Goal: Task Accomplishment & Management: Manage account settings

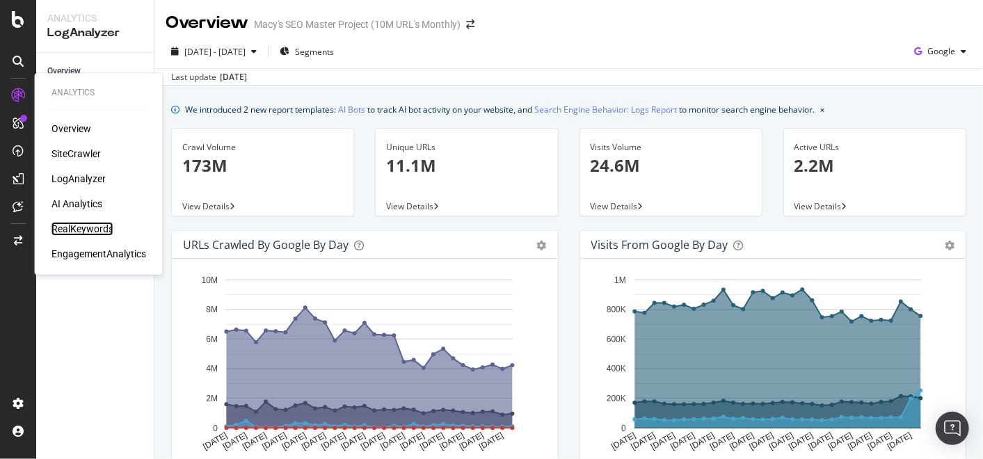
click at [93, 225] on div "RealKeywords" at bounding box center [82, 229] width 62 height 14
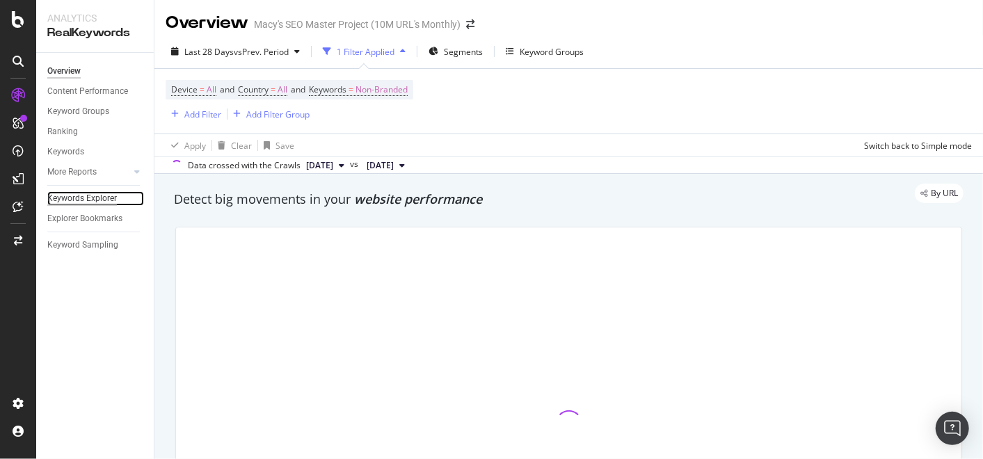
click at [93, 200] on div "Keywords Explorer" at bounding box center [82, 198] width 70 height 15
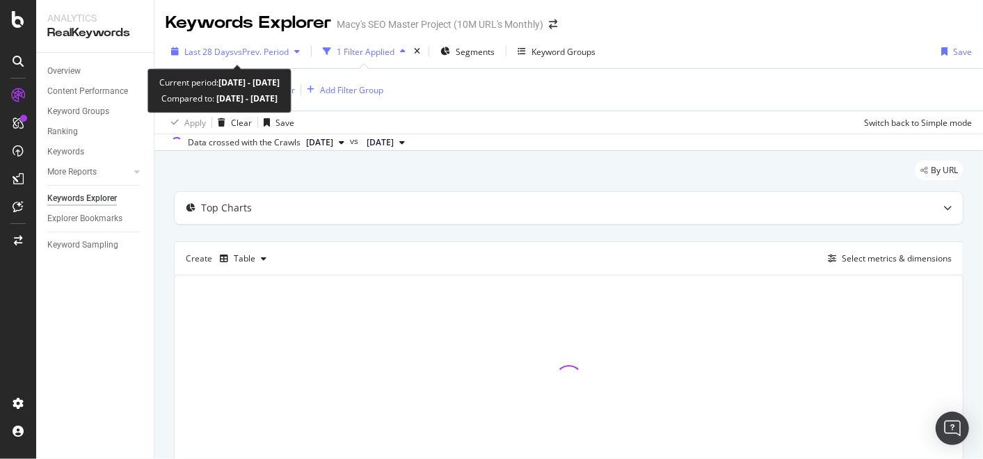
click at [280, 58] on div "Last 28 Days vs Prev. Period" at bounding box center [236, 51] width 140 height 21
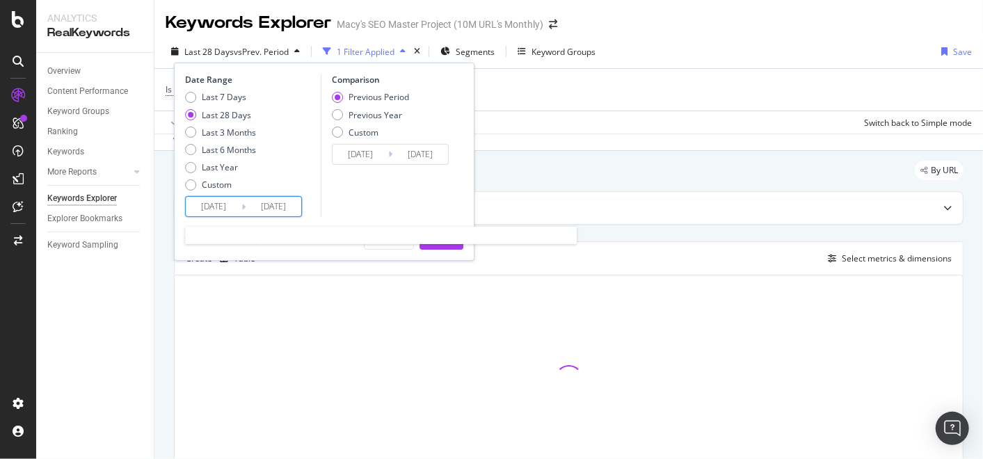
click at [240, 205] on input "[DATE]" at bounding box center [214, 206] width 56 height 19
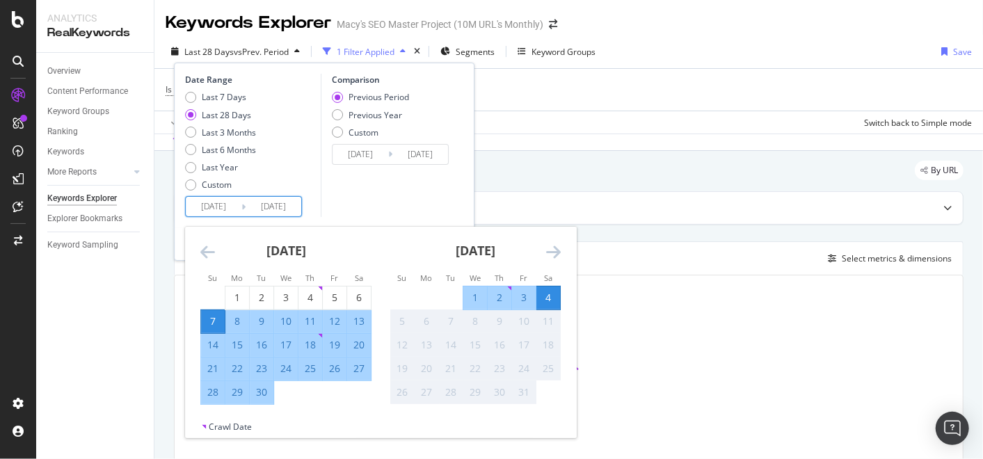
click at [208, 250] on icon "Move backward to switch to the previous month." at bounding box center [207, 252] width 15 height 17
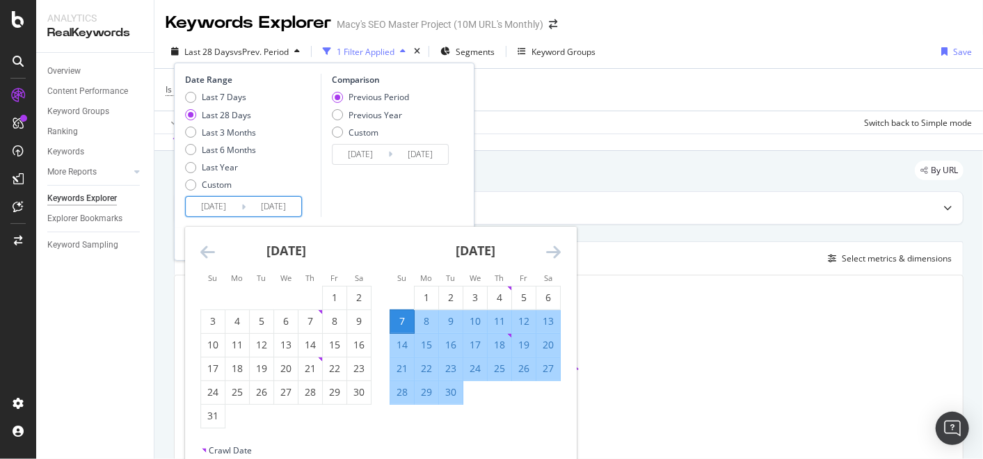
click at [208, 250] on icon "Move backward to switch to the previous month." at bounding box center [207, 252] width 15 height 17
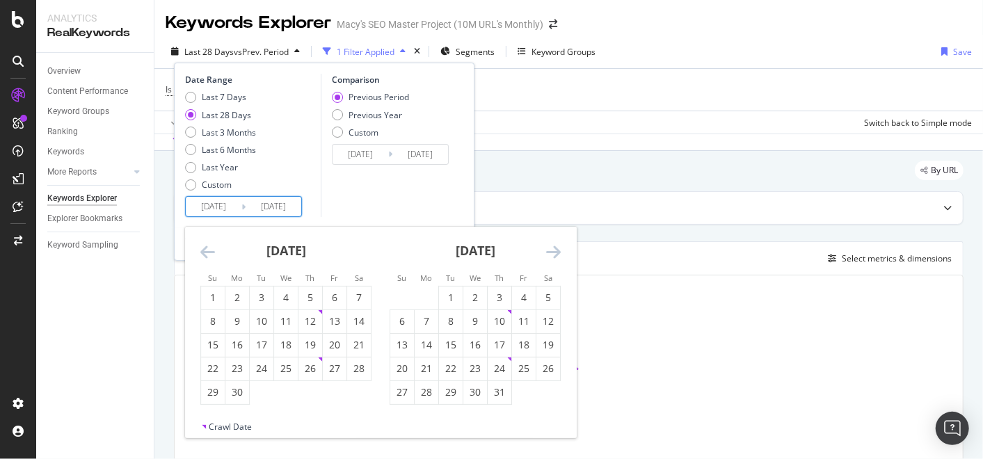
click at [208, 250] on icon "Move backward to switch to the previous month." at bounding box center [207, 252] width 15 height 17
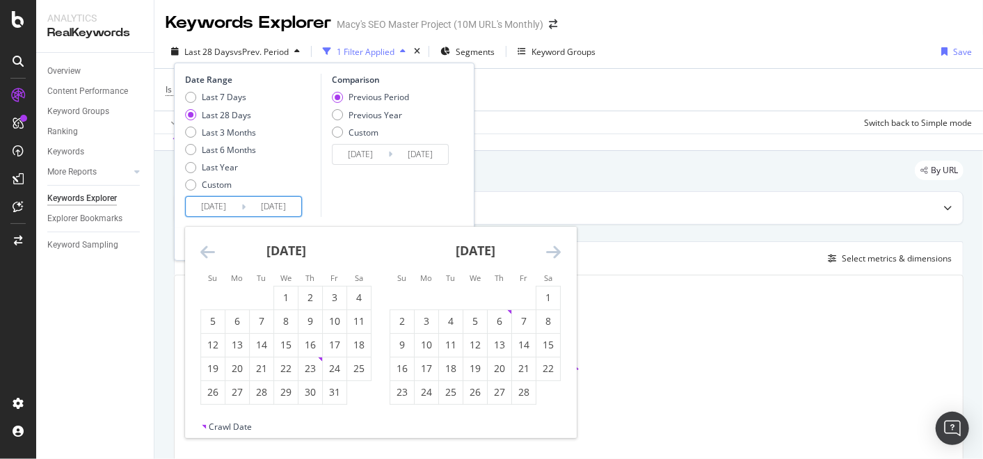
click at [208, 250] on icon "Move backward to switch to the previous month." at bounding box center [207, 252] width 15 height 17
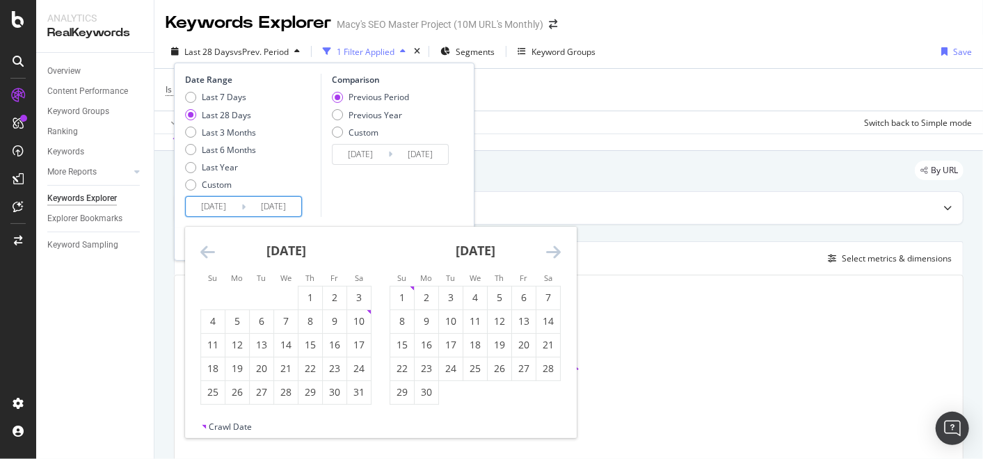
click at [208, 250] on icon "Move backward to switch to the previous month." at bounding box center [207, 252] width 15 height 17
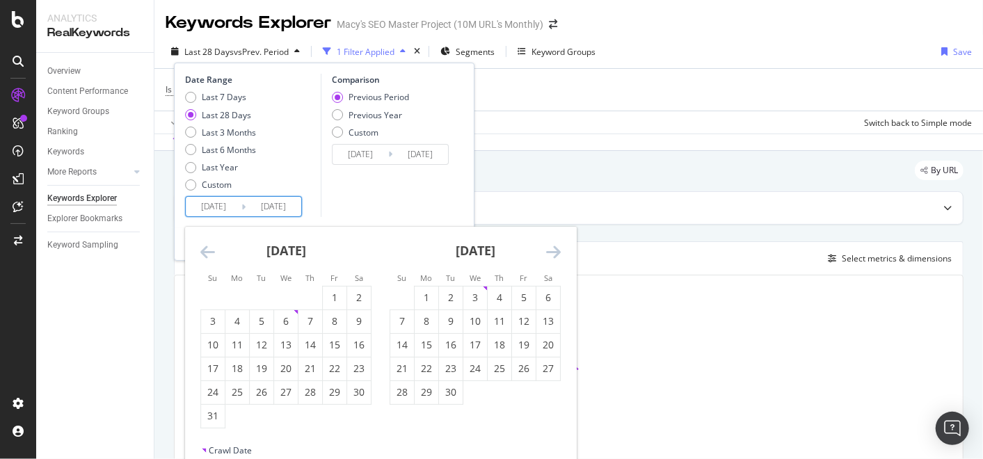
click at [208, 250] on icon "Move backward to switch to the previous month." at bounding box center [207, 252] width 15 height 17
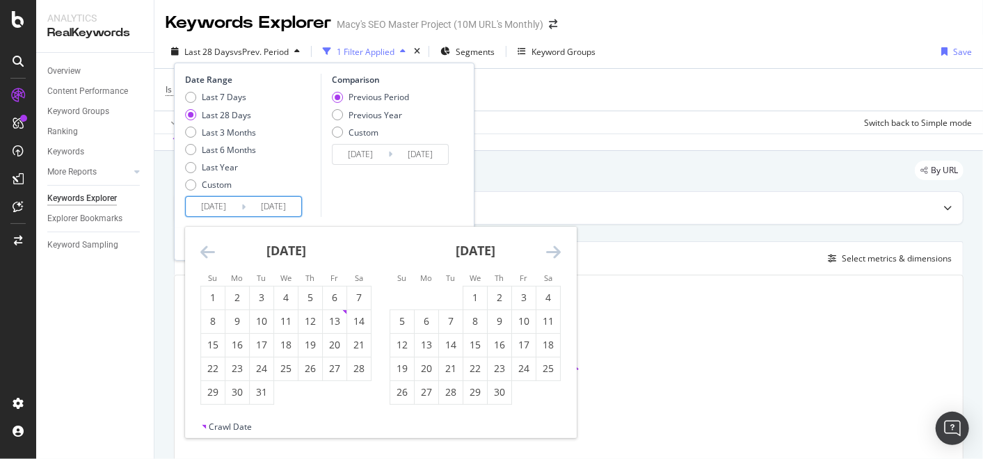
click at [208, 250] on icon "Move backward to switch to the previous month." at bounding box center [207, 252] width 15 height 17
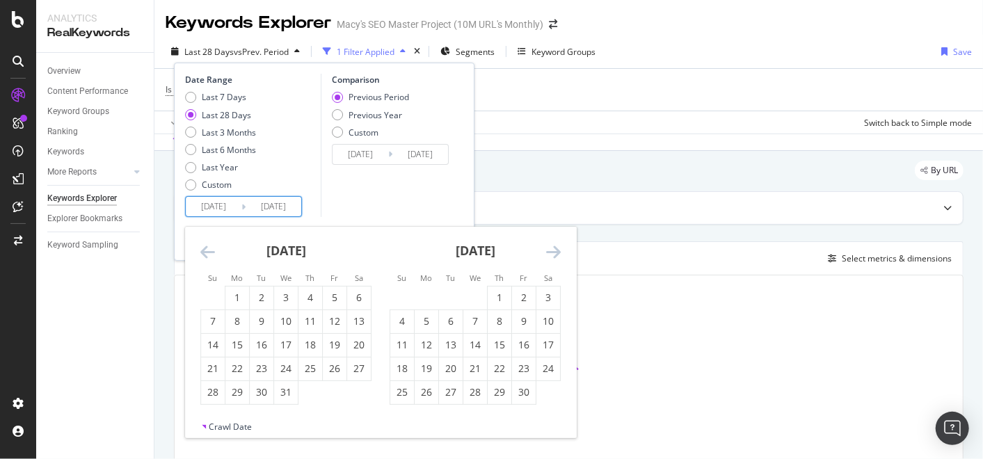
click at [207, 250] on icon "Move backward to switch to the previous month." at bounding box center [207, 252] width 15 height 17
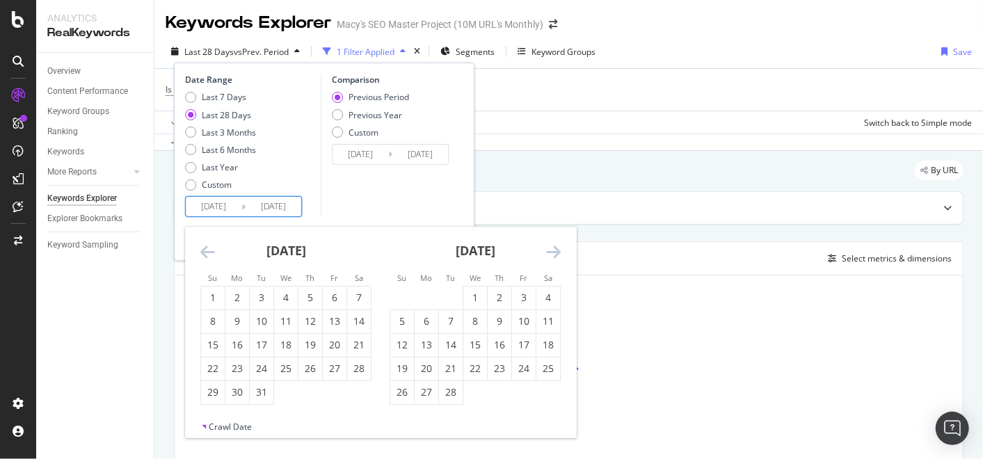
click at [207, 250] on icon "Move backward to switch to the previous month." at bounding box center [207, 252] width 15 height 17
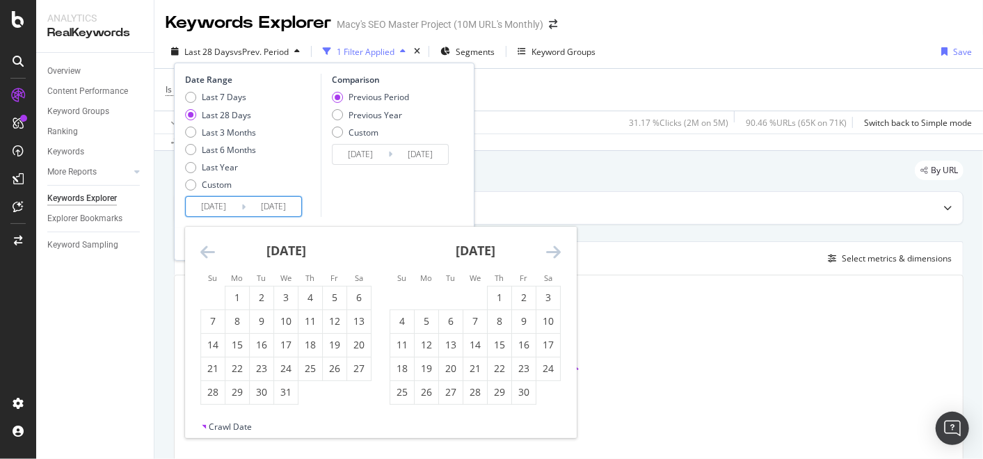
click at [207, 250] on icon "Move backward to switch to the previous month." at bounding box center [207, 252] width 15 height 17
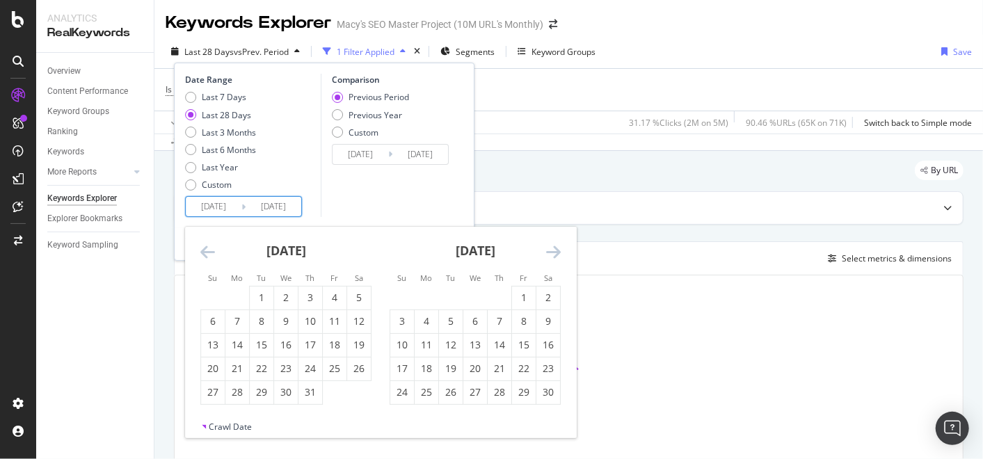
click at [207, 250] on icon "Move backward to switch to the previous month." at bounding box center [207, 252] width 15 height 17
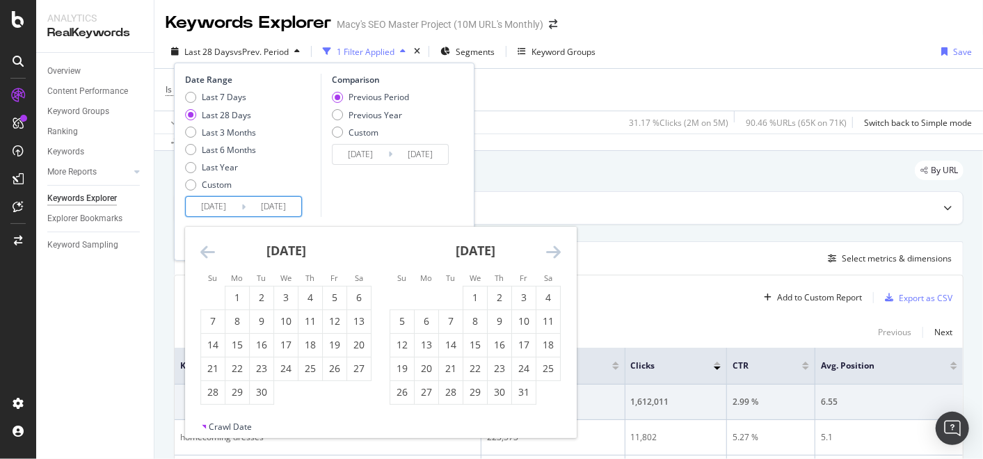
click at [207, 250] on icon "Move backward to switch to the previous month." at bounding box center [207, 252] width 15 height 17
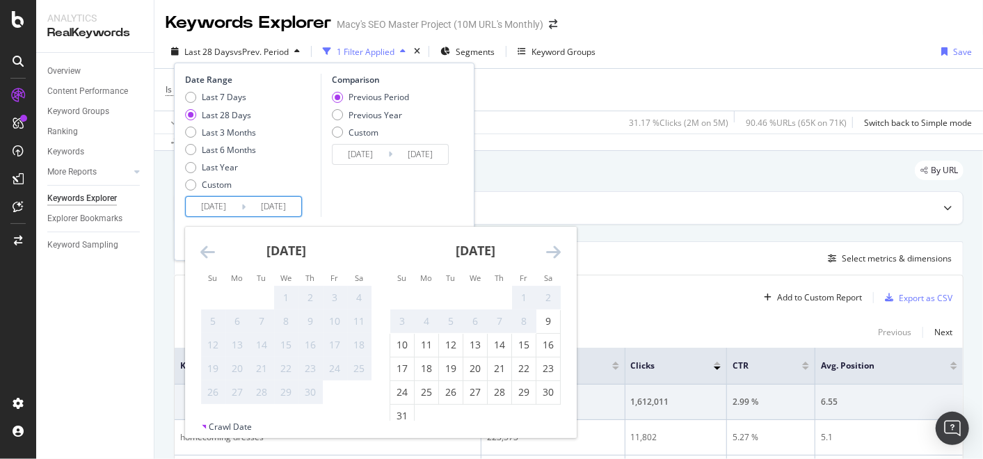
click at [207, 250] on icon "Move backward to switch to the previous month." at bounding box center [207, 252] width 15 height 17
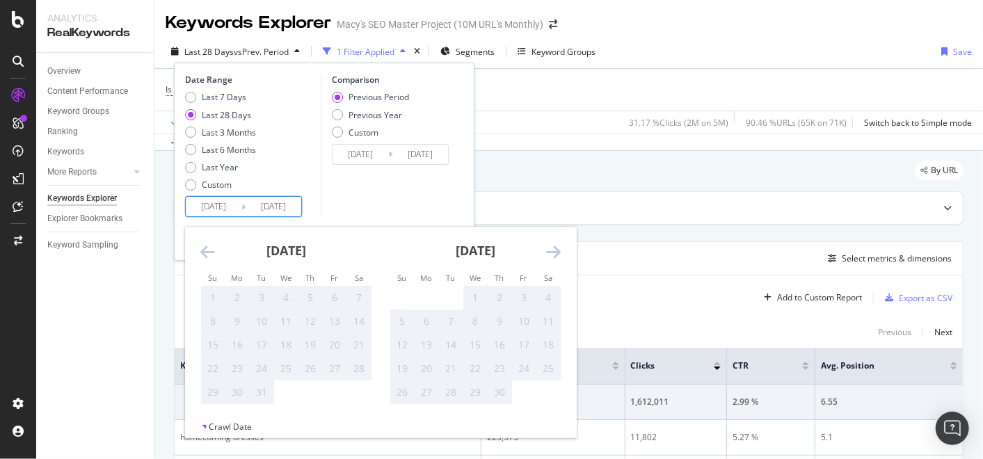
click at [559, 250] on icon "Move forward to switch to the next month." at bounding box center [553, 252] width 15 height 17
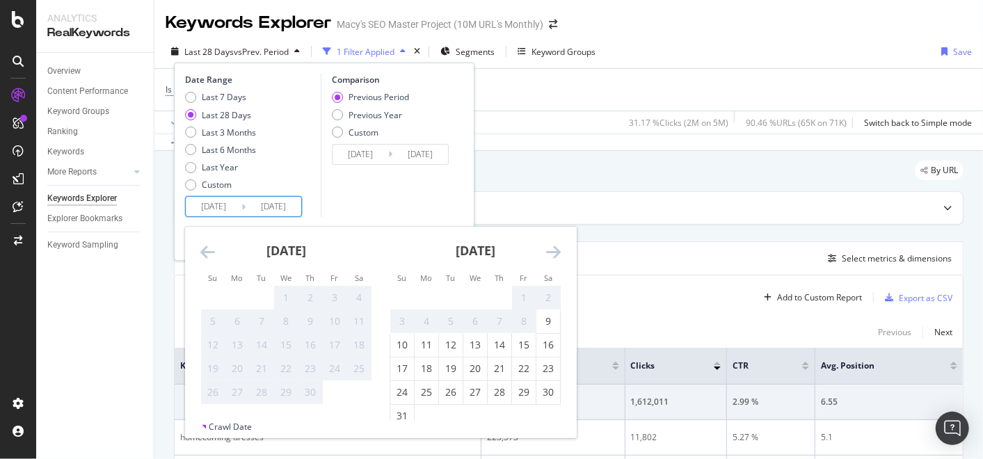
click at [559, 250] on icon "Move forward to switch to the next month." at bounding box center [553, 252] width 15 height 17
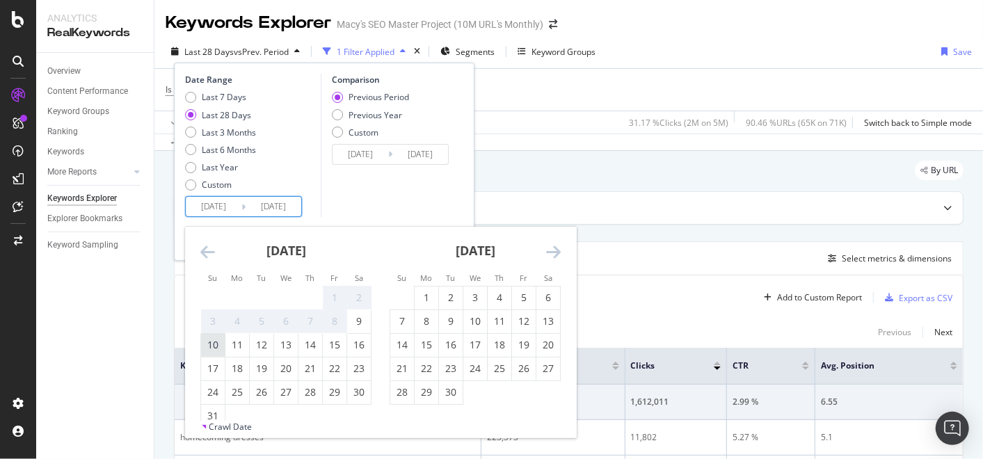
click at [214, 346] on div "10" at bounding box center [213, 345] width 24 height 14
type input "[DATE]"
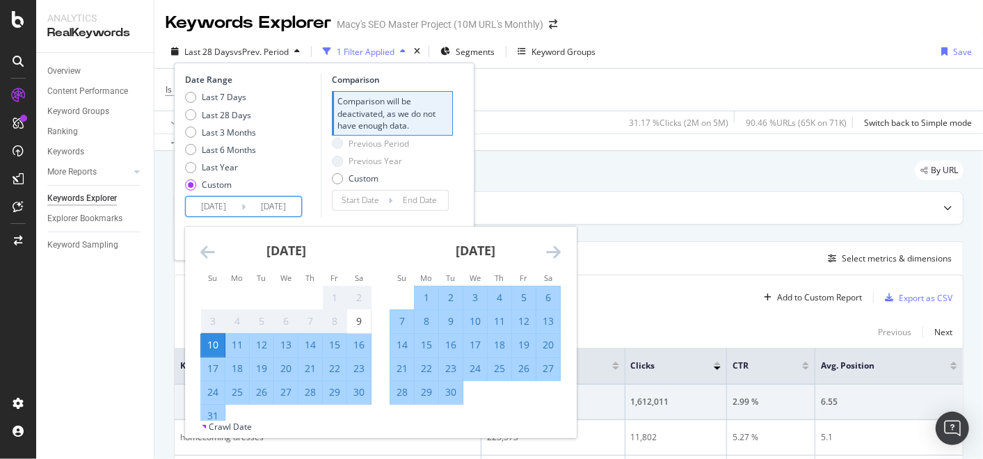
click at [560, 255] on icon "Move forward to switch to the next month." at bounding box center [553, 252] width 15 height 17
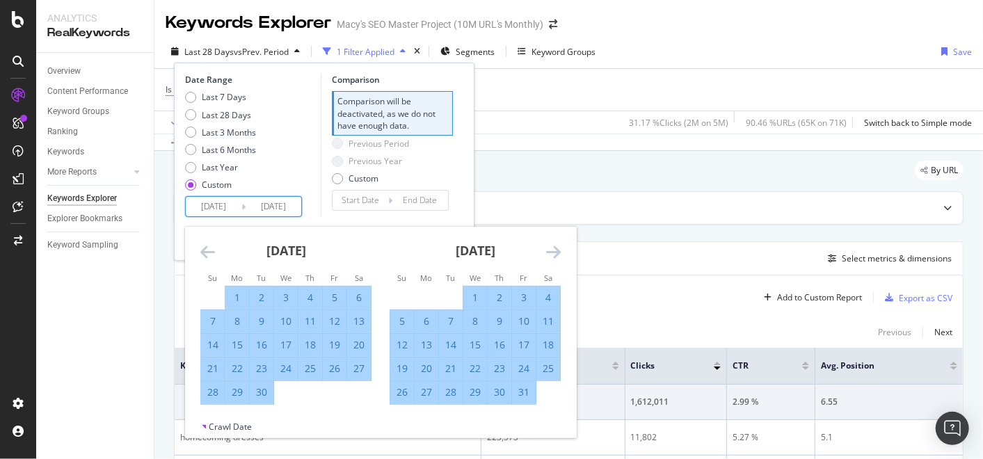
click at [558, 255] on icon "Move forward to switch to the next month." at bounding box center [553, 252] width 15 height 17
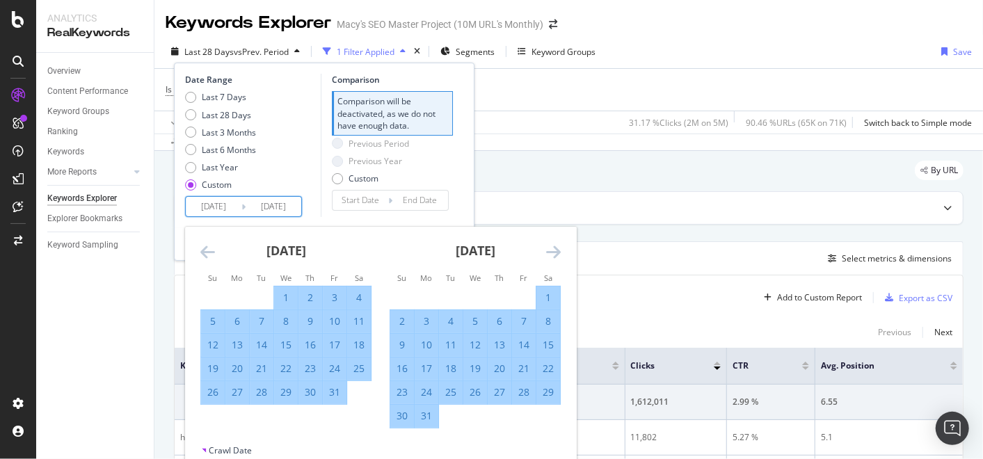
click at [558, 255] on icon "Move forward to switch to the next month." at bounding box center [553, 252] width 15 height 17
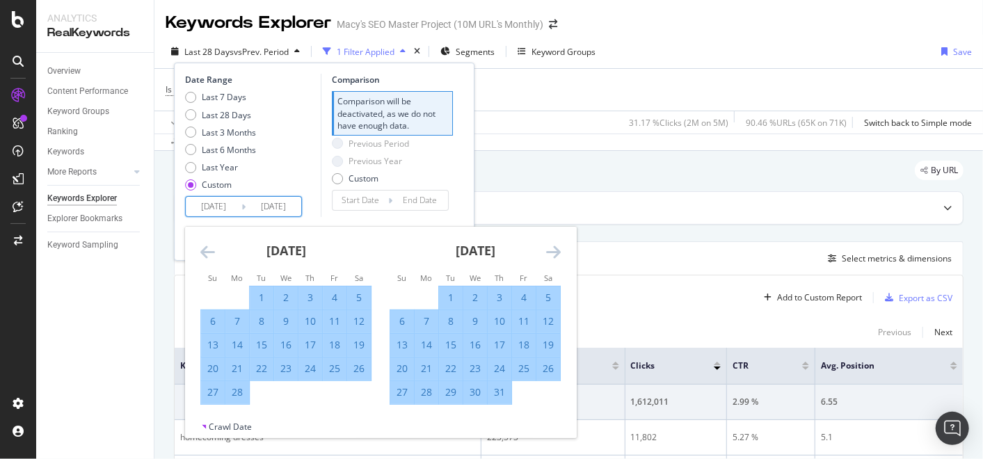
click at [558, 255] on icon "Move forward to switch to the next month." at bounding box center [553, 252] width 15 height 17
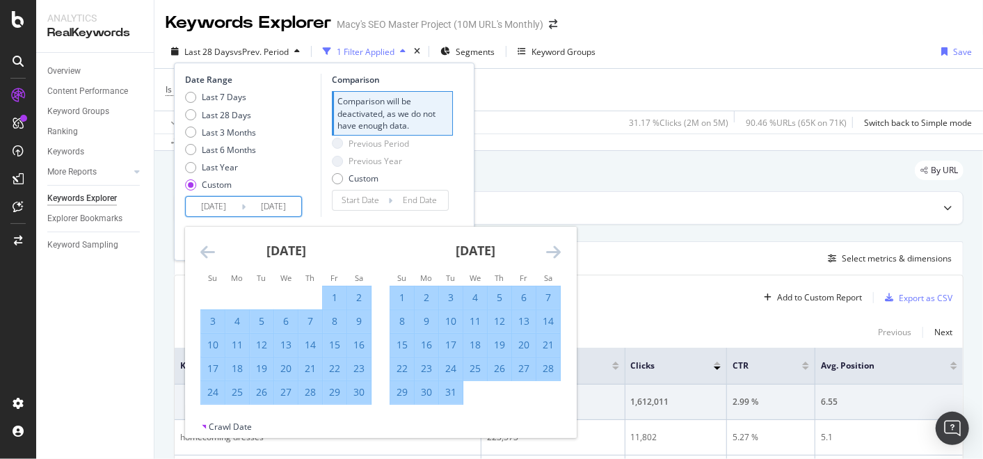
click at [558, 255] on icon "Move forward to switch to the next month." at bounding box center [553, 252] width 15 height 17
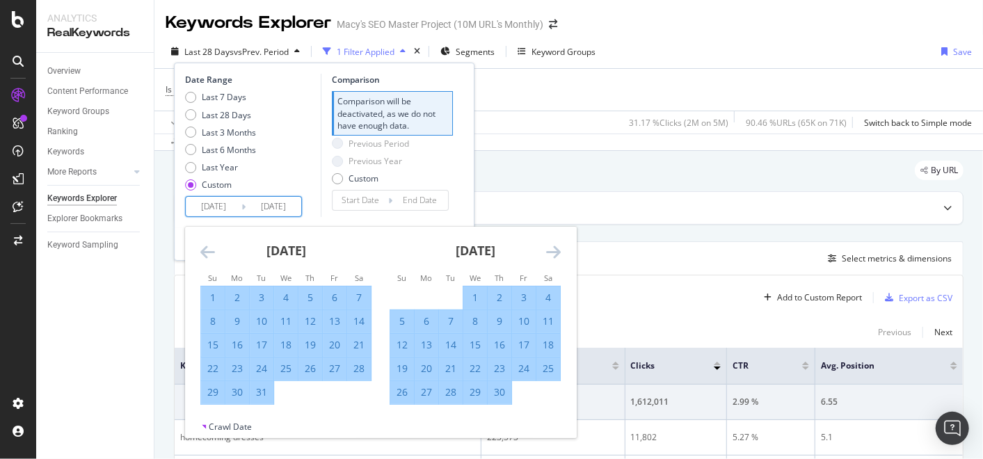
click at [558, 255] on icon "Move forward to switch to the next month." at bounding box center [553, 252] width 15 height 17
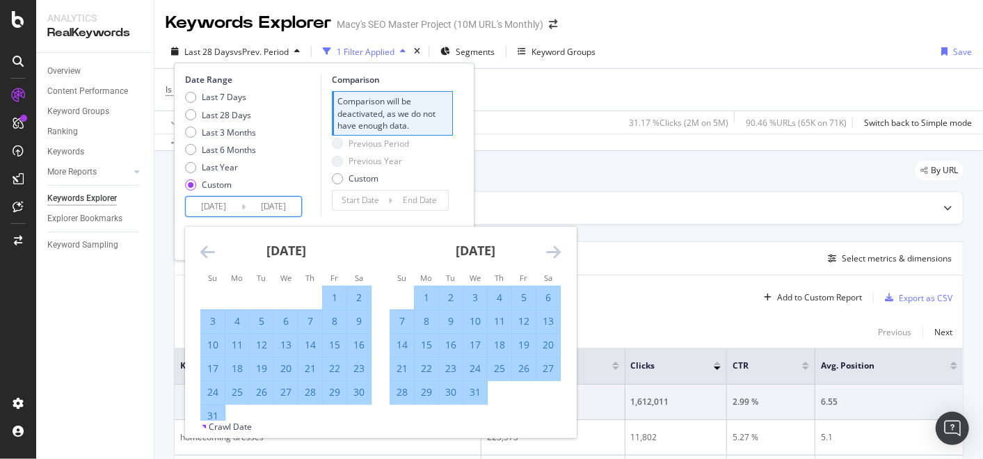
click at [555, 255] on icon "Move forward to switch to the next month." at bounding box center [553, 252] width 15 height 17
click at [554, 256] on icon "Move forward to switch to the next month." at bounding box center [553, 252] width 15 height 17
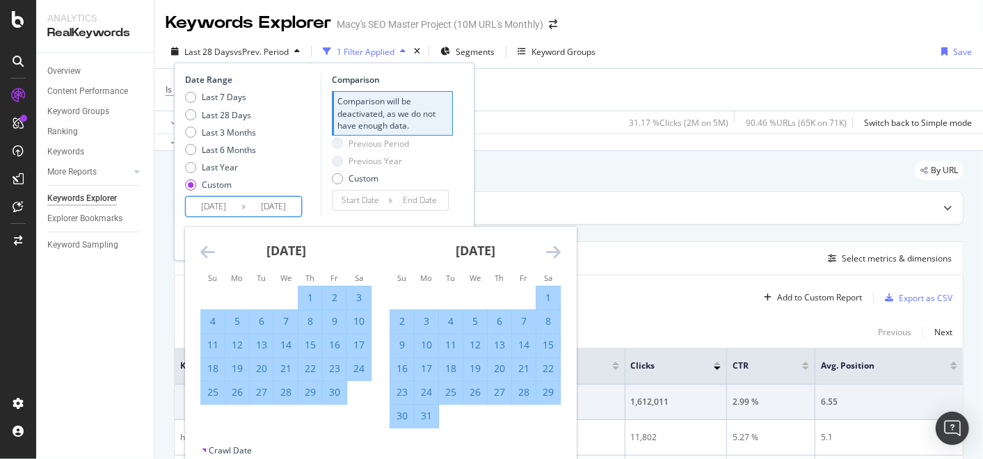
click at [554, 256] on icon "Move forward to switch to the next month." at bounding box center [553, 252] width 15 height 17
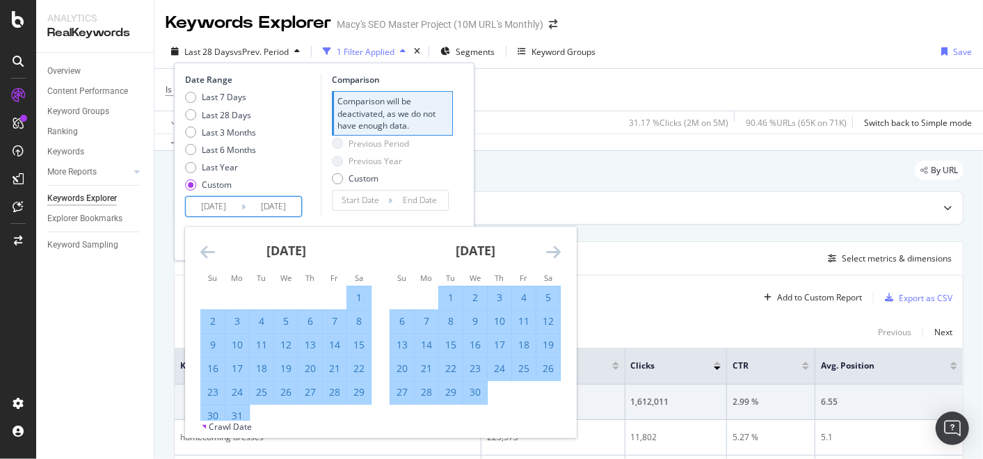
click at [554, 256] on icon "Move forward to switch to the next month." at bounding box center [553, 252] width 15 height 17
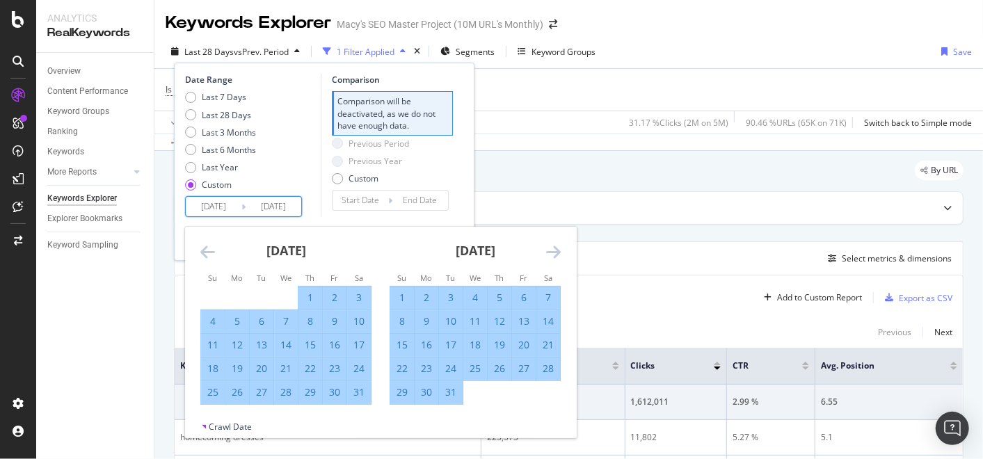
click at [554, 256] on icon "Move forward to switch to the next month." at bounding box center [553, 252] width 15 height 17
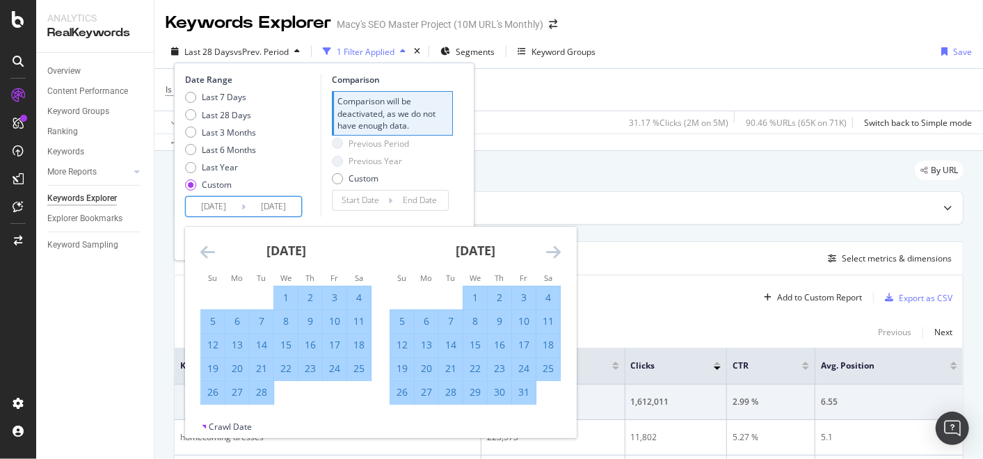
click at [554, 256] on icon "Move forward to switch to the next month." at bounding box center [553, 252] width 15 height 17
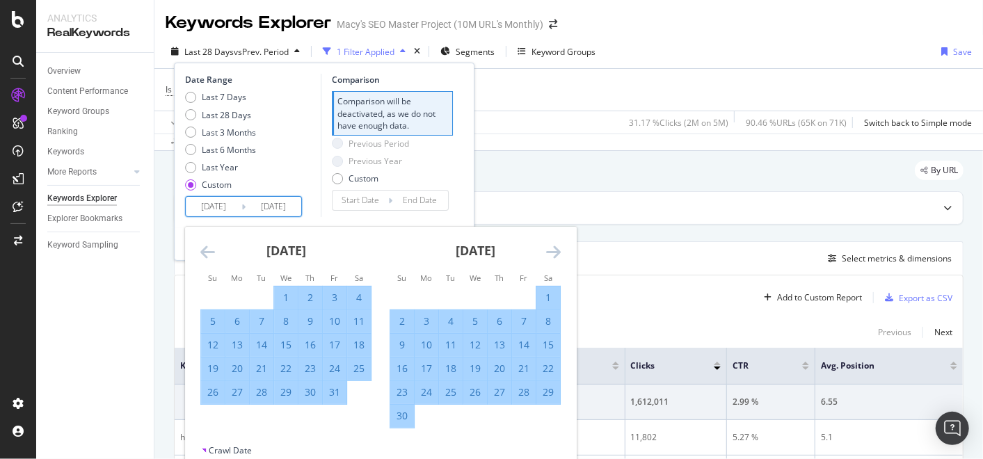
click at [554, 256] on icon "Move forward to switch to the next month." at bounding box center [553, 252] width 15 height 17
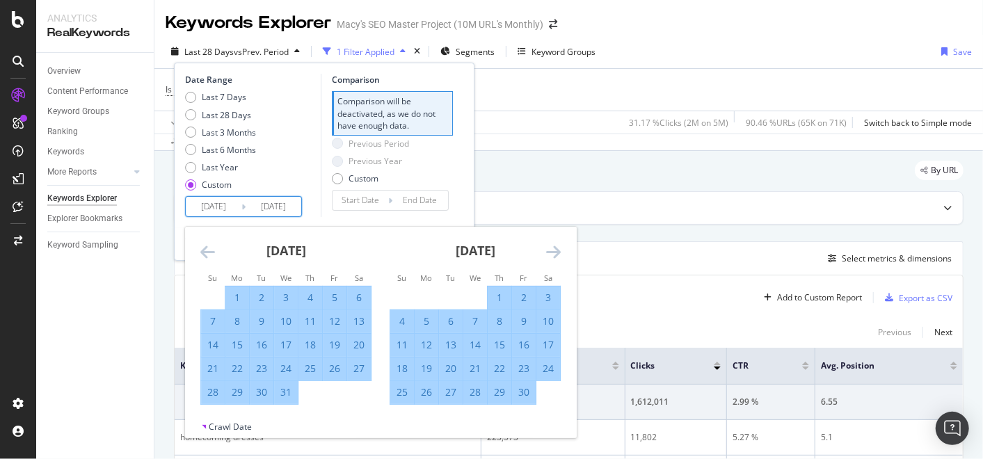
click at [554, 256] on icon "Move forward to switch to the next month." at bounding box center [553, 252] width 15 height 17
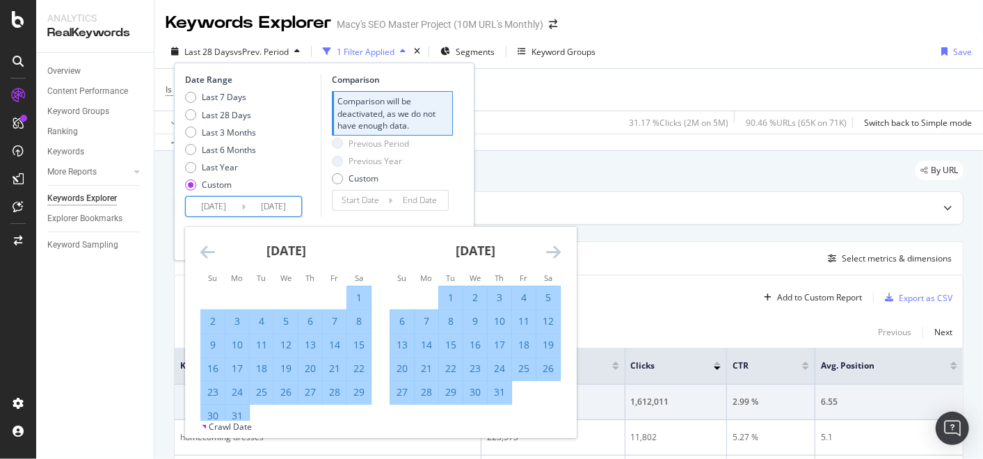
click at [554, 256] on icon "Move forward to switch to the next month." at bounding box center [553, 252] width 15 height 17
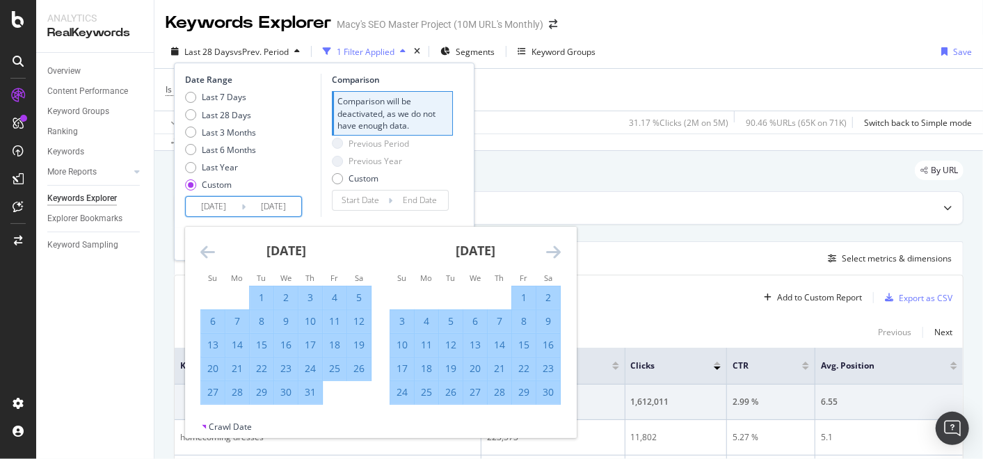
click at [554, 256] on icon "Move forward to switch to the next month." at bounding box center [553, 252] width 15 height 17
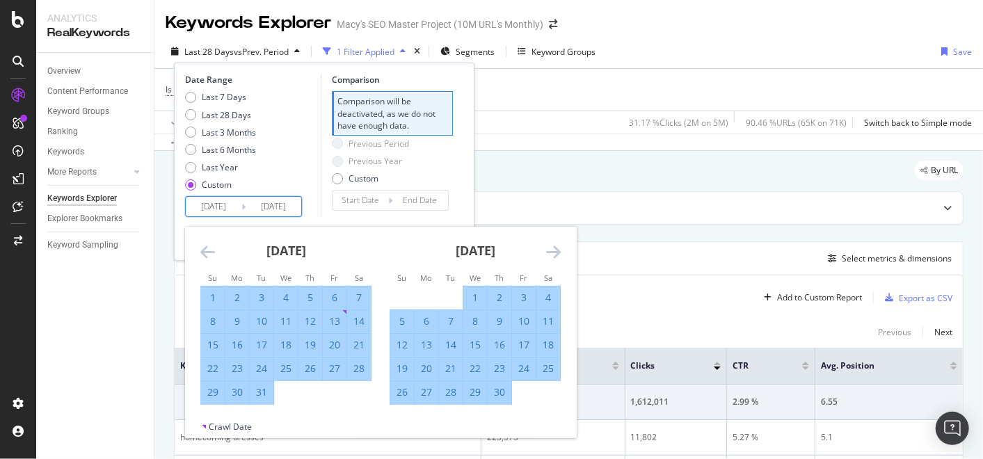
click at [554, 256] on icon "Move forward to switch to the next month." at bounding box center [553, 252] width 15 height 17
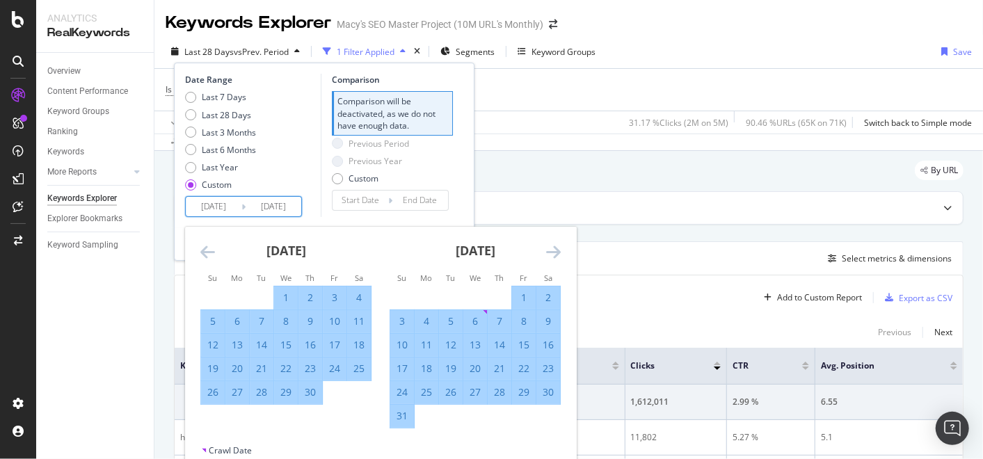
click at [554, 256] on icon "Move forward to switch to the next month." at bounding box center [553, 252] width 15 height 17
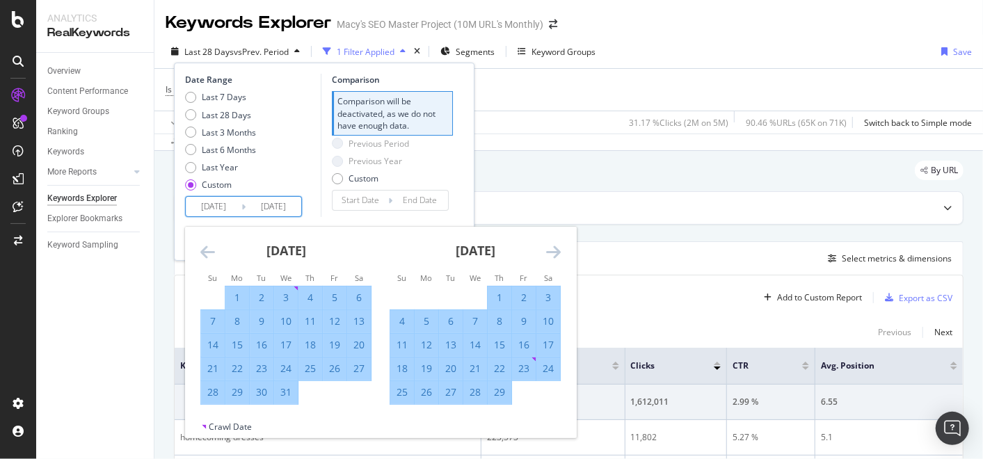
click at [554, 256] on icon "Move forward to switch to the next month." at bounding box center [553, 252] width 15 height 17
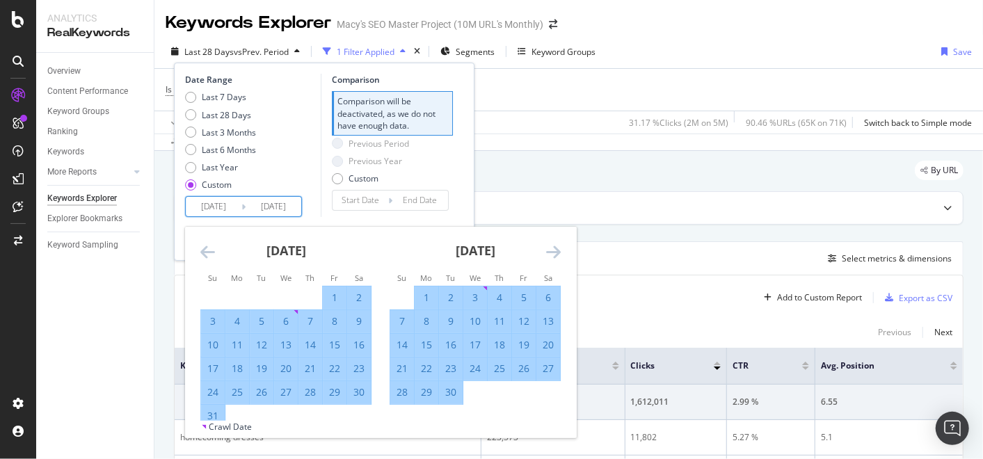
click at [554, 256] on icon "Move forward to switch to the next month." at bounding box center [553, 252] width 15 height 17
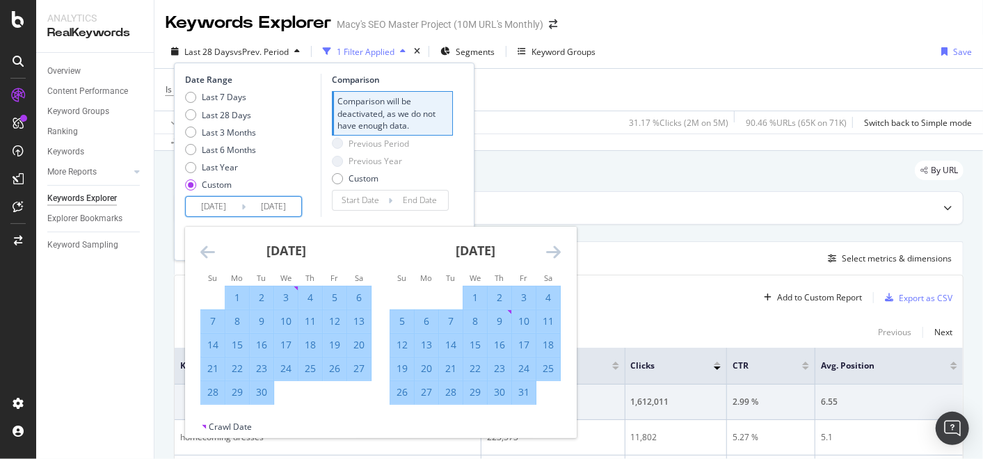
click at [554, 256] on icon "Move forward to switch to the next month." at bounding box center [553, 252] width 15 height 17
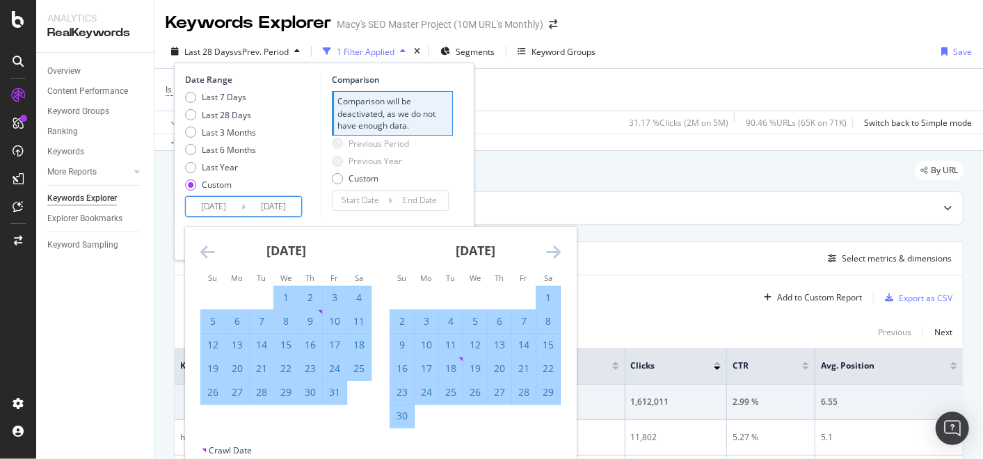
click at [554, 256] on icon "Move forward to switch to the next month." at bounding box center [553, 252] width 15 height 17
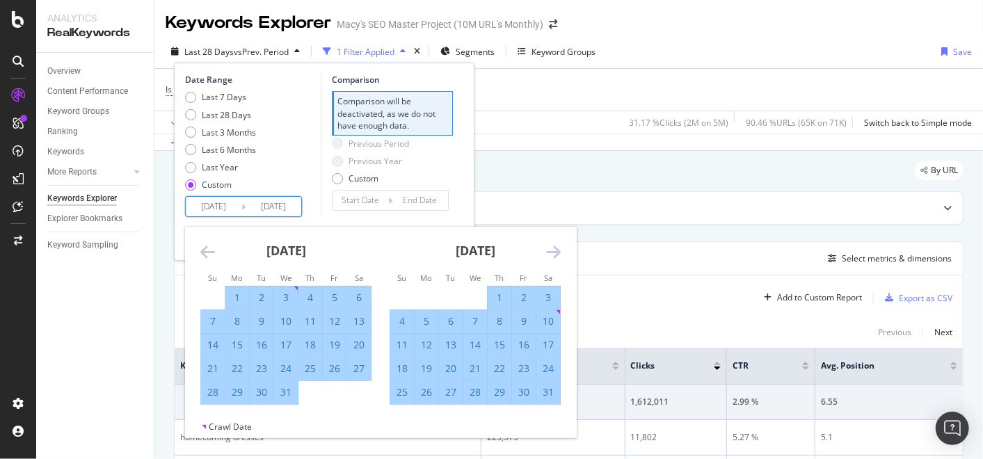
click at [554, 256] on icon "Move forward to switch to the next month." at bounding box center [553, 252] width 15 height 17
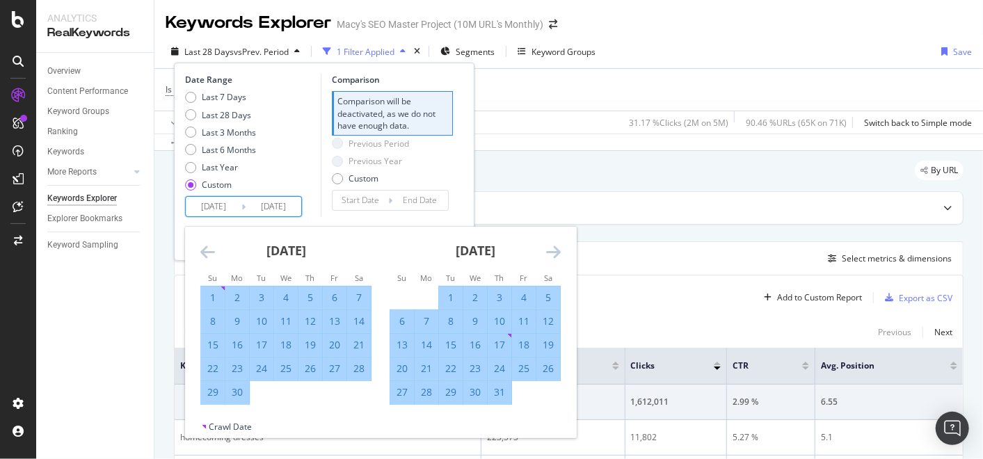
click at [554, 256] on icon "Move forward to switch to the next month." at bounding box center [553, 252] width 15 height 17
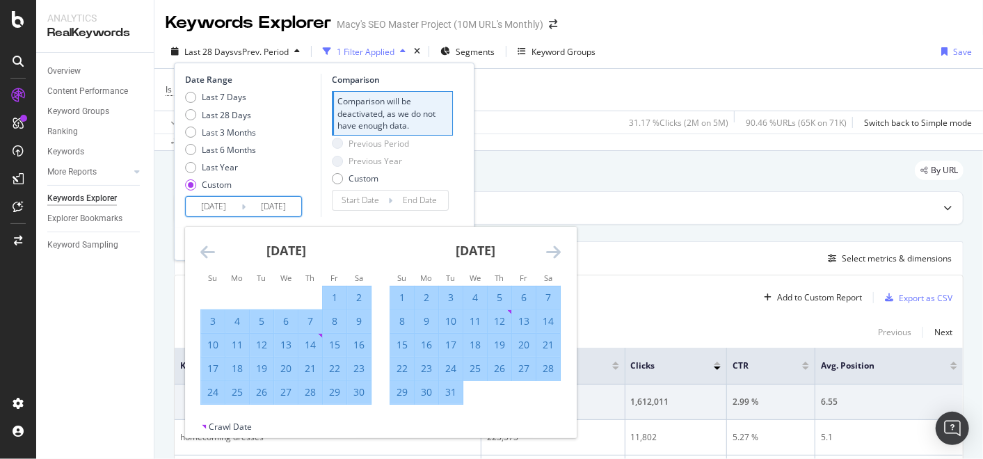
click at [554, 256] on icon "Move forward to switch to the next month." at bounding box center [553, 252] width 15 height 17
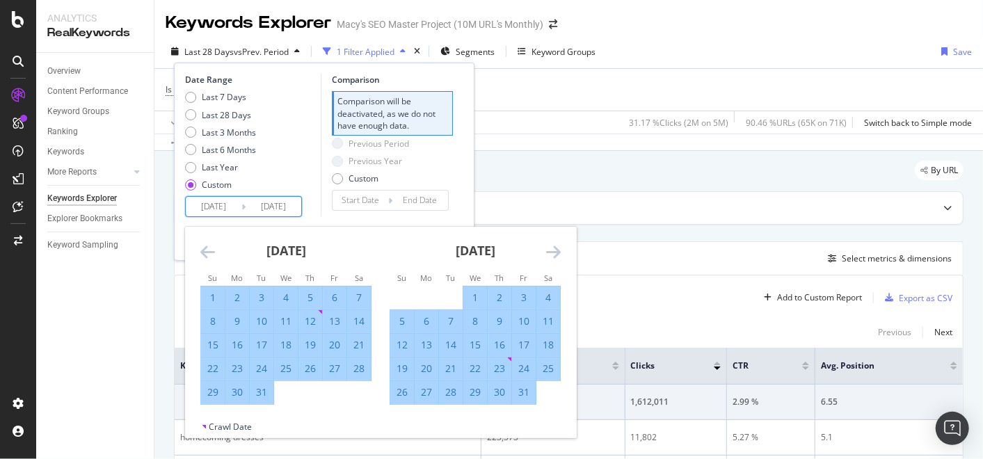
click at [554, 256] on icon "Move forward to switch to the next month." at bounding box center [553, 252] width 15 height 17
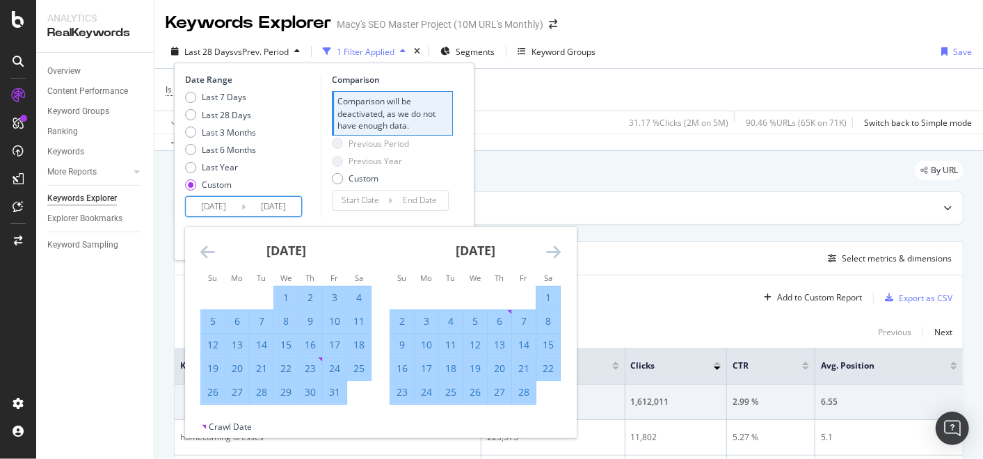
click at [554, 256] on icon "Move forward to switch to the next month." at bounding box center [553, 252] width 15 height 17
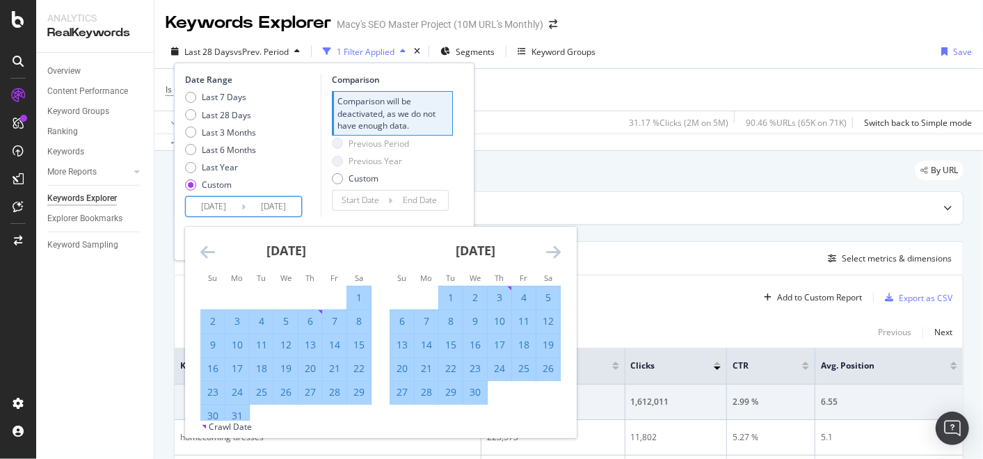
click at [554, 256] on icon "Move forward to switch to the next month." at bounding box center [553, 252] width 15 height 17
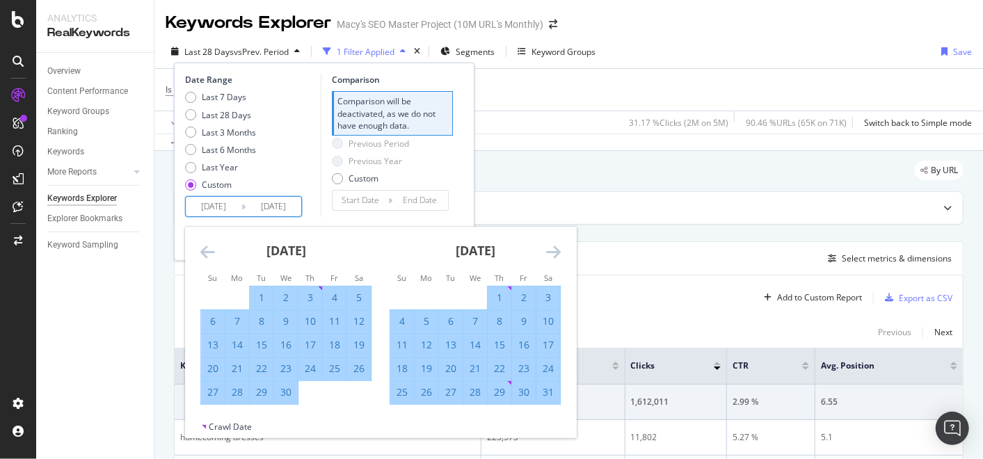
click at [554, 256] on icon "Move forward to switch to the next month." at bounding box center [553, 252] width 15 height 17
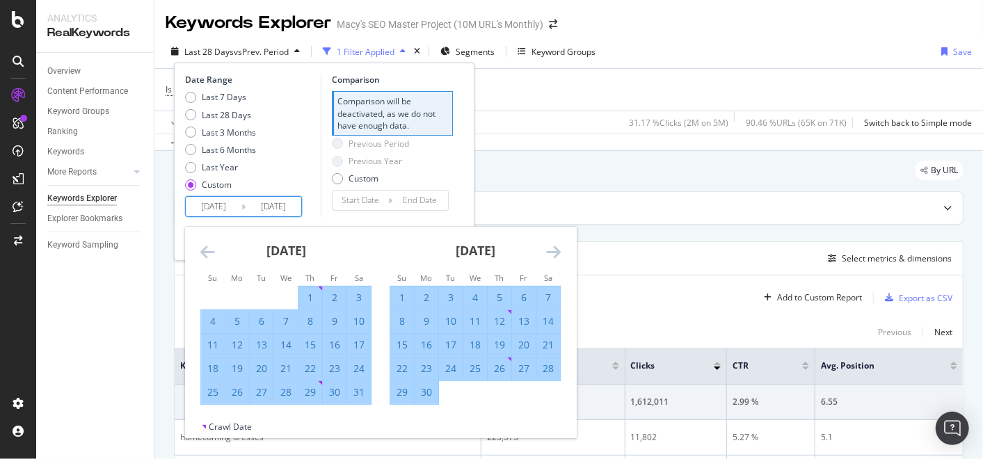
click at [554, 256] on icon "Move forward to switch to the next month." at bounding box center [553, 252] width 15 height 17
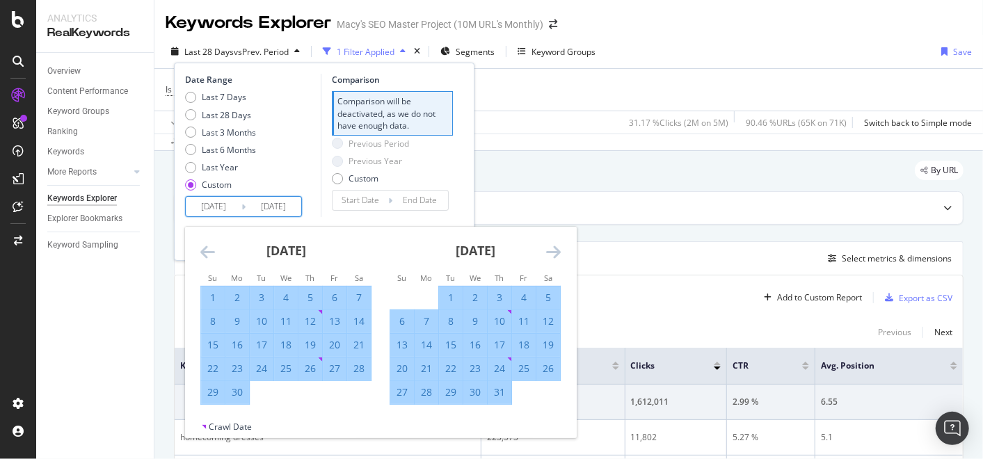
click at [554, 256] on icon "Move forward to switch to the next month." at bounding box center [553, 252] width 15 height 17
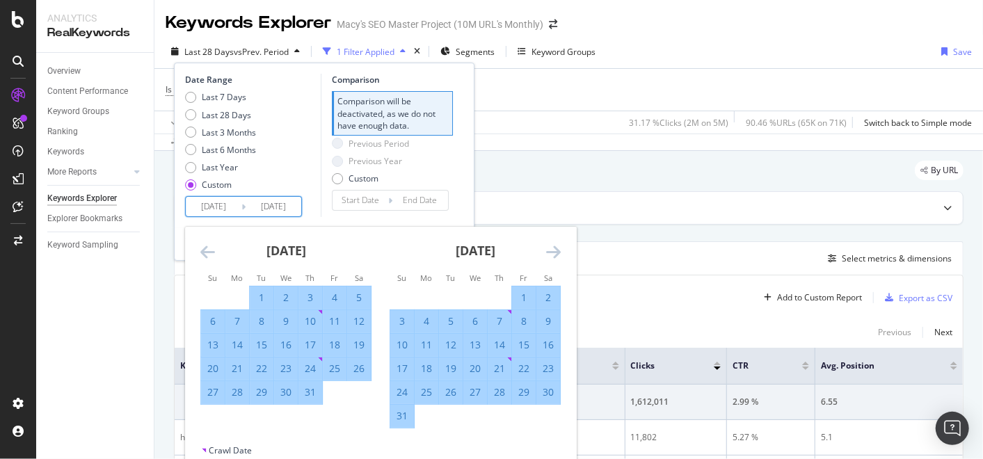
click at [554, 256] on icon "Move forward to switch to the next month." at bounding box center [553, 252] width 15 height 17
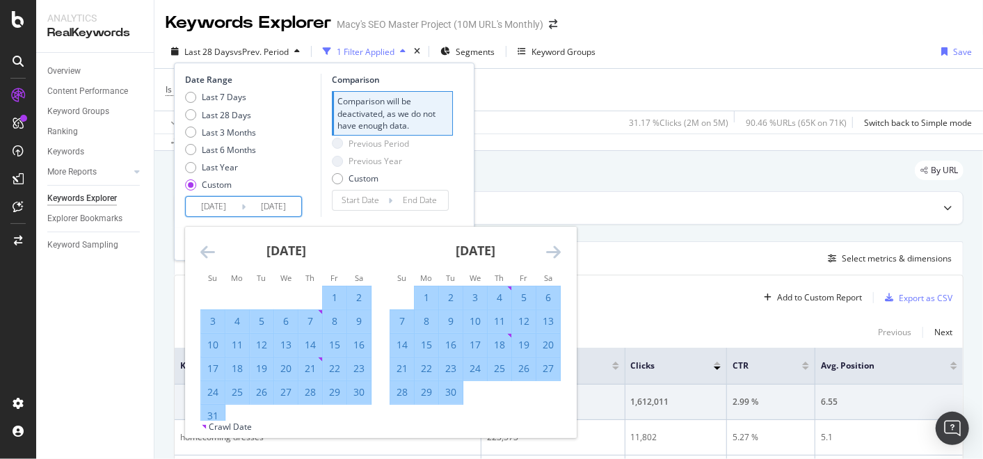
click at [554, 256] on icon "Move forward to switch to the next month." at bounding box center [553, 252] width 15 height 17
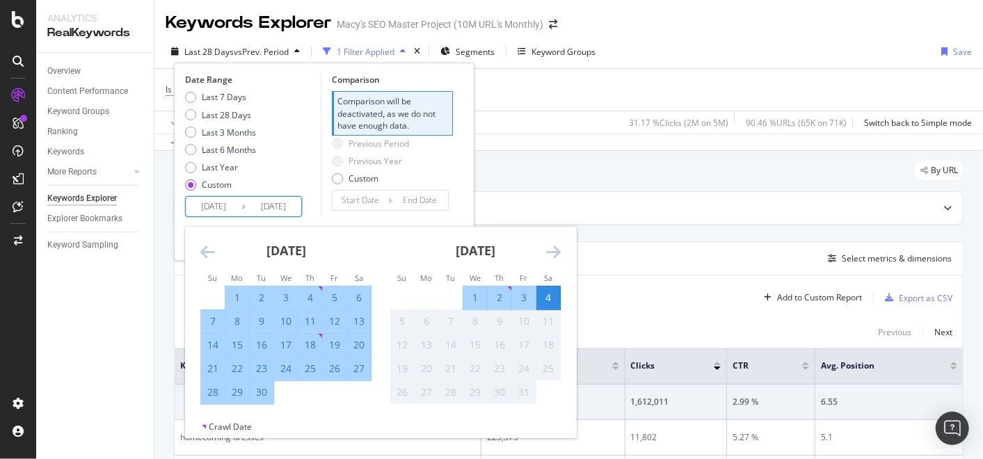
click at [550, 304] on div "4" at bounding box center [548, 298] width 24 height 14
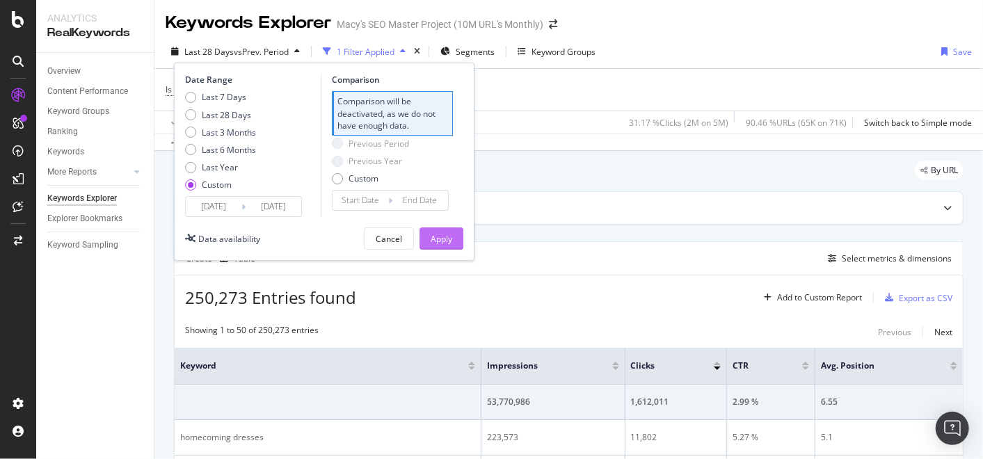
click at [450, 242] on div "Apply" at bounding box center [442, 239] width 22 height 12
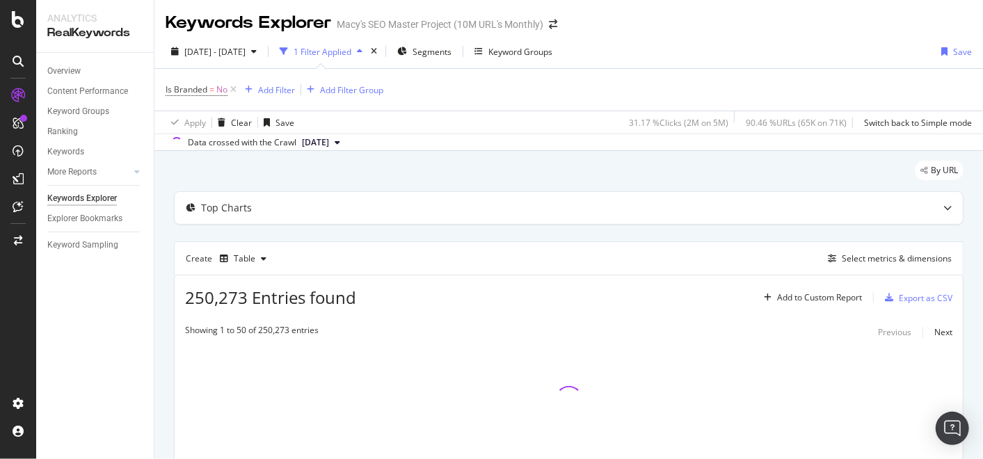
scroll to position [72, 0]
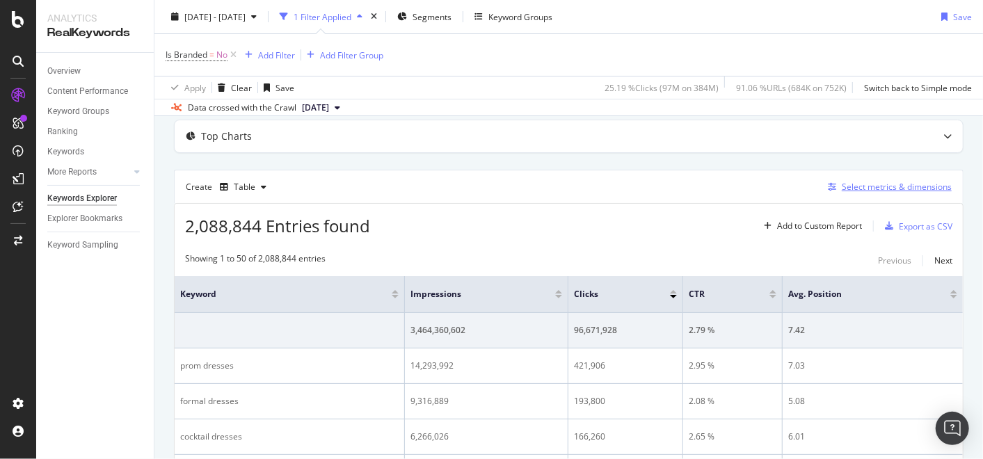
click at [878, 186] on div "Select metrics & dimensions" at bounding box center [897, 187] width 110 height 12
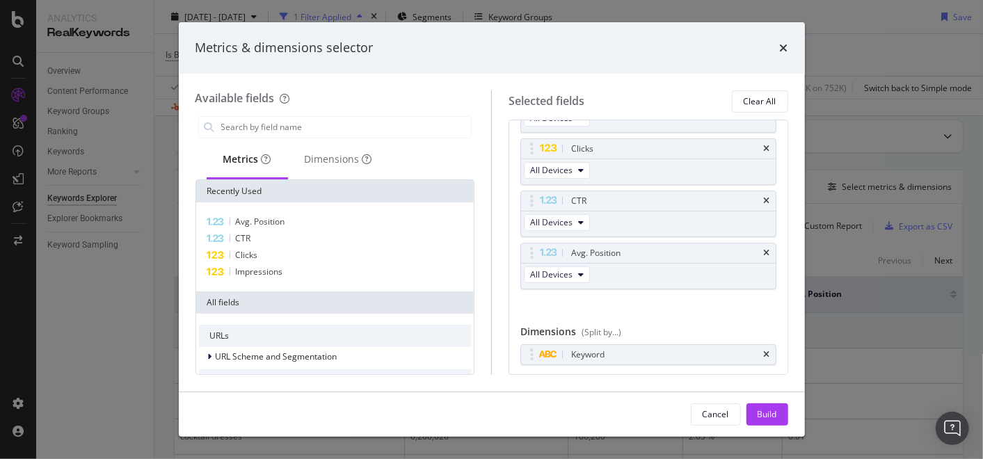
scroll to position [99, 0]
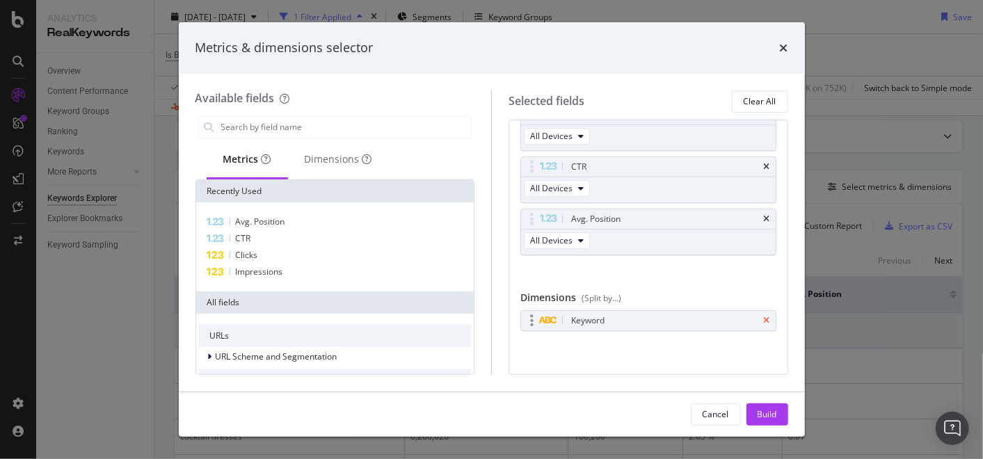
click at [764, 320] on icon "times" at bounding box center [767, 321] width 6 height 8
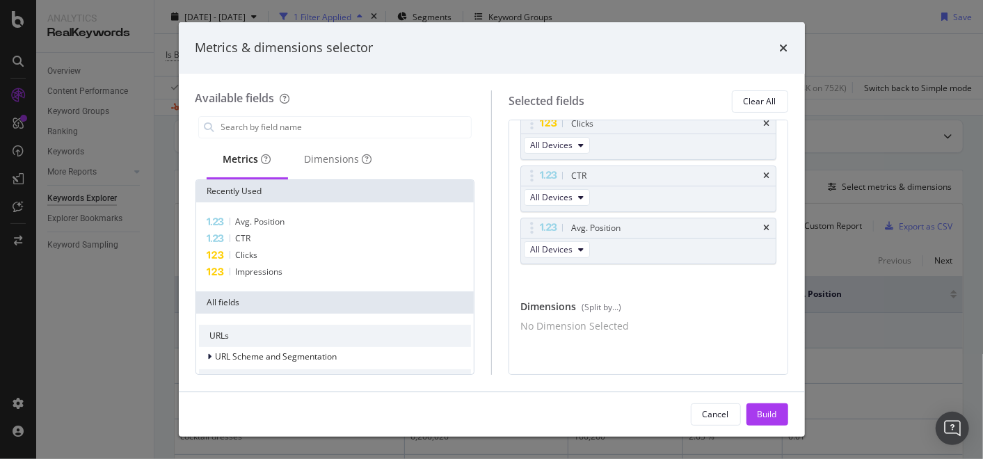
scroll to position [95, 0]
click at [343, 156] on div "Dimensions" at bounding box center [338, 159] width 67 height 14
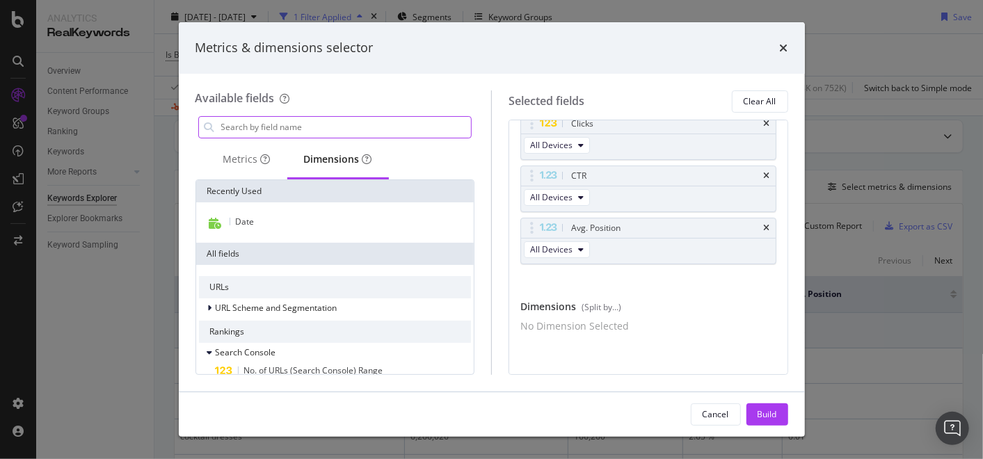
click at [294, 128] on input "modal" at bounding box center [346, 127] width 252 height 21
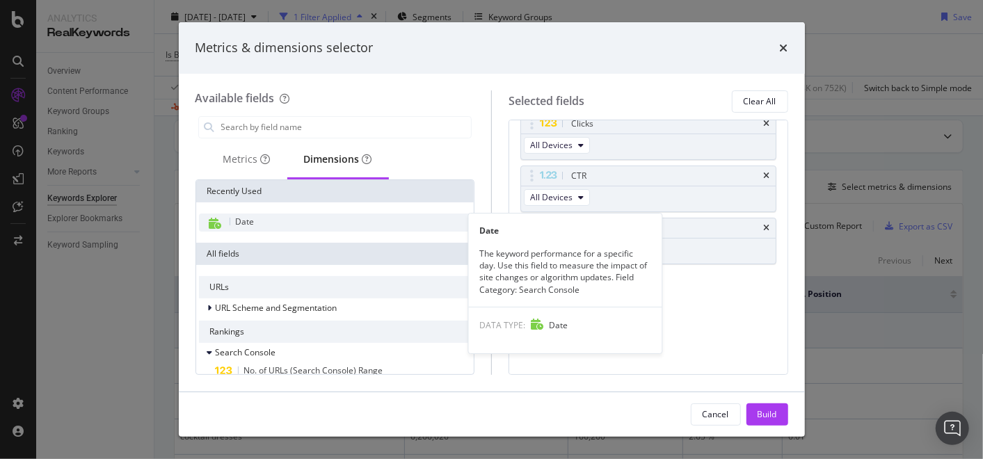
click at [250, 224] on span "Date" at bounding box center [245, 222] width 19 height 12
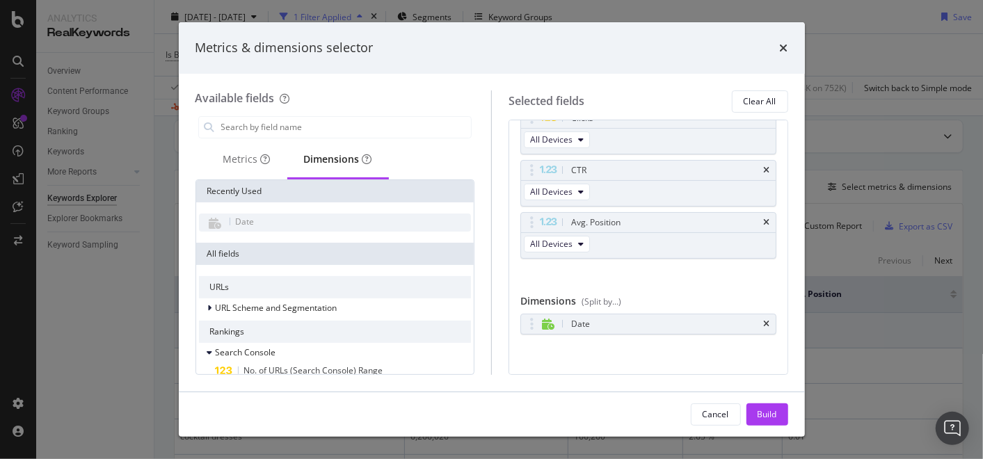
scroll to position [99, 0]
click at [765, 411] on div "Build" at bounding box center [767, 414] width 19 height 12
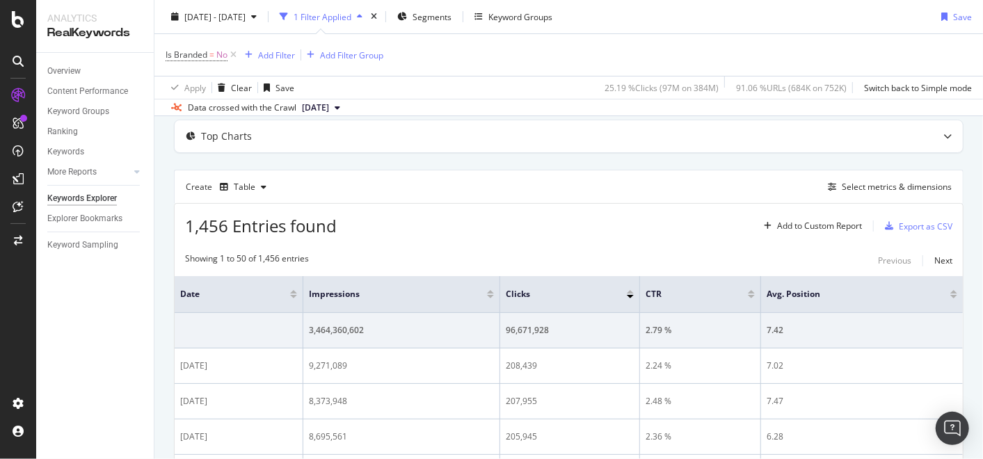
click at [293, 291] on div at bounding box center [293, 291] width 7 height 3
click at [899, 228] on div "Export as CSV" at bounding box center [926, 227] width 54 height 12
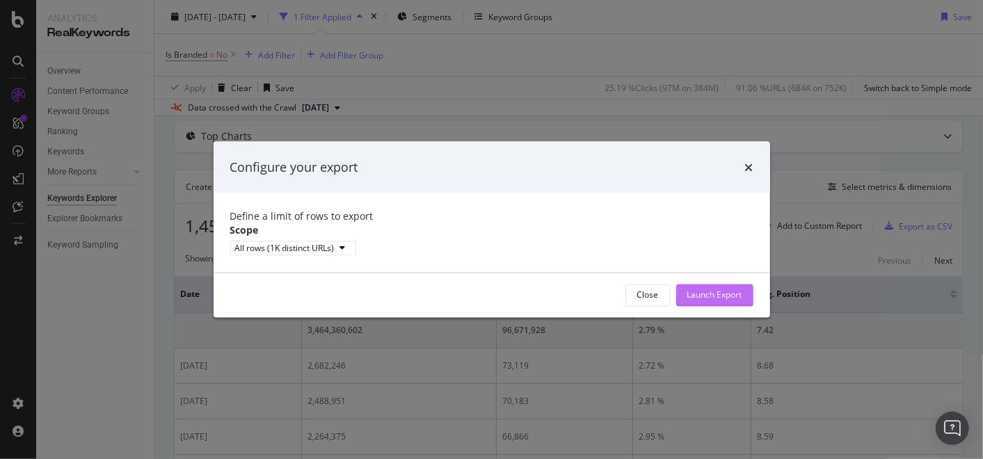
click at [731, 301] on div "Launch Export" at bounding box center [714, 295] width 55 height 12
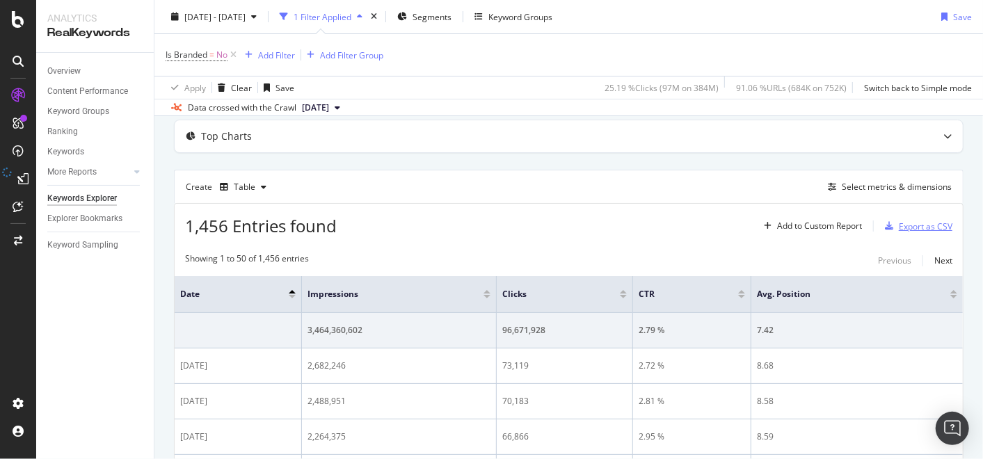
click at [899, 223] on div "Export as CSV" at bounding box center [926, 227] width 54 height 12
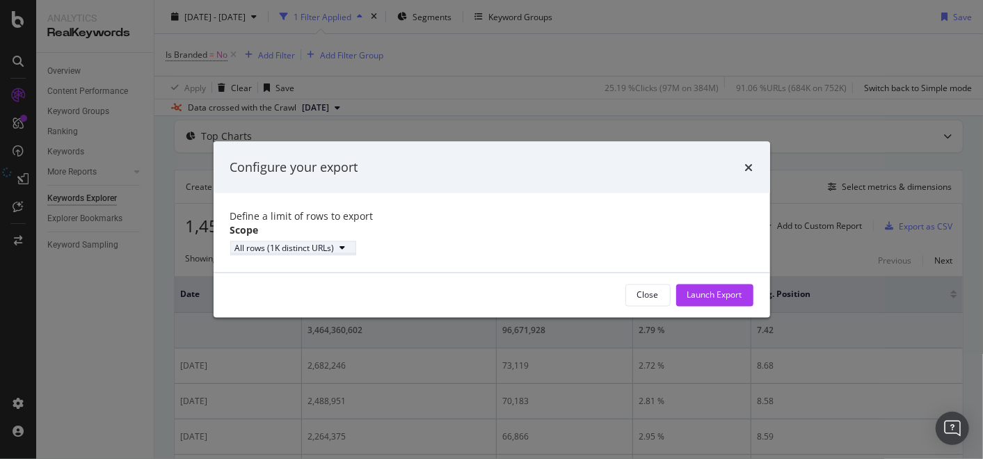
click at [335, 254] on div "All rows (1K distinct URLs)" at bounding box center [284, 248] width 99 height 12
click at [463, 267] on div "Define a limit of rows to export Scope All rows (1K distinct URLs)" at bounding box center [492, 232] width 557 height 79
click at [235, 237] on label "Scope" at bounding box center [244, 230] width 29 height 14
click at [641, 301] on div "Close" at bounding box center [648, 295] width 22 height 12
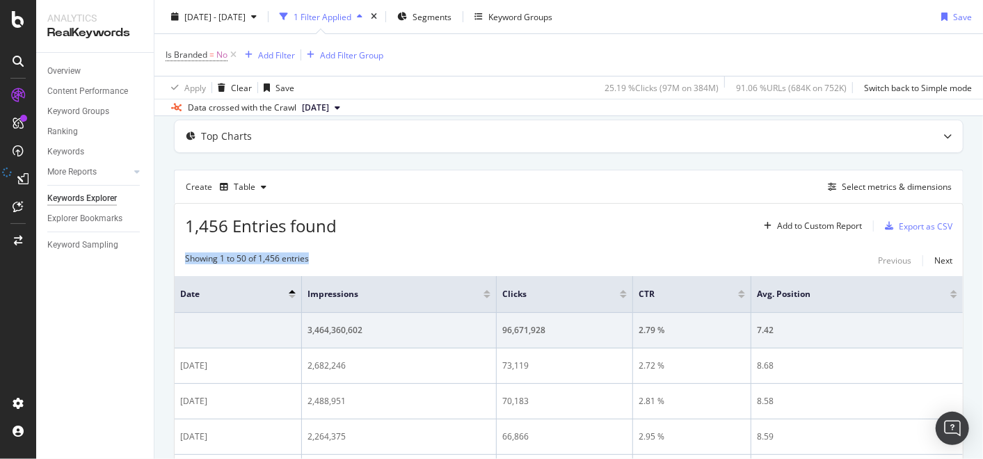
drag, startPoint x: 328, startPoint y: 257, endPoint x: 179, endPoint y: 256, distance: 149.6
click at [179, 256] on div "Showing 1 to 50 of 1,456 entries Previous Next" at bounding box center [569, 261] width 788 height 17
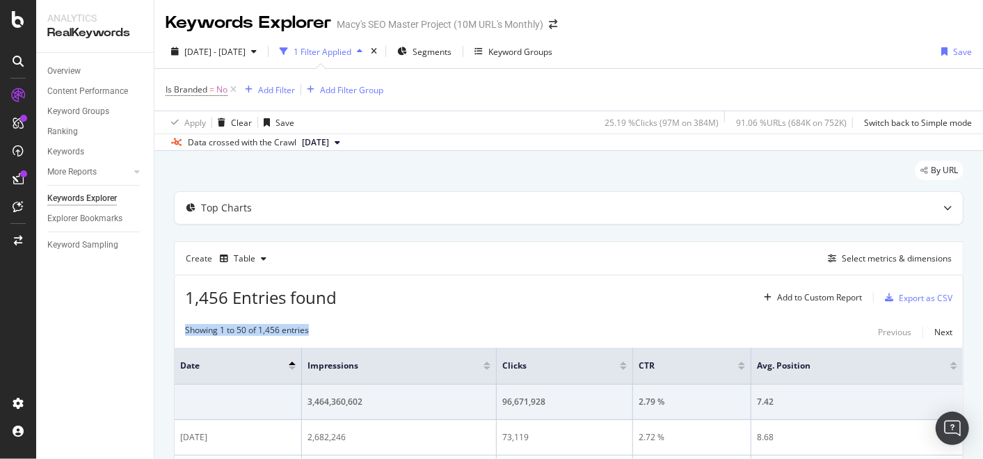
click at [351, 51] on div "1 Filter Applied" at bounding box center [323, 52] width 58 height 12
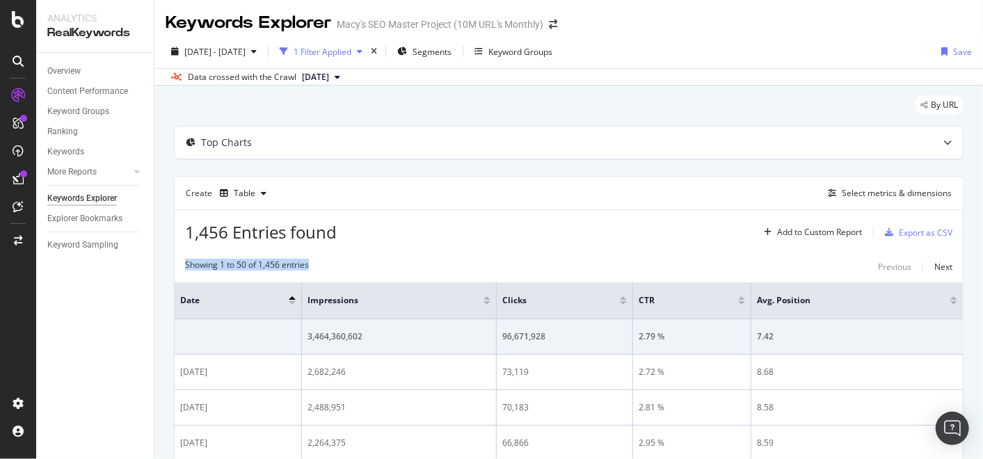
click at [351, 51] on div "1 Filter Applied" at bounding box center [323, 52] width 58 height 12
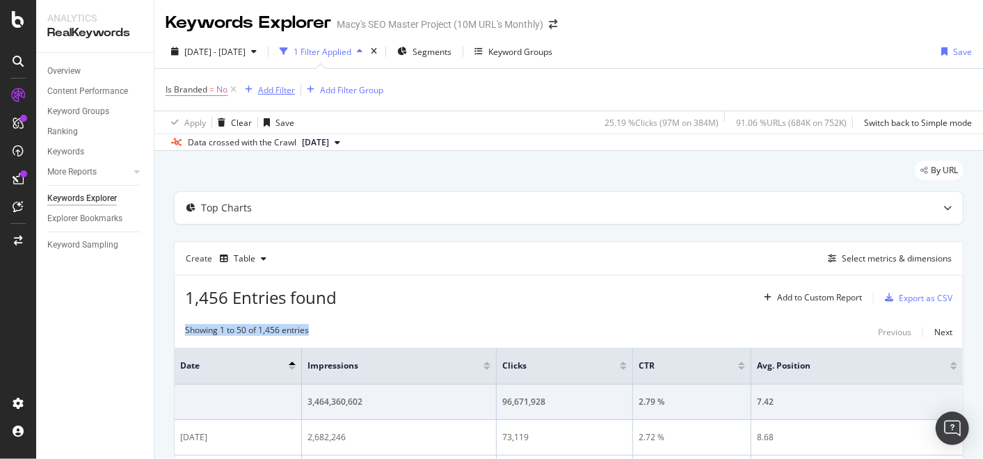
click at [282, 86] on div "Add Filter" at bounding box center [276, 90] width 37 height 12
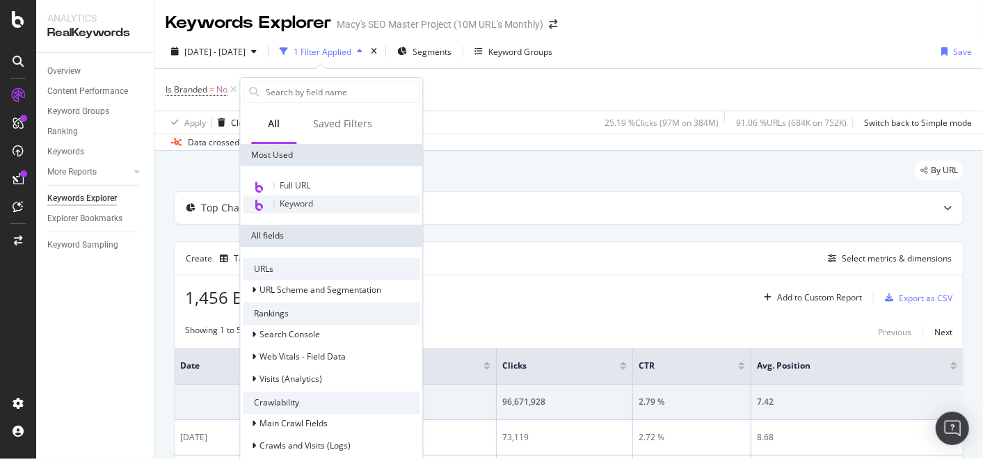
click at [311, 204] on span "Keyword" at bounding box center [296, 204] width 33 height 12
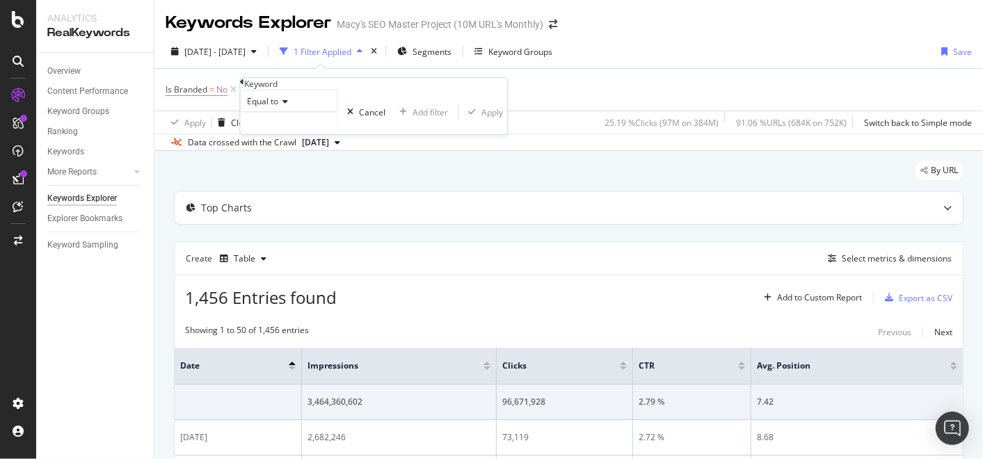
click at [288, 106] on icon at bounding box center [283, 101] width 10 height 8
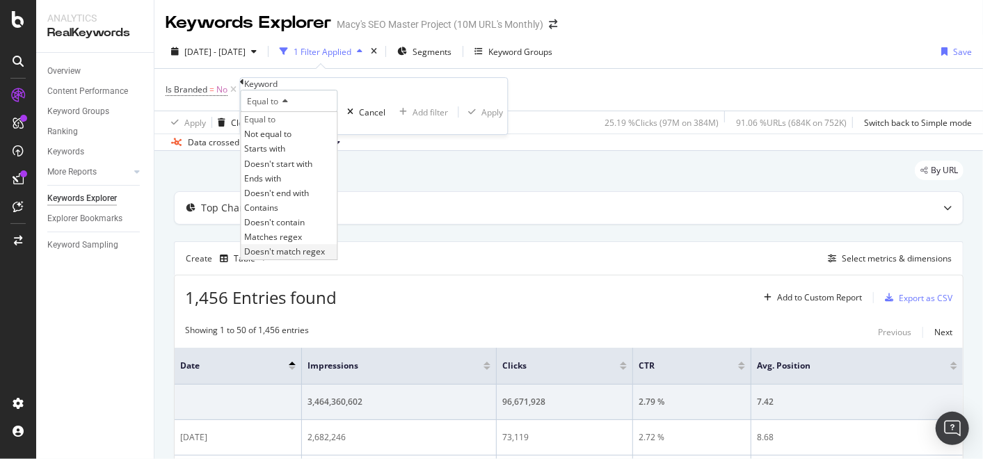
click at [316, 258] on span "Doesn't match regex" at bounding box center [284, 252] width 81 height 12
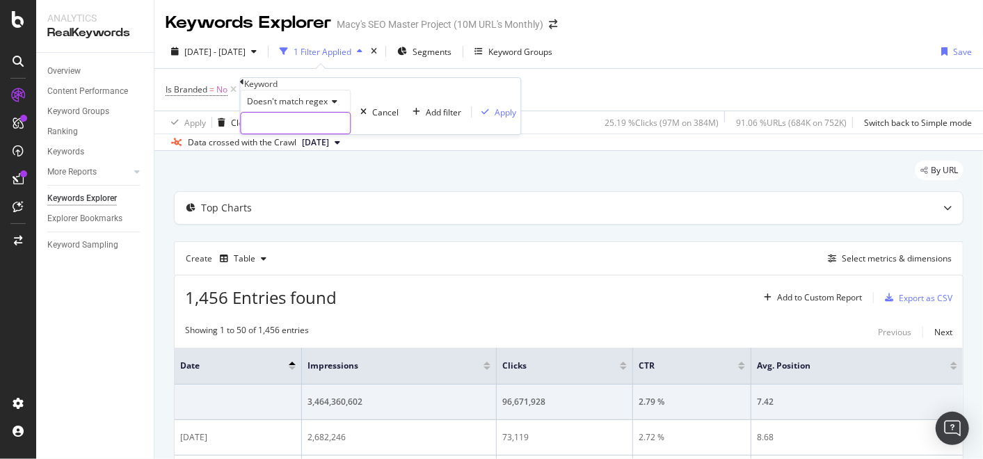
click at [308, 134] on input "text" at bounding box center [295, 123] width 109 height 21
click at [280, 134] on input "text" at bounding box center [295, 123] width 109 height 21
paste input ".*macy.*|.*[PERSON_NAME].*|.*maycs.*|.*maxys.*|.*[PERSON_NAME].*|.*[PERSON_NAME…"
type input ".*macy.*|.*[PERSON_NAME].*|.*maycs.*|.*maxys.*|.*[PERSON_NAME].*|.*[PERSON_NAME…"
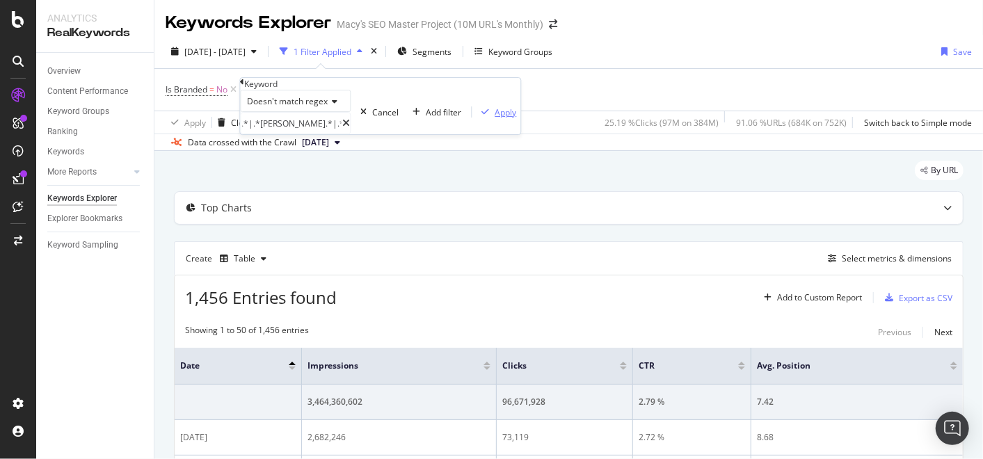
scroll to position [0, 0]
click at [495, 118] on div "Apply" at bounding box center [506, 112] width 22 height 12
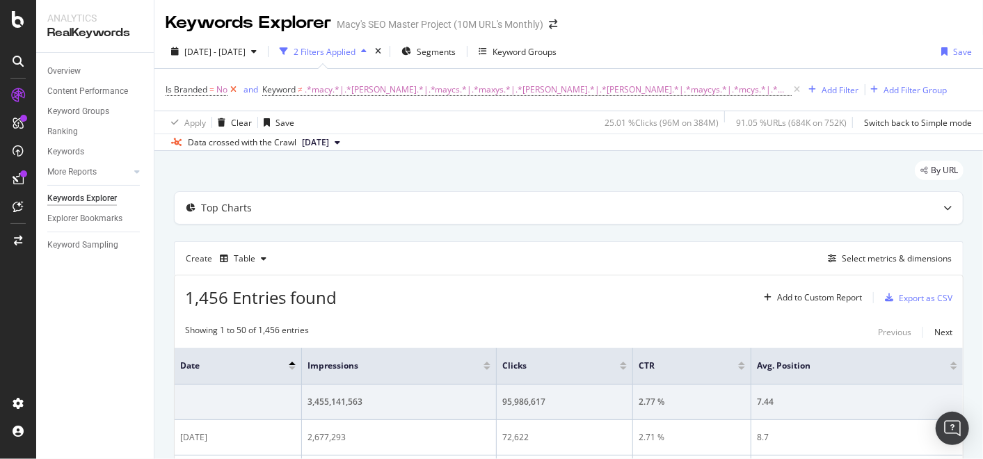
click at [234, 89] on icon at bounding box center [234, 90] width 12 height 14
click at [695, 90] on icon at bounding box center [701, 90] width 12 height 14
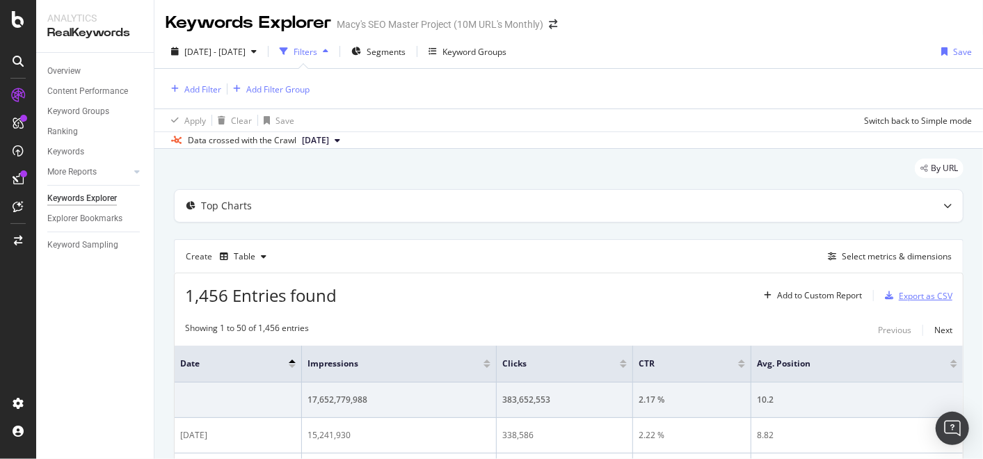
click at [899, 300] on div "Export as CSV" at bounding box center [926, 296] width 54 height 12
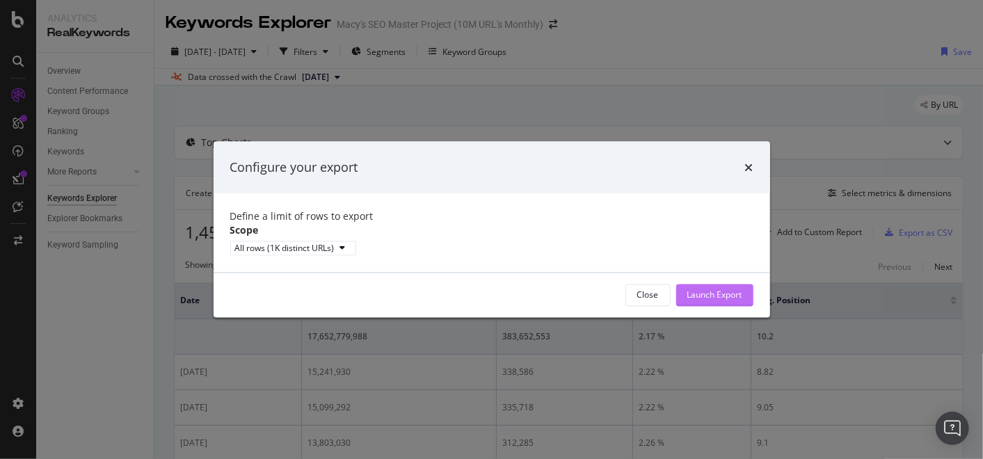
click at [705, 301] on div "Launch Export" at bounding box center [714, 295] width 55 height 12
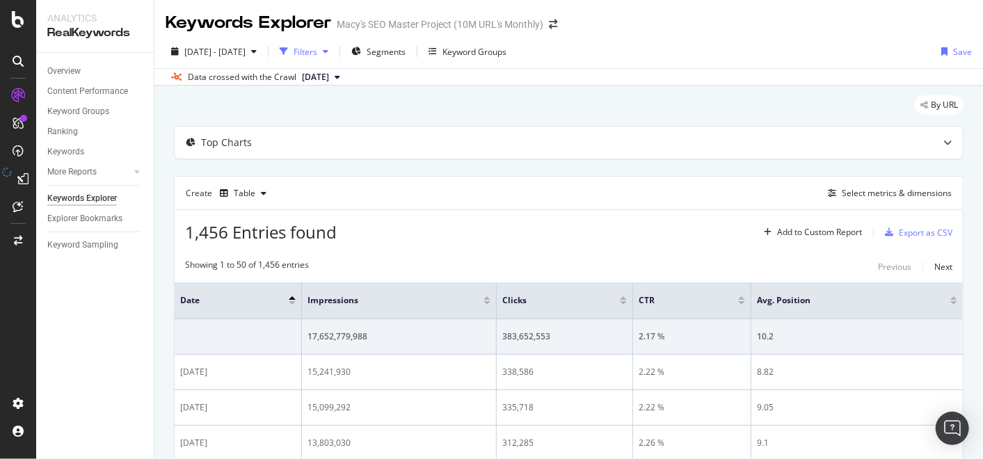
click at [317, 56] on div "Filters" at bounding box center [306, 52] width 24 height 12
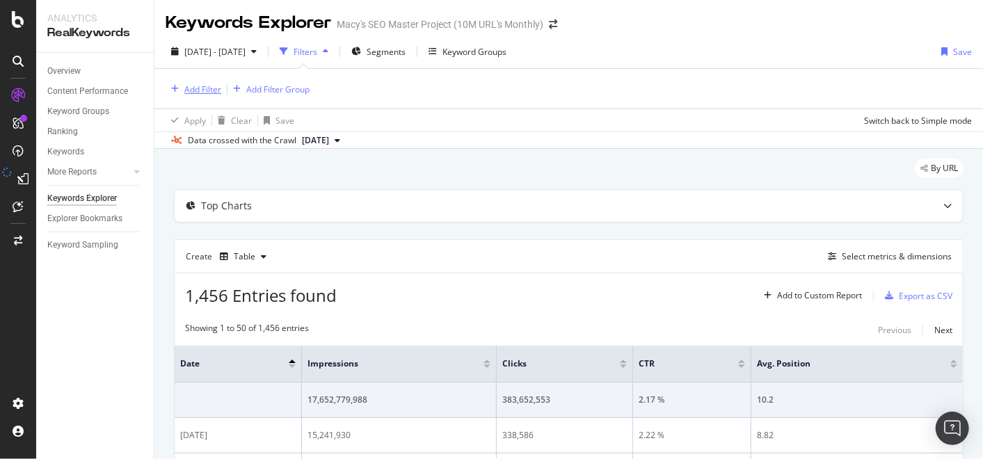
click at [199, 88] on div "Add Filter" at bounding box center [202, 89] width 37 height 12
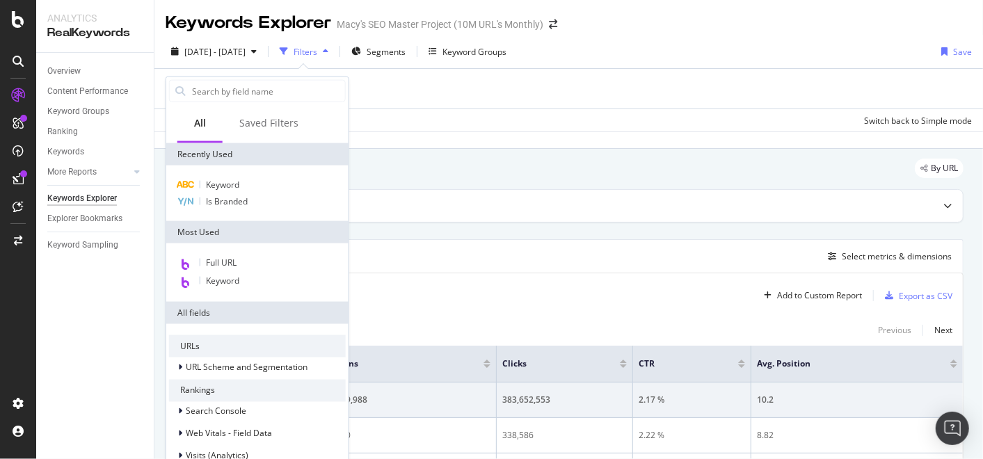
click at [499, 124] on div "Apply Clear Save Switch back to Simple mode" at bounding box center [568, 120] width 829 height 23
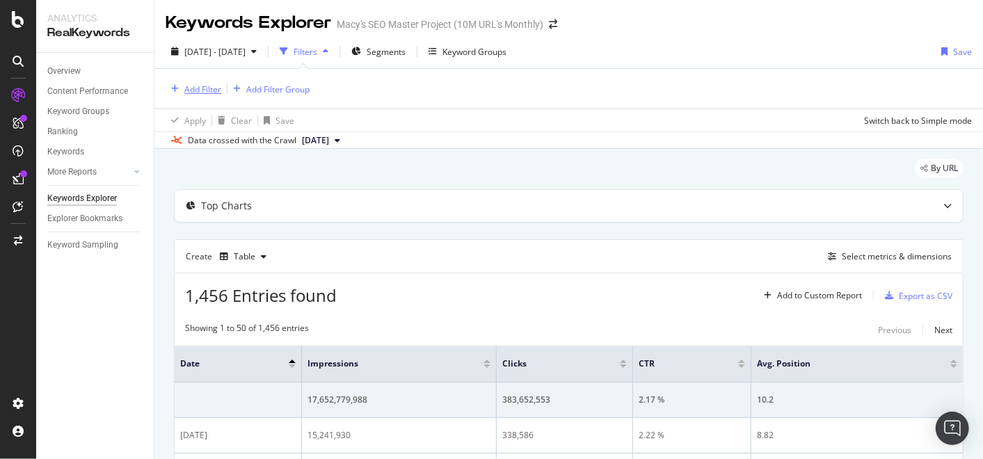
click at [210, 88] on div "Add Filter" at bounding box center [202, 89] width 37 height 12
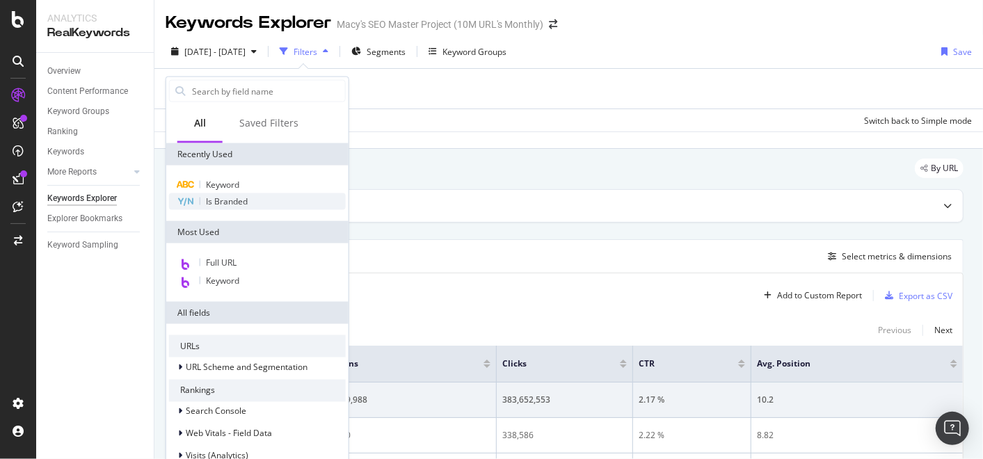
click at [228, 199] on span "Is Branded" at bounding box center [227, 202] width 42 height 12
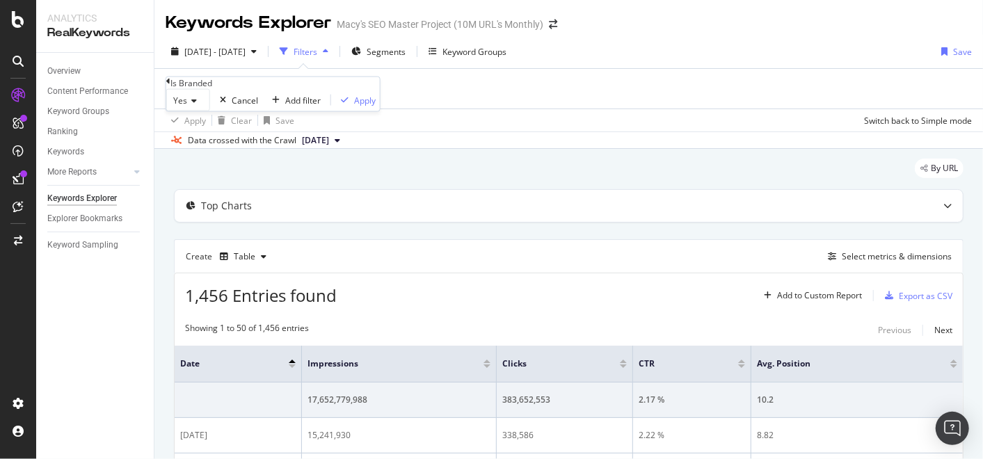
click at [197, 105] on icon at bounding box center [192, 101] width 10 height 8
click at [182, 139] on span "No" at bounding box center [175, 133] width 11 height 12
click at [351, 106] on div "Apply" at bounding box center [362, 100] width 22 height 12
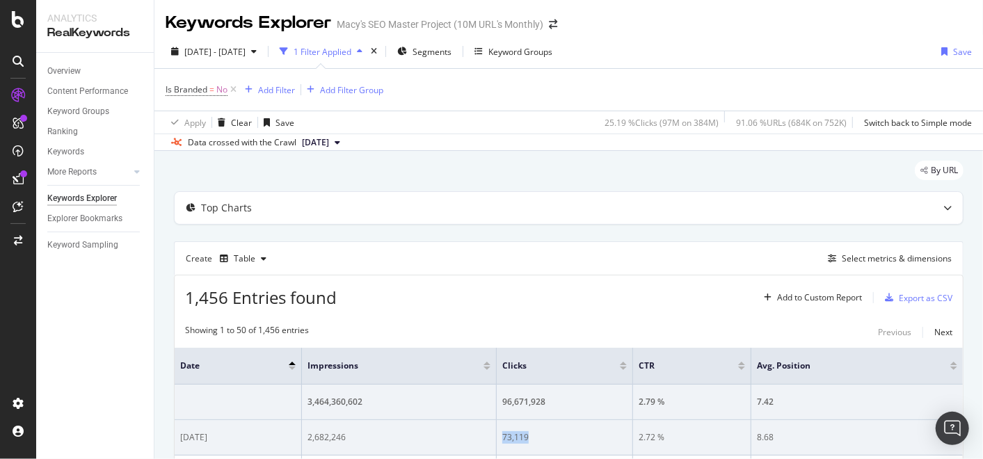
drag, startPoint x: 537, startPoint y: 431, endPoint x: 504, endPoint y: 434, distance: 33.5
click at [504, 434] on div "73,119" at bounding box center [564, 437] width 125 height 13
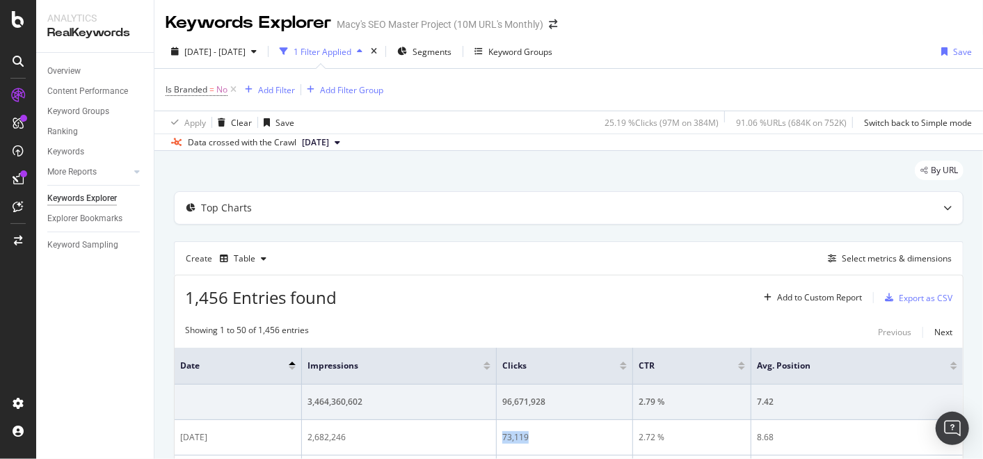
copy div "73,119"
click at [232, 89] on icon at bounding box center [234, 90] width 12 height 14
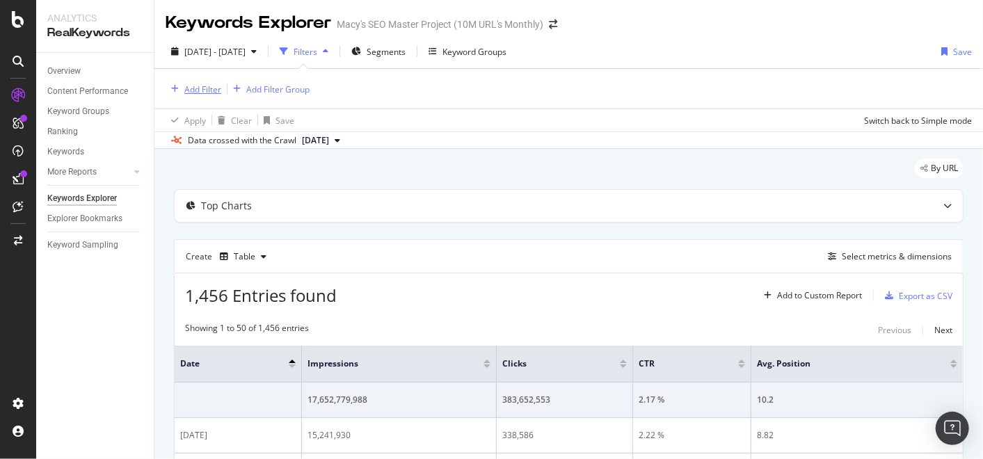
click at [205, 86] on div "Add Filter" at bounding box center [202, 89] width 37 height 12
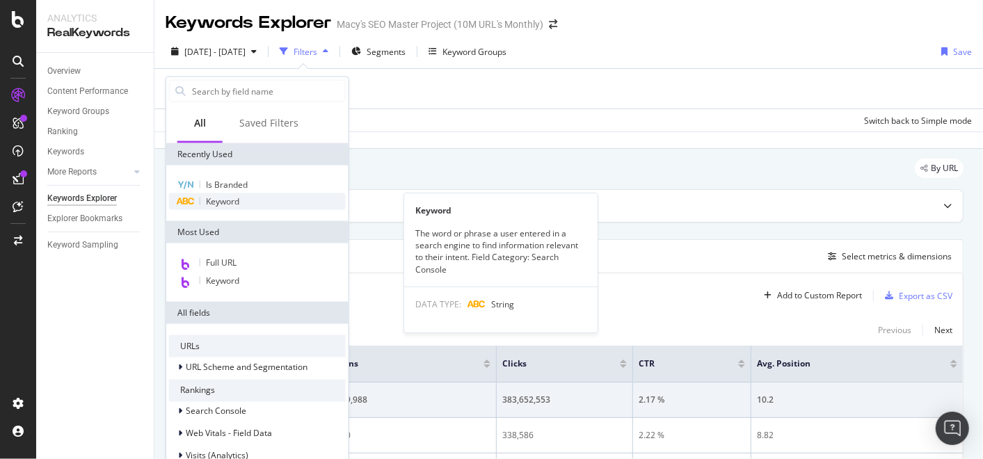
click at [267, 198] on div "Keyword" at bounding box center [257, 201] width 177 height 17
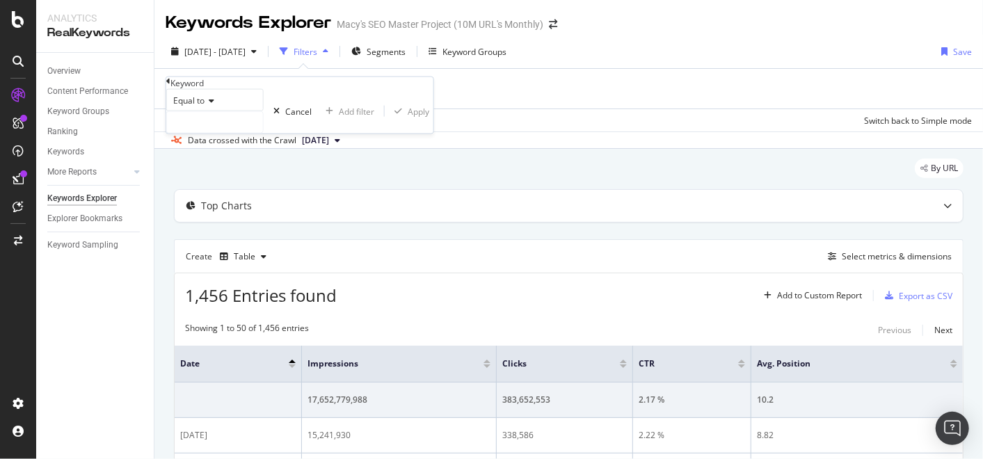
click at [210, 105] on icon at bounding box center [210, 101] width 10 height 8
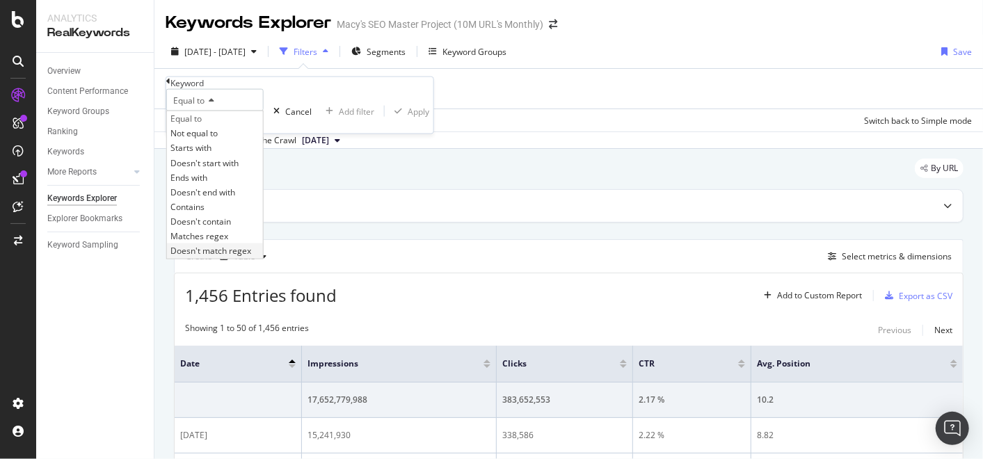
click at [229, 257] on span "Doesn't match regex" at bounding box center [210, 251] width 81 height 12
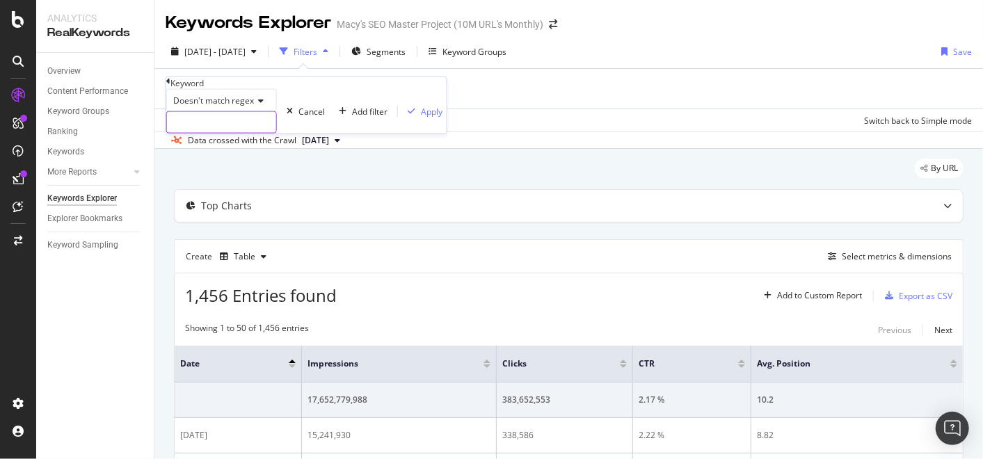
click at [215, 133] on input "text" at bounding box center [221, 122] width 109 height 21
paste input ".*macy.*|.*[PERSON_NAME].*|.*maycs.*|.*maxys.*|.*[PERSON_NAME].*|.*[PERSON_NAME…"
type input ".*macy.*|.*[PERSON_NAME].*|.*maycs.*|.*maxys.*|.*[PERSON_NAME].*|.*[PERSON_NAME…"
click at [421, 117] on div "Apply" at bounding box center [432, 111] width 22 height 12
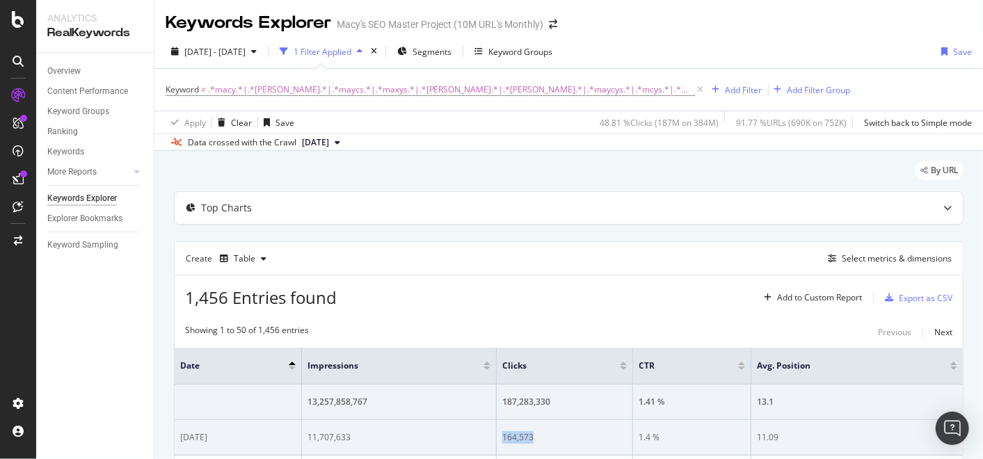
drag, startPoint x: 548, startPoint y: 439, endPoint x: 500, endPoint y: 437, distance: 48.1
click at [500, 437] on td "164,573" at bounding box center [565, 437] width 136 height 35
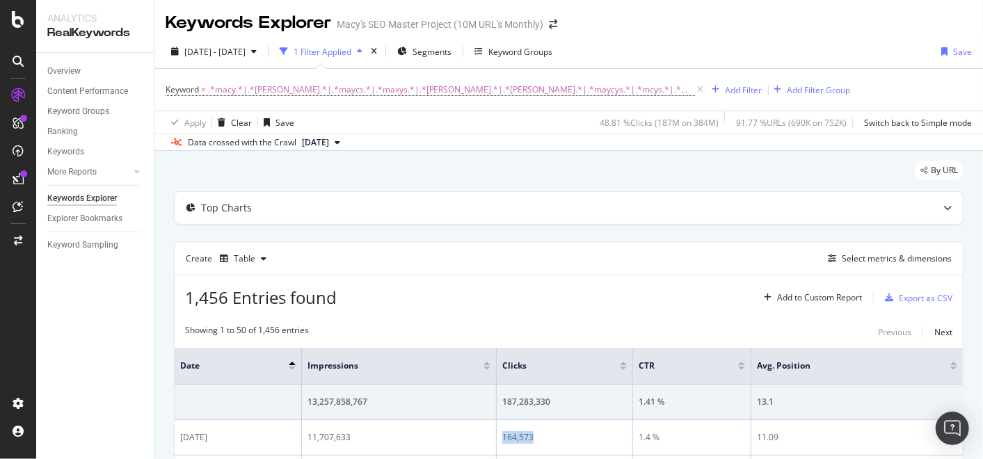
copy div "164,573"
click at [695, 90] on icon at bounding box center [701, 90] width 12 height 14
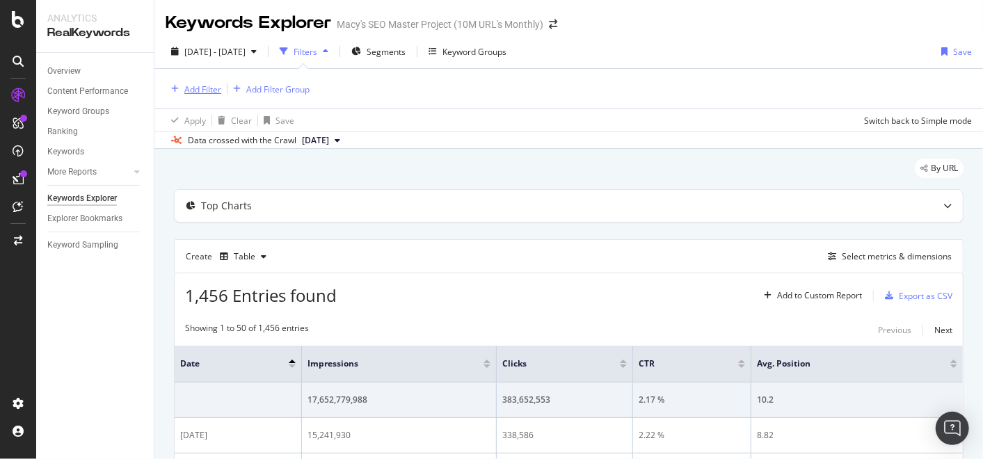
click at [201, 89] on div "Add Filter" at bounding box center [202, 89] width 37 height 12
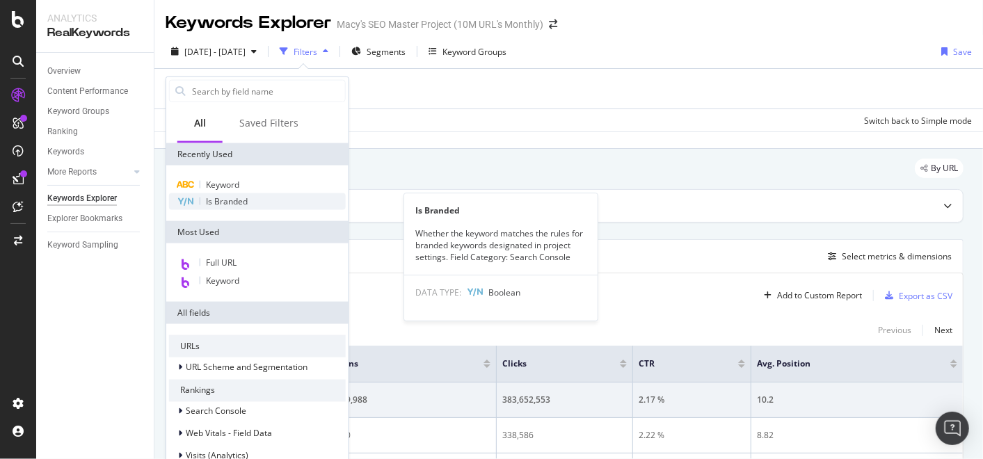
click at [296, 202] on div "Is Branded" at bounding box center [257, 201] width 177 height 17
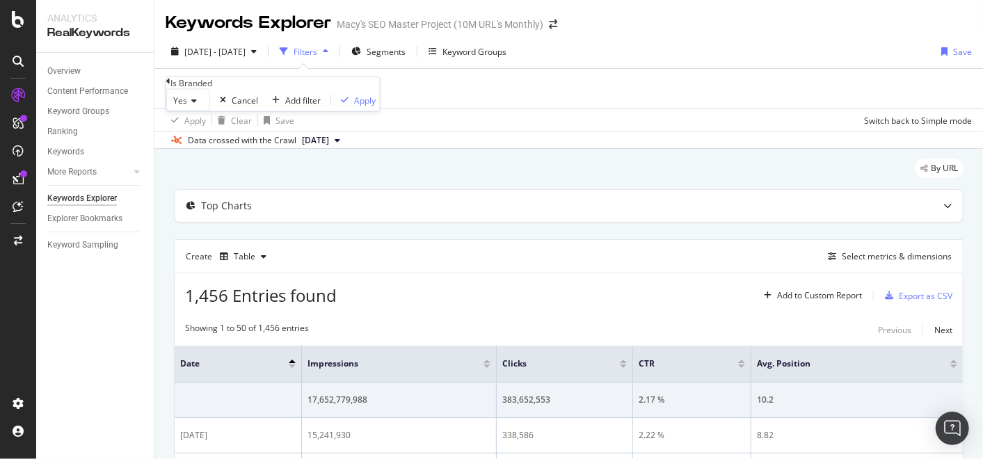
click at [200, 111] on div "Yes" at bounding box center [188, 100] width 44 height 22
click at [182, 139] on span "No" at bounding box center [175, 133] width 11 height 12
click at [351, 106] on div "Apply" at bounding box center [362, 100] width 22 height 12
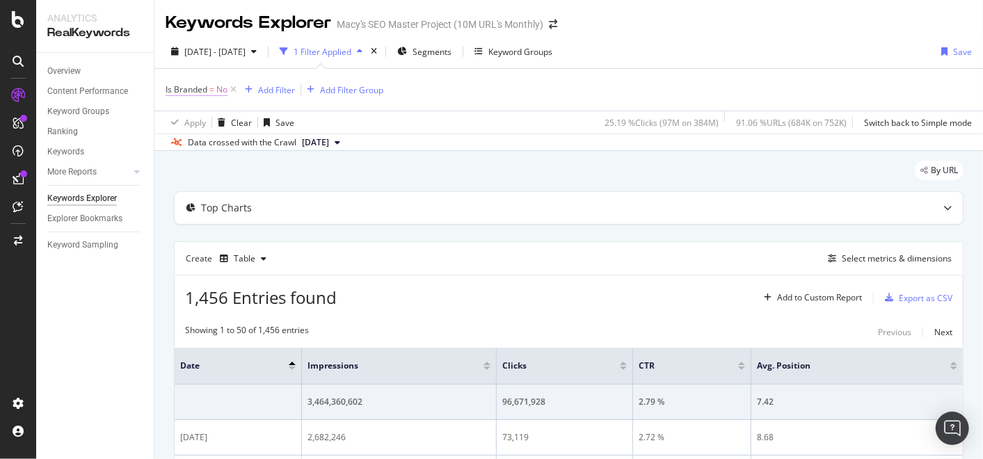
click at [212, 89] on span "=" at bounding box center [211, 89] width 5 height 12
click at [428, 170] on div "By URL" at bounding box center [569, 176] width 790 height 31
click at [137, 174] on icon at bounding box center [137, 172] width 6 height 8
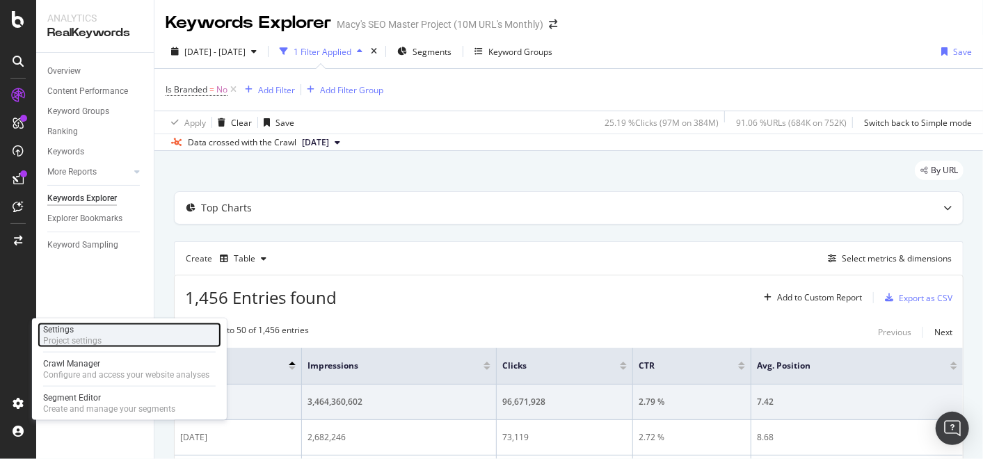
click at [145, 343] on div "Settings Project settings" at bounding box center [130, 335] width 184 height 25
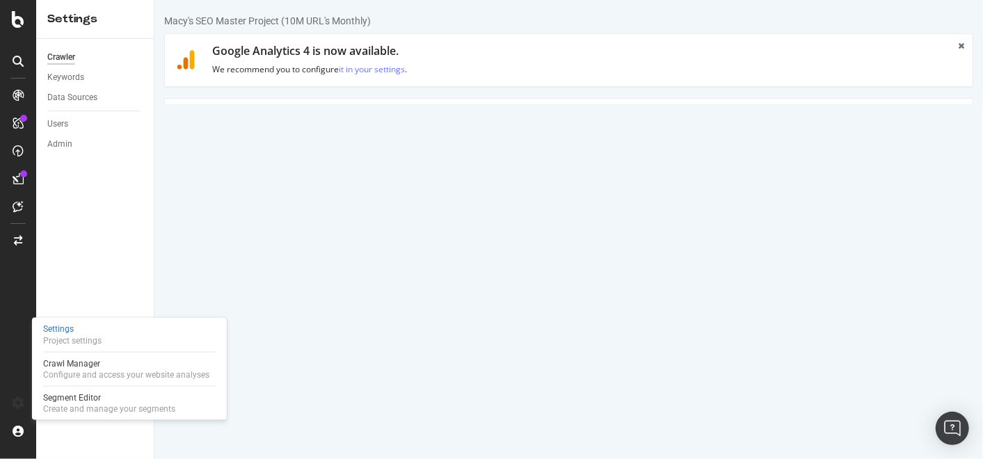
click at [271, 125] on link "Advanced Settings" at bounding box center [272, 118] width 107 height 38
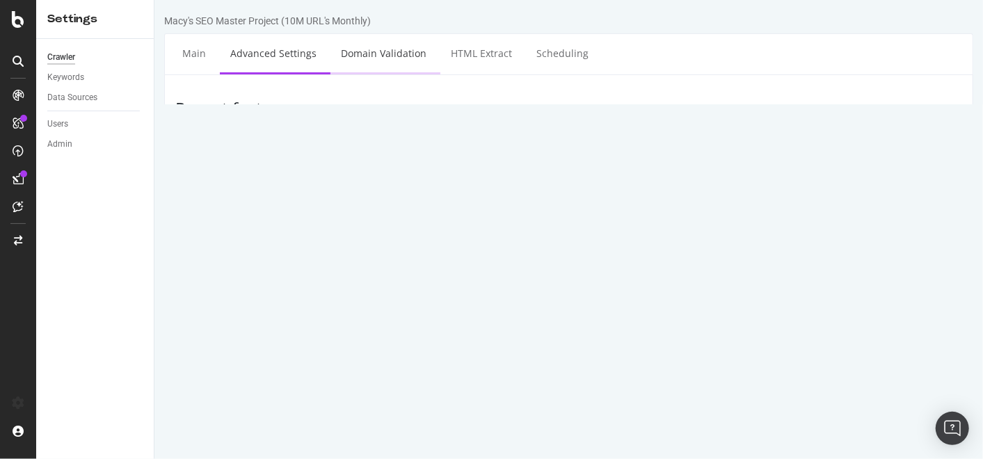
type input "[PERSON_NAME].[PERSON_NAME]"
click at [383, 56] on link "Domain Validation" at bounding box center [383, 53] width 106 height 38
click at [474, 55] on link "HTML Extract" at bounding box center [481, 53] width 82 height 38
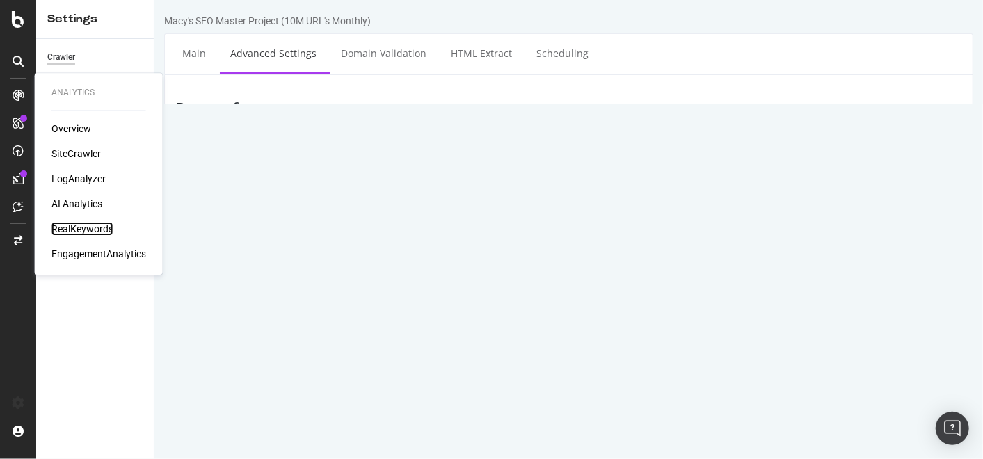
click at [95, 230] on div "RealKeywords" at bounding box center [82, 229] width 62 height 14
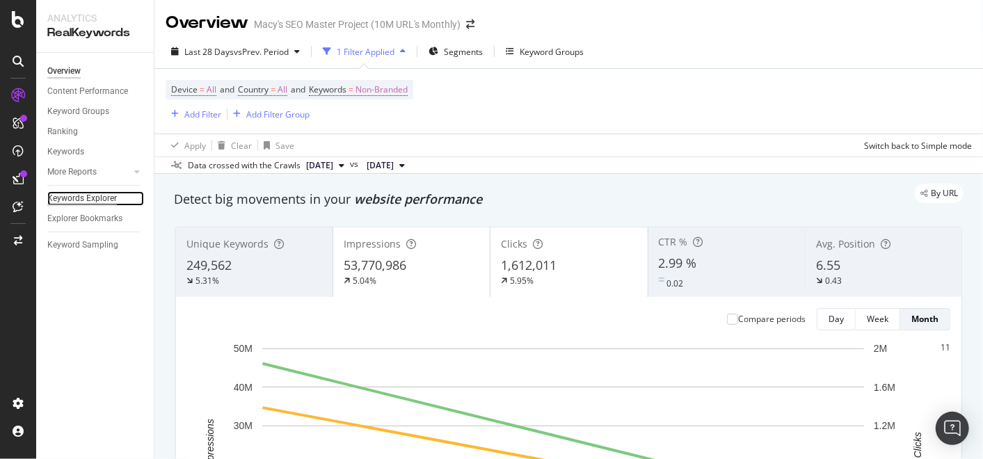
click at [81, 200] on div "Keywords Explorer" at bounding box center [82, 198] width 70 height 15
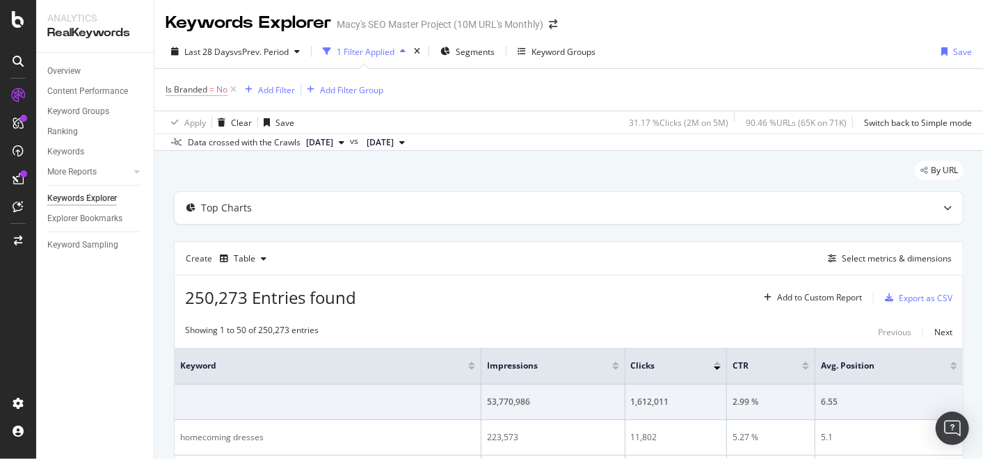
click at [224, 89] on span "No" at bounding box center [221, 89] width 11 height 19
click at [195, 88] on div "Is Branded" at bounding box center [191, 82] width 42 height 12
drag, startPoint x: 195, startPoint y: 90, endPoint x: 196, endPoint y: 97, distance: 7.1
click at [196, 88] on div "Is Branded" at bounding box center [271, 82] width 211 height 12
click at [191, 104] on icon at bounding box center [189, 99] width 10 height 8
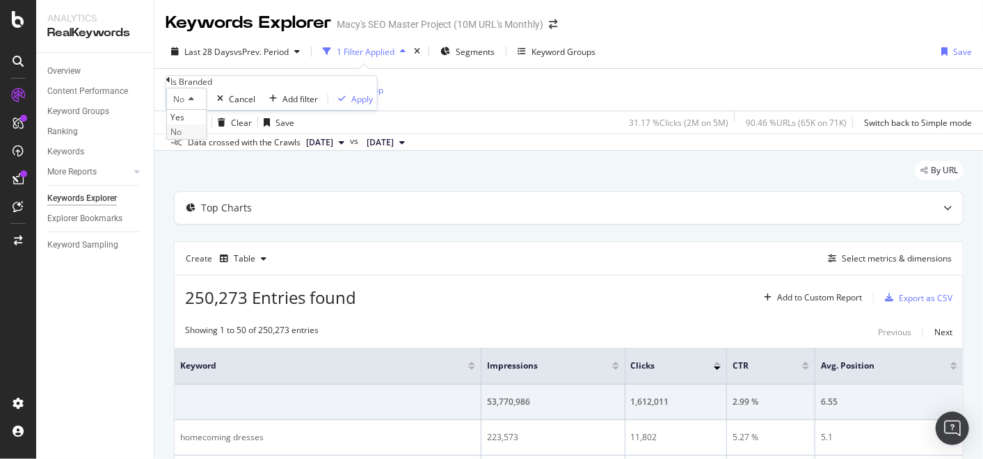
click at [182, 138] on span "No" at bounding box center [175, 132] width 11 height 12
click at [438, 117] on div "Apply Clear Save 31.17 % Clicks ( 2M on 5M ) 90.46 % URLs ( 65K on 71K ) Switch…" at bounding box center [568, 122] width 829 height 23
click at [271, 85] on div "Add Filter" at bounding box center [276, 90] width 37 height 12
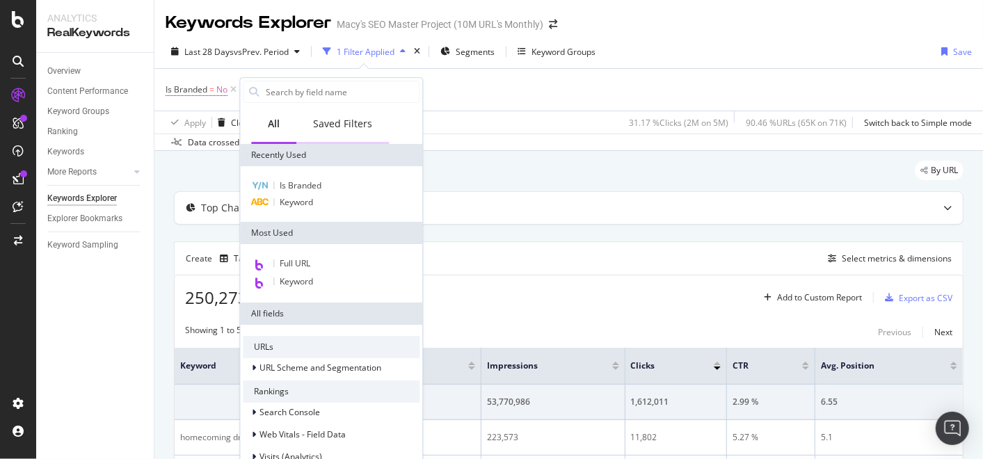
click at [348, 120] on div "Saved Filters" at bounding box center [342, 124] width 59 height 14
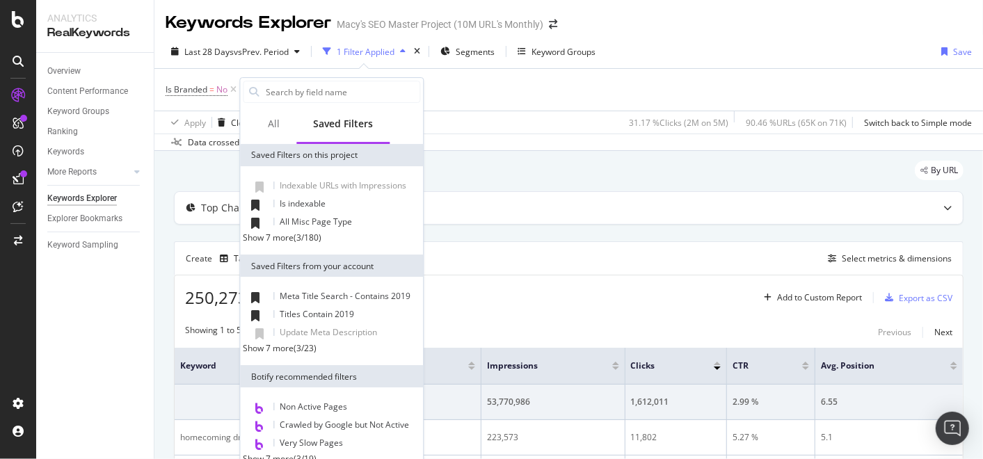
click at [286, 244] on div "Show 7 more" at bounding box center [268, 238] width 51 height 12
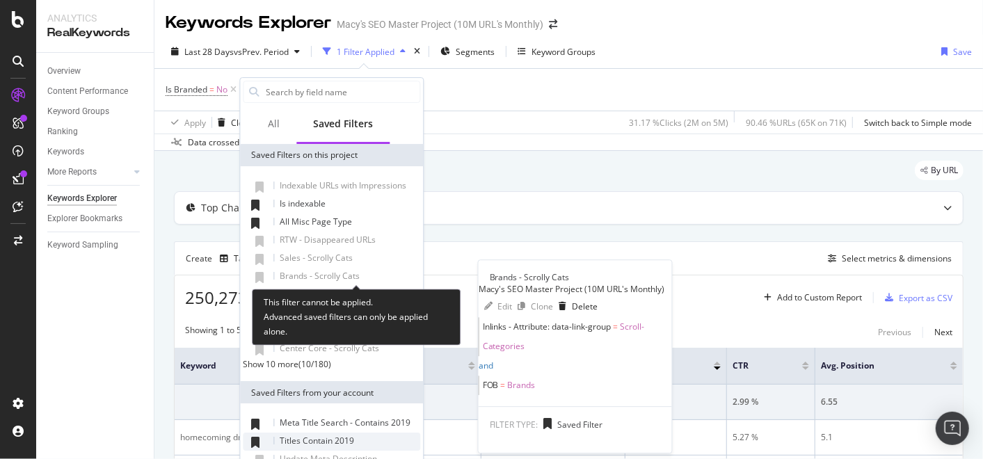
scroll to position [154, 0]
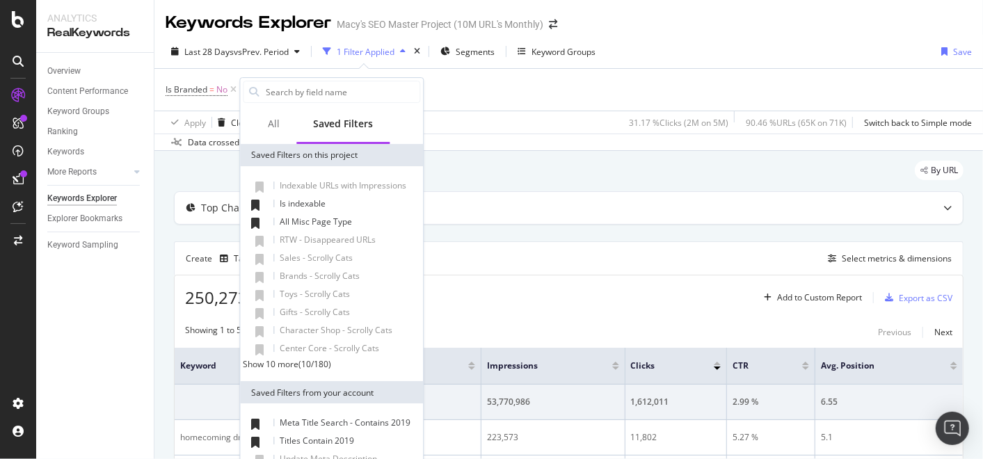
click at [286, 358] on div "Show 10 more" at bounding box center [271, 364] width 56 height 12
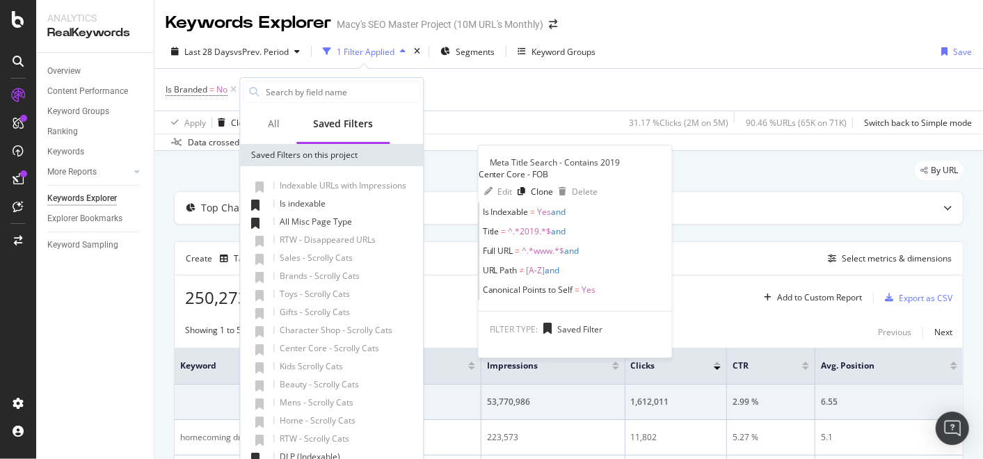
scroll to position [370, 0]
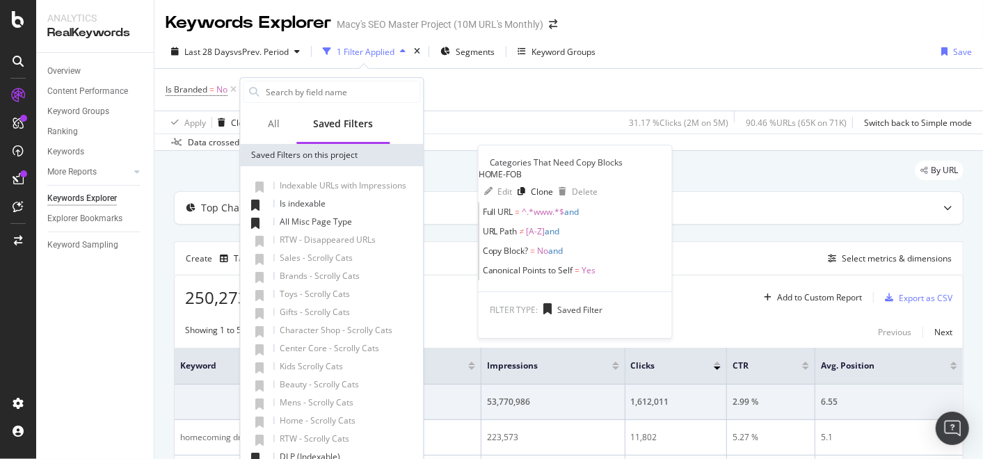
scroll to position [497, 0]
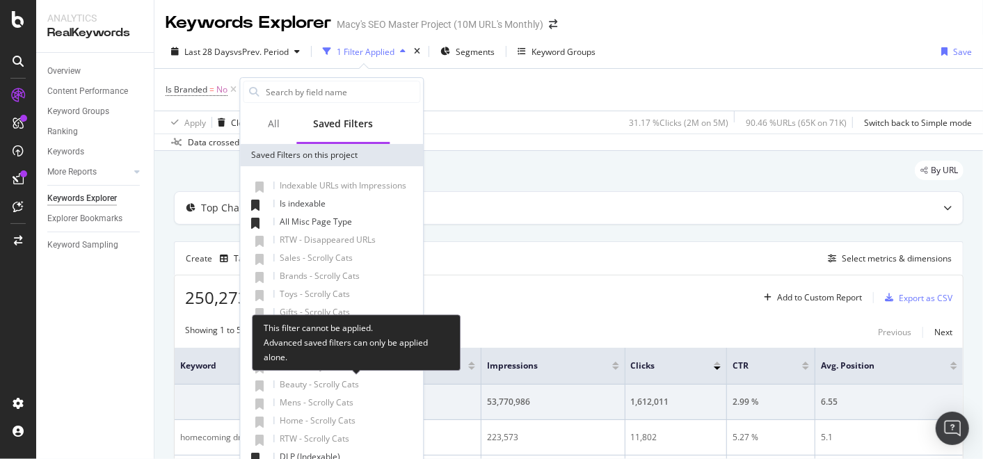
scroll to position [474, 0]
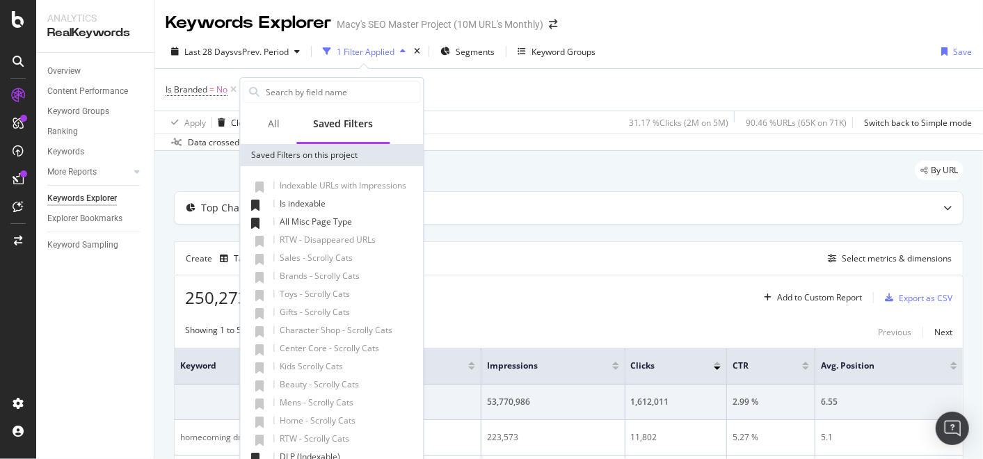
click at [311, 93] on input "text" at bounding box center [355, 91] width 182 height 21
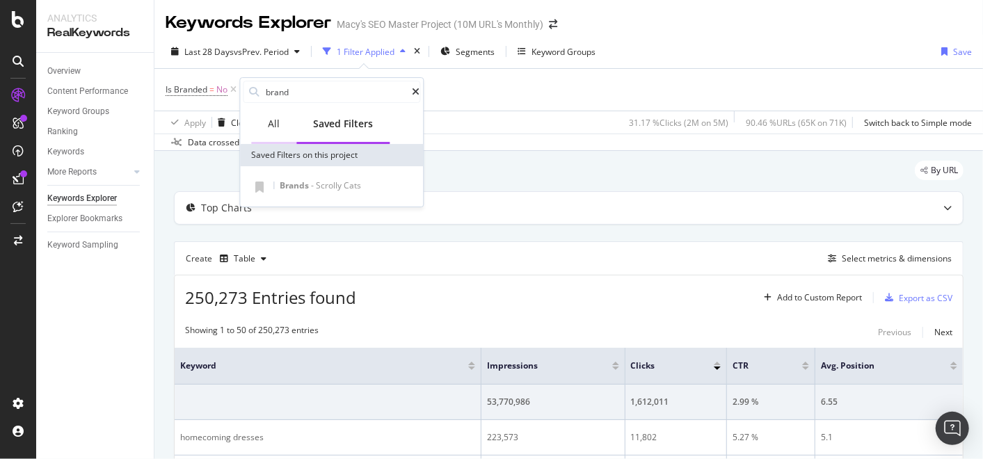
click at [278, 130] on div "All" at bounding box center [274, 124] width 12 height 14
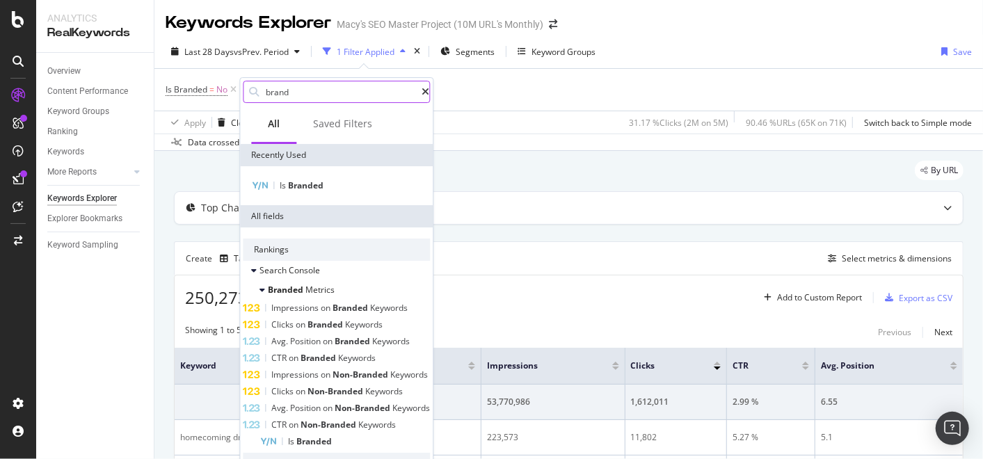
click at [317, 96] on input "brand" at bounding box center [342, 91] width 157 height 21
click at [321, 94] on input "brand" at bounding box center [342, 91] width 157 height 21
click at [327, 94] on input "brand" at bounding box center [342, 91] width 157 height 21
type input "is branded"
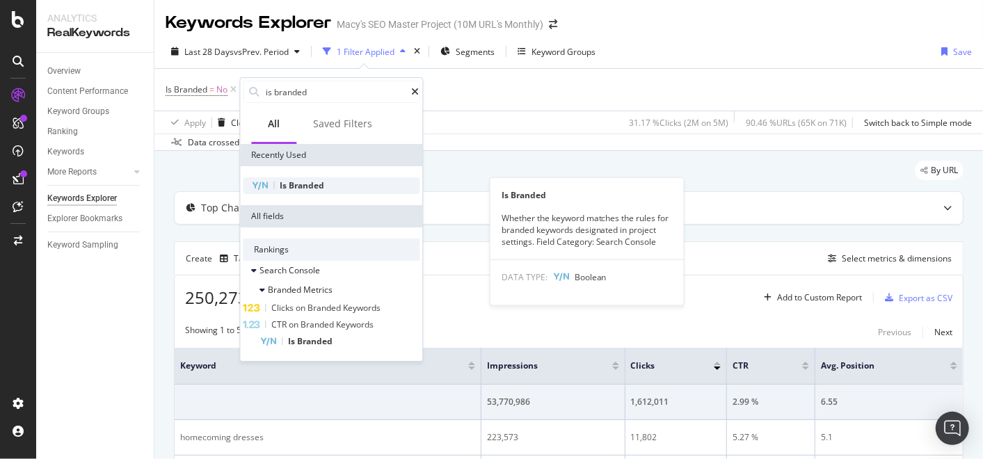
click at [603, 235] on div "Whether the keyword matches the rules for branded keywords designated in projec…" at bounding box center [586, 229] width 193 height 35
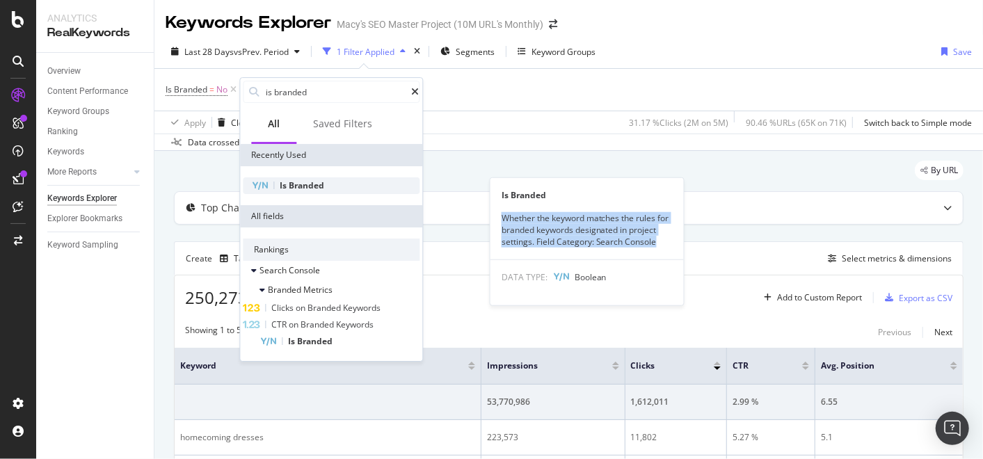
click at [603, 235] on div "Whether the keyword matches the rules for branded keywords designated in projec…" at bounding box center [586, 229] width 193 height 35
drag, startPoint x: 603, startPoint y: 235, endPoint x: 650, endPoint y: 244, distance: 48.0
click at [650, 244] on div "Whether the keyword matches the rules for branded keywords designated in projec…" at bounding box center [586, 229] width 193 height 35
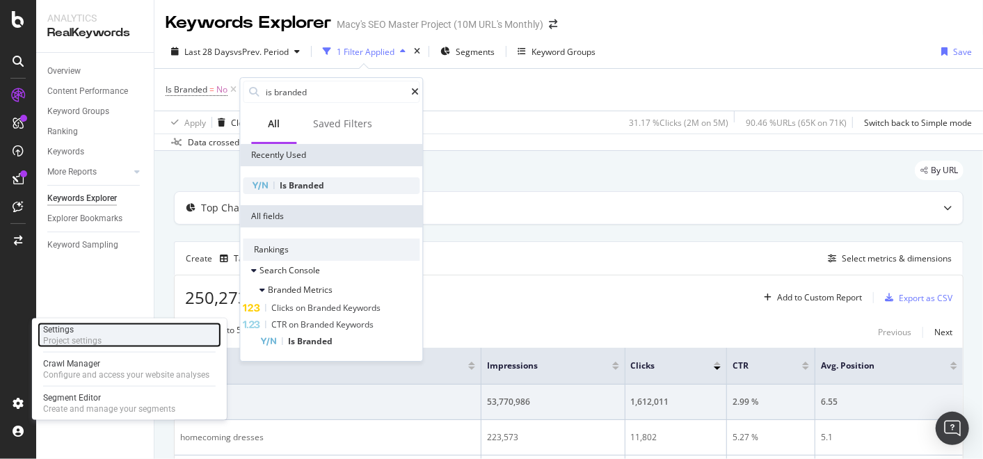
click at [109, 342] on div "Settings Project settings" at bounding box center [130, 335] width 184 height 25
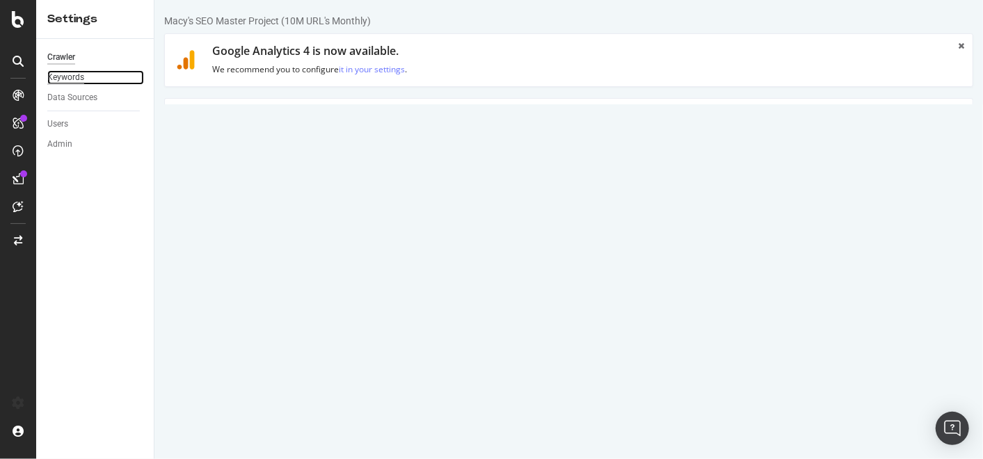
click at [73, 80] on div "Keywords" at bounding box center [65, 77] width 37 height 15
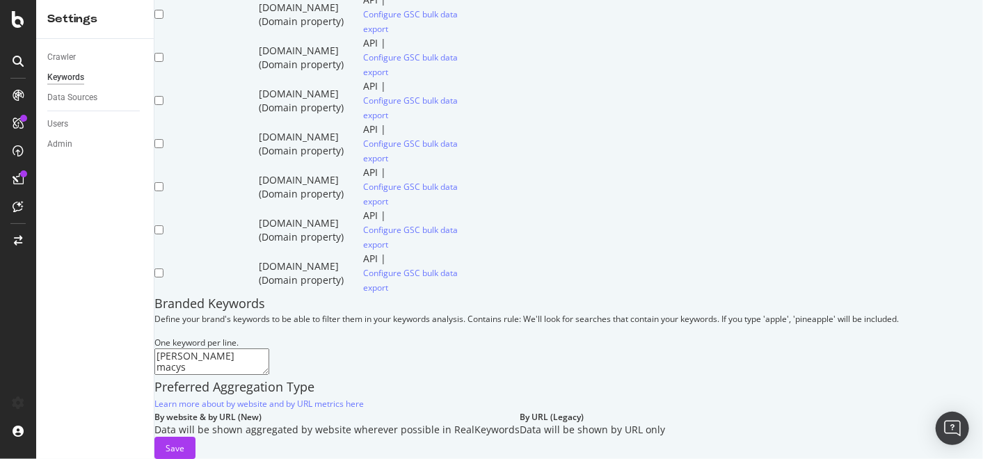
click at [266, 349] on textarea "[PERSON_NAME] macys [PERSON_NAME] [PERSON_NAME]" at bounding box center [211, 362] width 115 height 26
drag, startPoint x: 244, startPoint y: 231, endPoint x: 177, endPoint y: 168, distance: 91.6
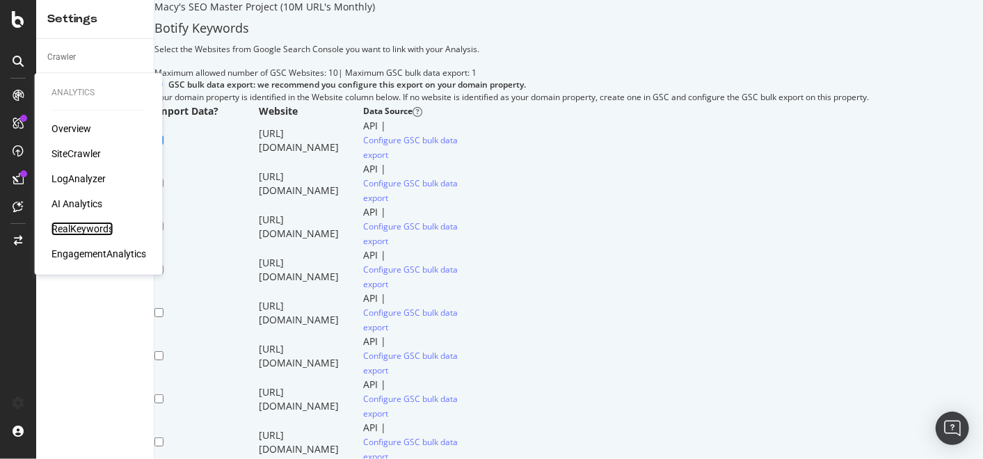
click at [97, 223] on div "RealKeywords" at bounding box center [82, 229] width 62 height 14
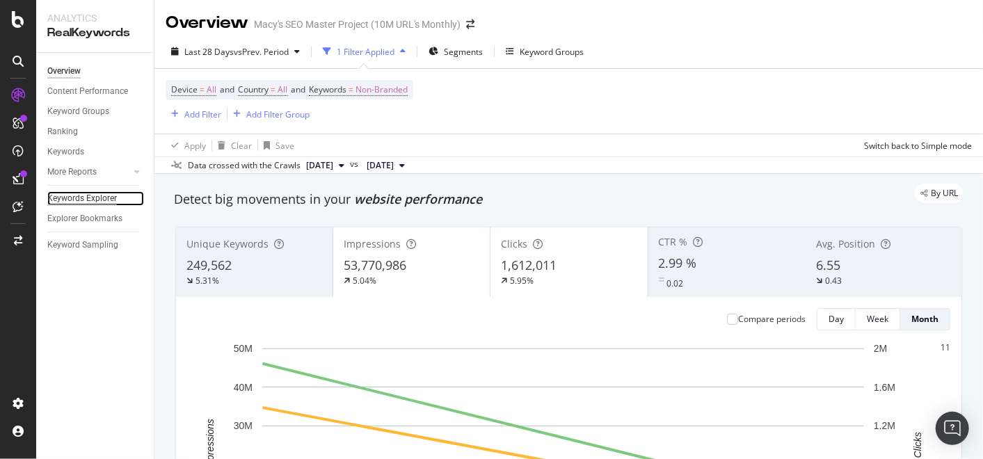
click at [84, 198] on div "Keywords Explorer" at bounding box center [82, 198] width 70 height 15
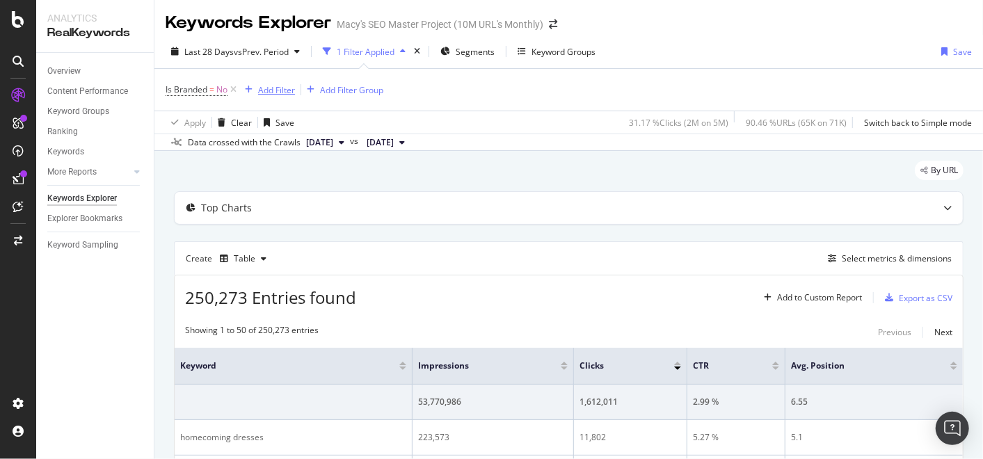
click at [248, 90] on icon "button" at bounding box center [249, 90] width 8 height 8
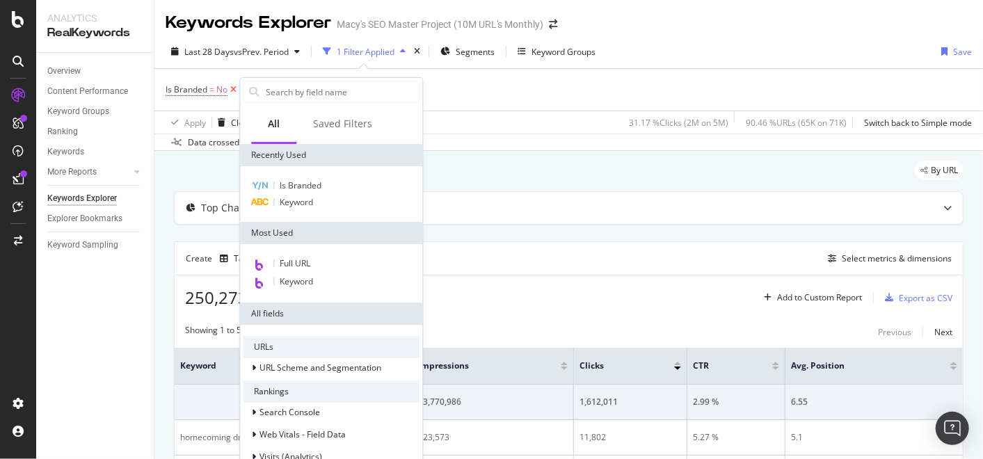
click at [234, 89] on icon at bounding box center [234, 90] width 12 height 14
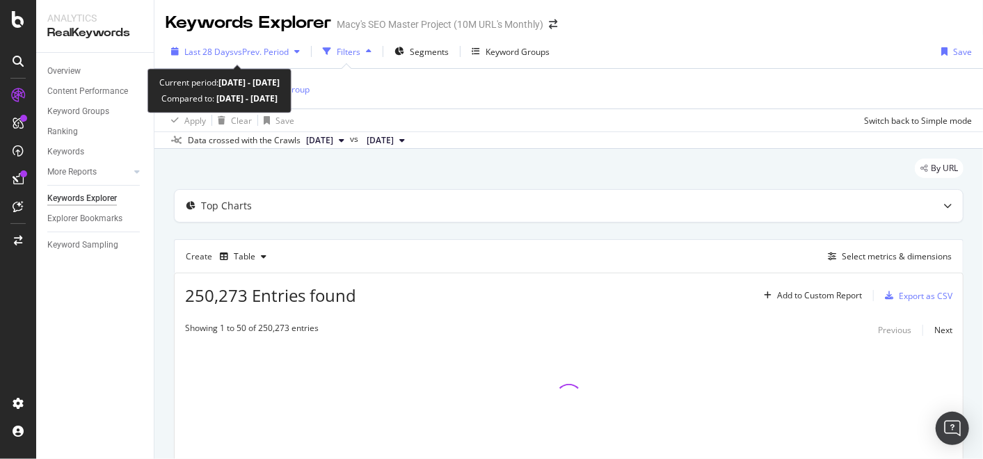
click at [268, 57] on div "Last 28 Days vs Prev. Period" at bounding box center [236, 51] width 140 height 21
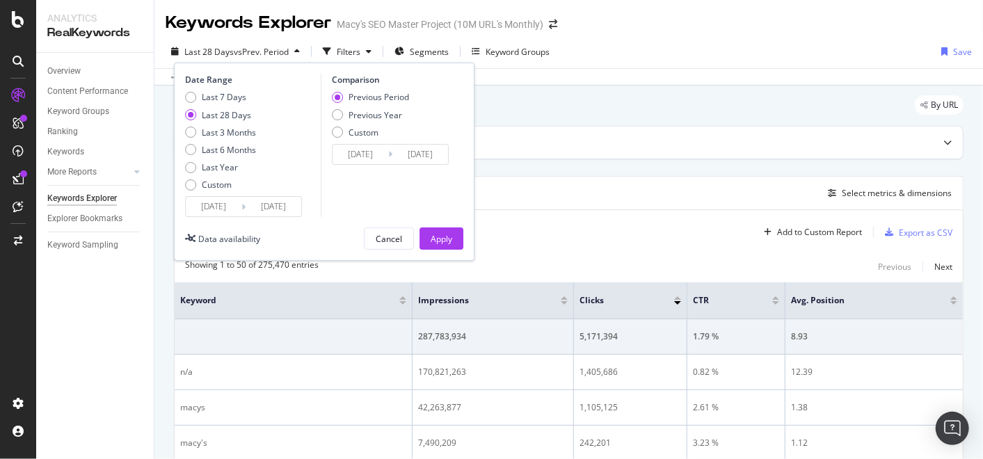
click at [237, 205] on input "[DATE]" at bounding box center [214, 206] width 56 height 19
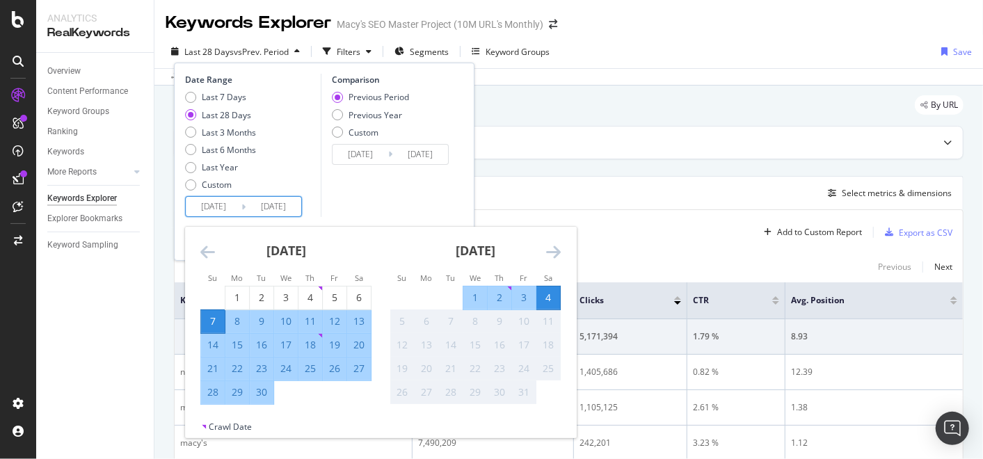
click at [202, 248] on icon "Move backward to switch to the previous month." at bounding box center [207, 252] width 15 height 17
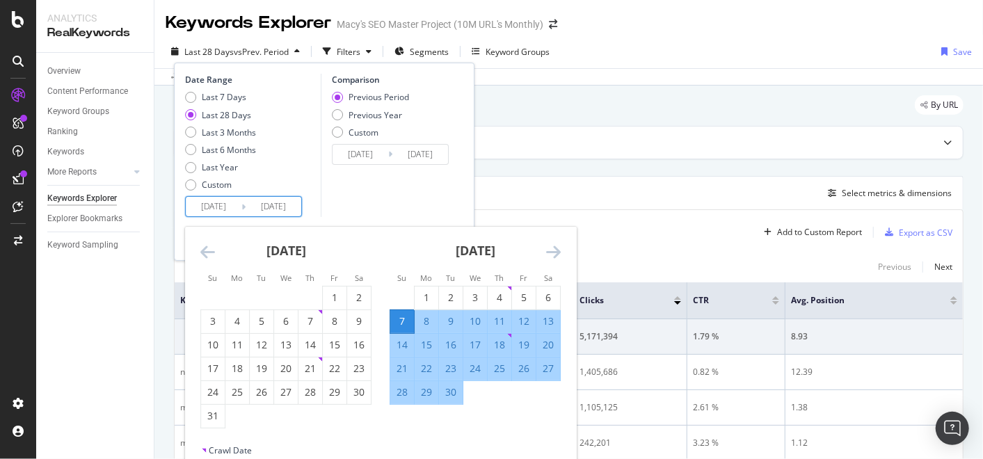
click at [204, 252] on icon "Move backward to switch to the previous month." at bounding box center [207, 252] width 15 height 17
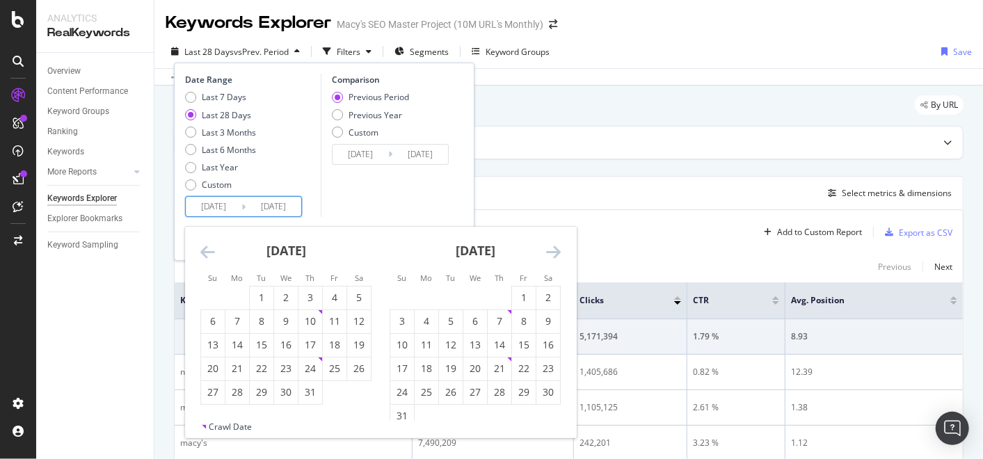
click at [204, 252] on icon "Move backward to switch to the previous month." at bounding box center [207, 252] width 15 height 17
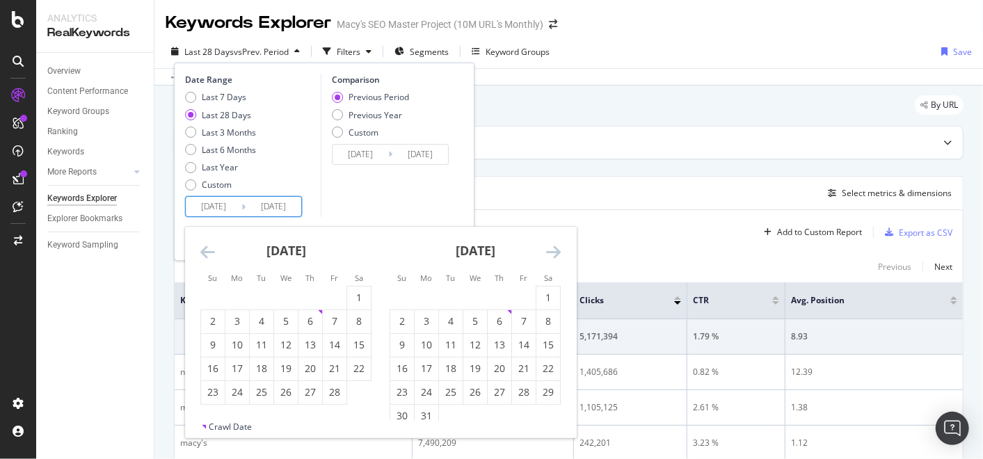
click at [204, 252] on icon "Move backward to switch to the previous month." at bounding box center [207, 252] width 15 height 17
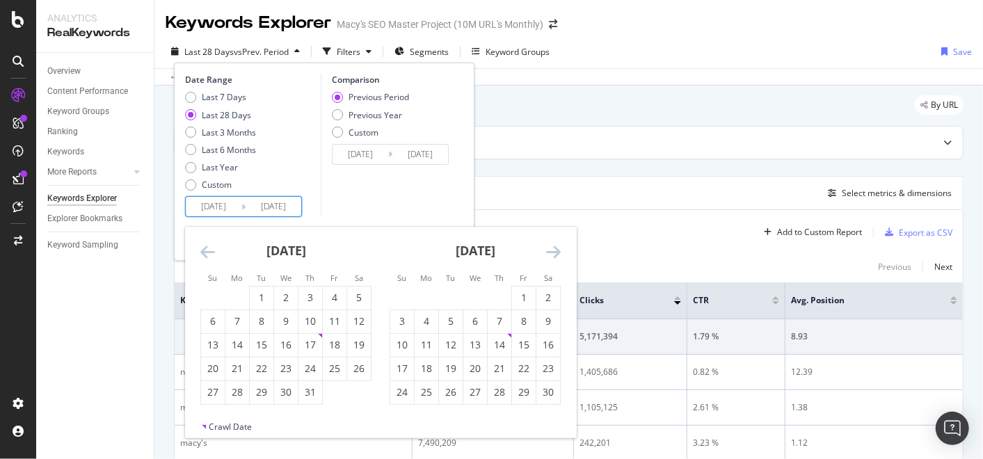
click at [204, 252] on icon "Move backward to switch to the previous month." at bounding box center [207, 252] width 15 height 17
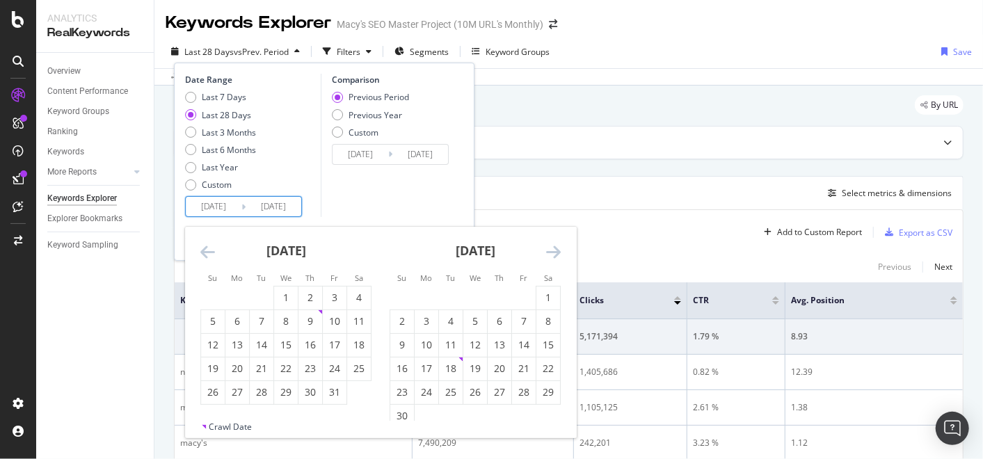
click at [204, 252] on icon "Move backward to switch to the previous month." at bounding box center [207, 252] width 15 height 17
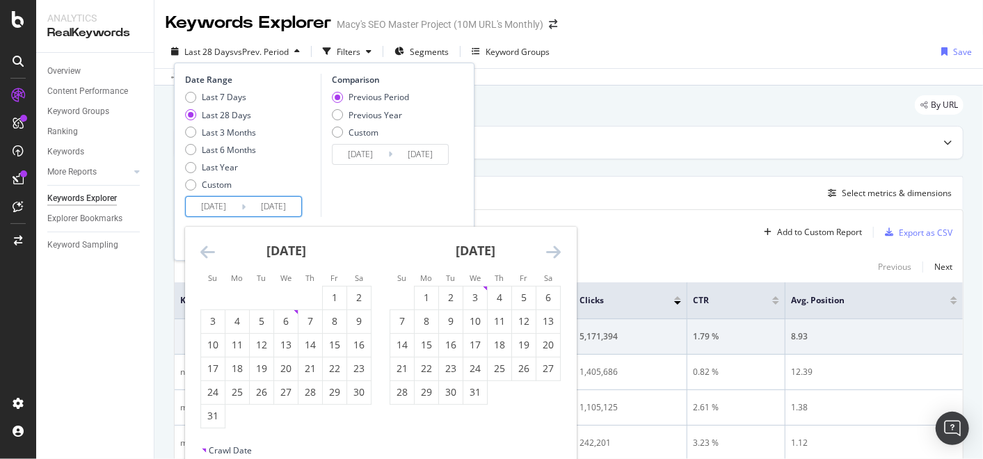
click at [204, 252] on icon "Move backward to switch to the previous month." at bounding box center [207, 252] width 15 height 17
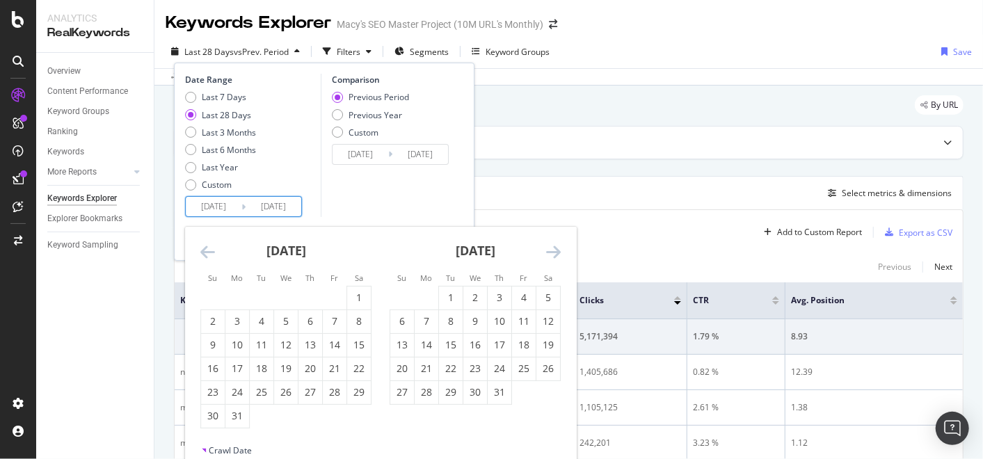
click at [204, 252] on icon "Move backward to switch to the previous month." at bounding box center [207, 252] width 15 height 17
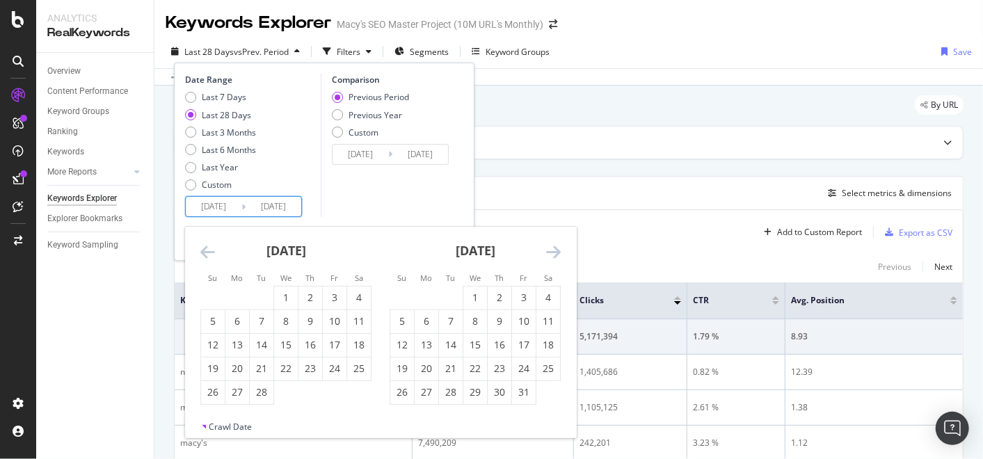
click at [204, 252] on icon "Move backward to switch to the previous month." at bounding box center [207, 252] width 15 height 17
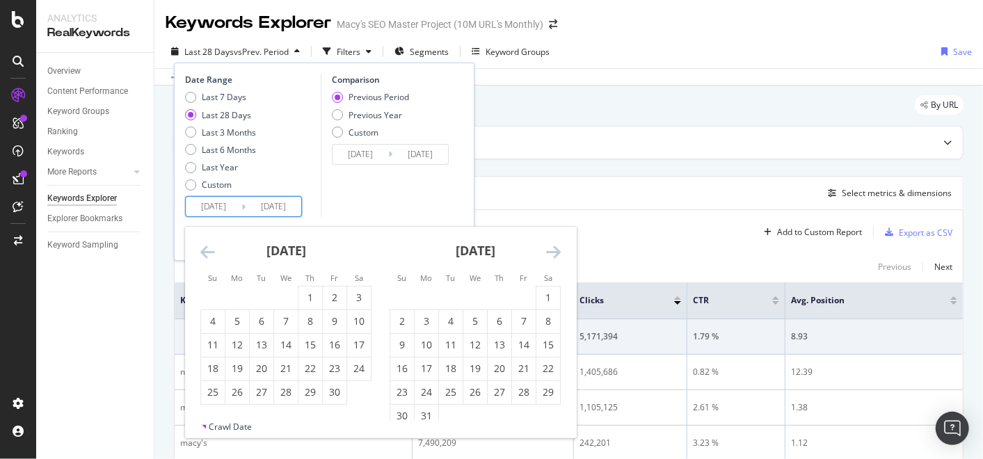
click at [204, 252] on icon "Move backward to switch to the previous month." at bounding box center [207, 252] width 15 height 17
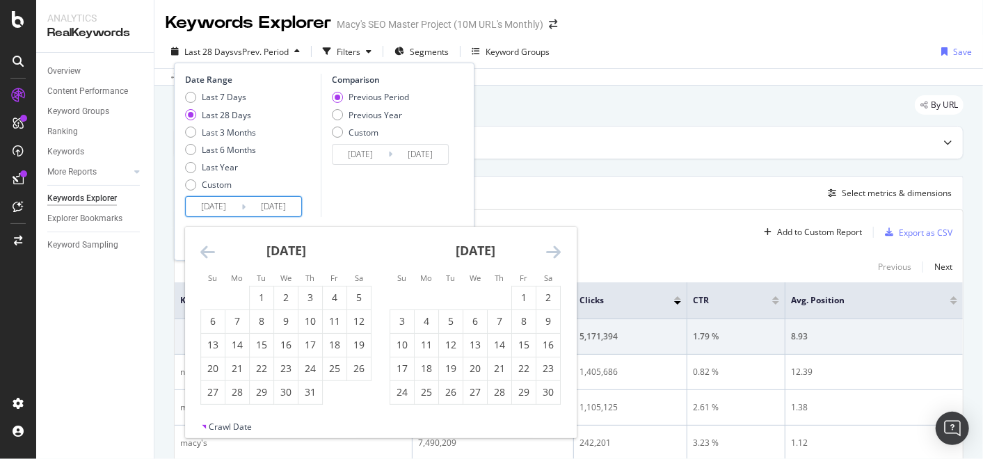
click at [204, 252] on icon "Move backward to switch to the previous month." at bounding box center [207, 252] width 15 height 17
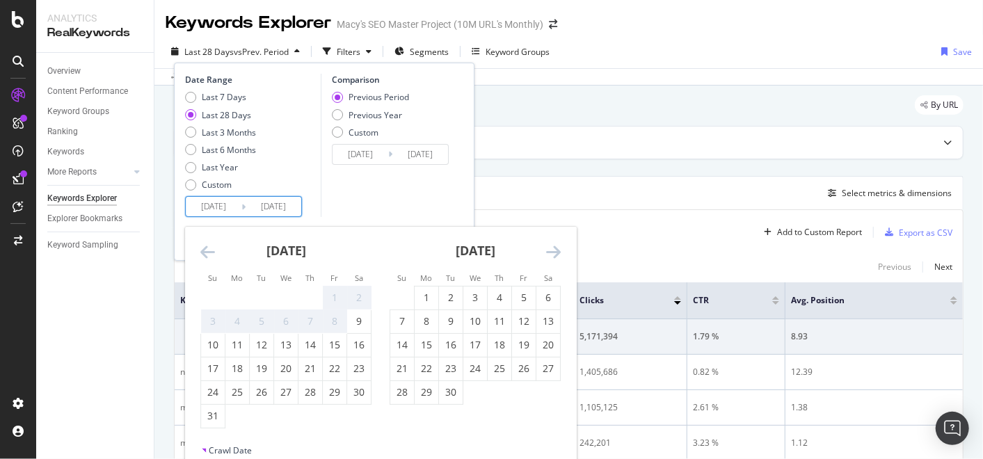
click at [204, 252] on icon "Move backward to switch to the previous month." at bounding box center [207, 252] width 15 height 17
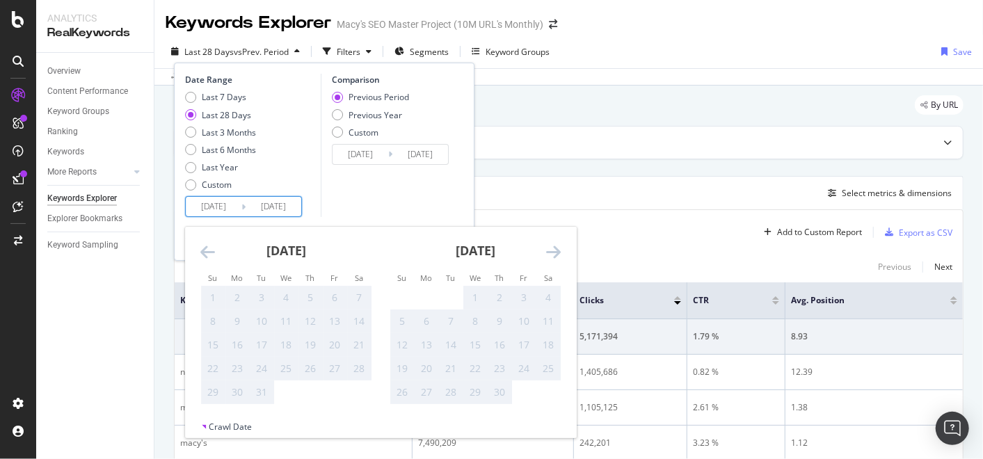
click at [204, 252] on icon "Move backward to switch to the previous month." at bounding box center [207, 252] width 15 height 17
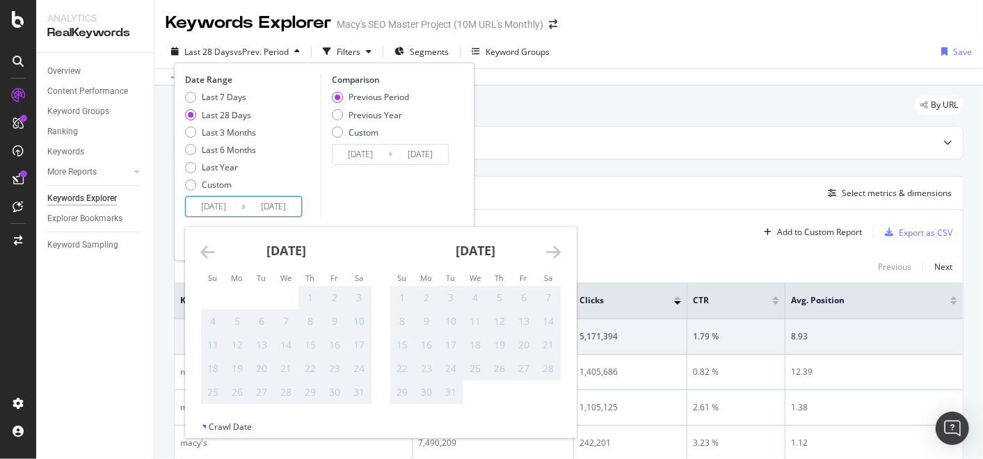
click at [549, 246] on icon "Move forward to switch to the next month." at bounding box center [553, 252] width 15 height 17
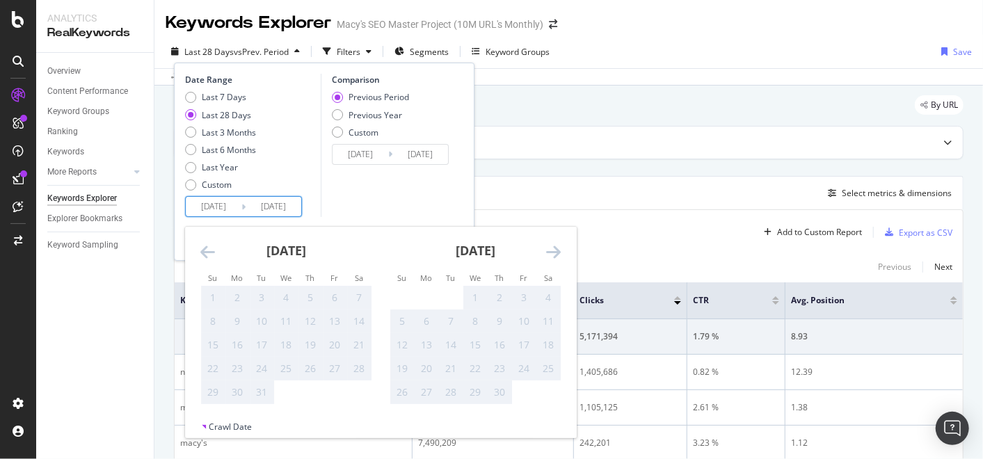
click at [549, 246] on icon "Move forward to switch to the next month." at bounding box center [553, 252] width 15 height 17
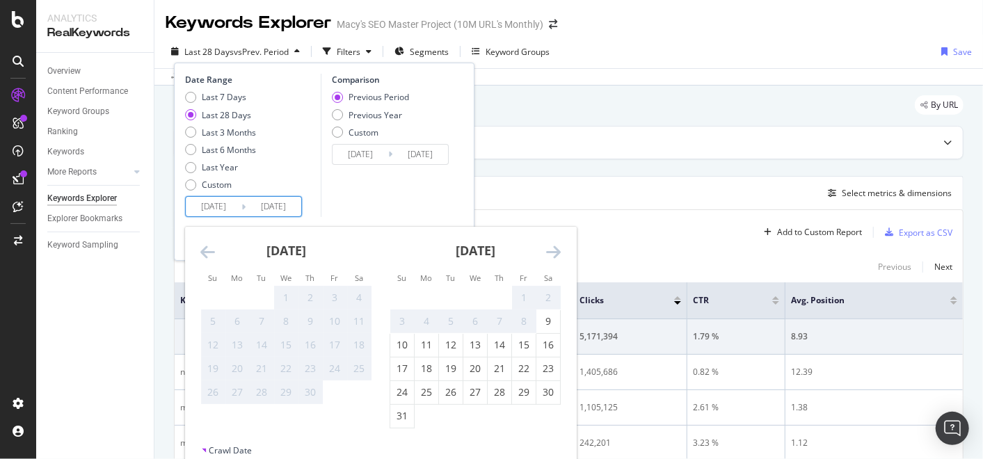
click at [549, 246] on icon "Move forward to switch to the next month." at bounding box center [553, 252] width 15 height 17
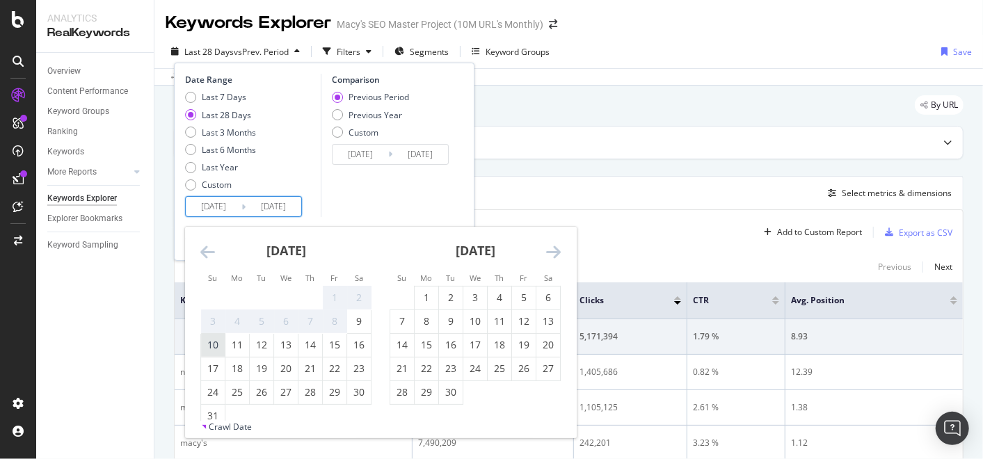
click at [214, 346] on div "10" at bounding box center [213, 345] width 24 height 14
type input "[DATE]"
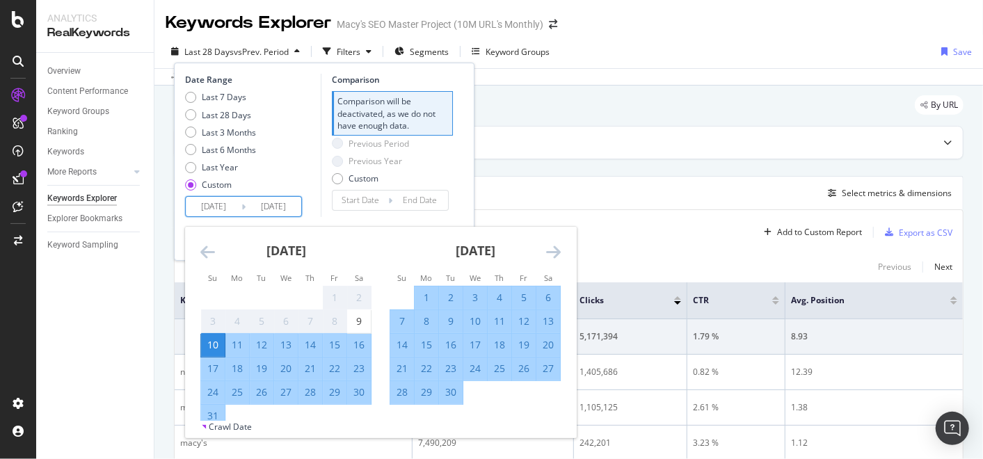
click at [561, 251] on div "[DATE] 1 2 3 4 5 6 7 8 9 10 11 12 13 14 15 16 17 18 19 20 21 22 23 24 25 26 27 …" at bounding box center [475, 316] width 189 height 178
click at [557, 251] on icon "Move forward to switch to the next month." at bounding box center [553, 252] width 15 height 17
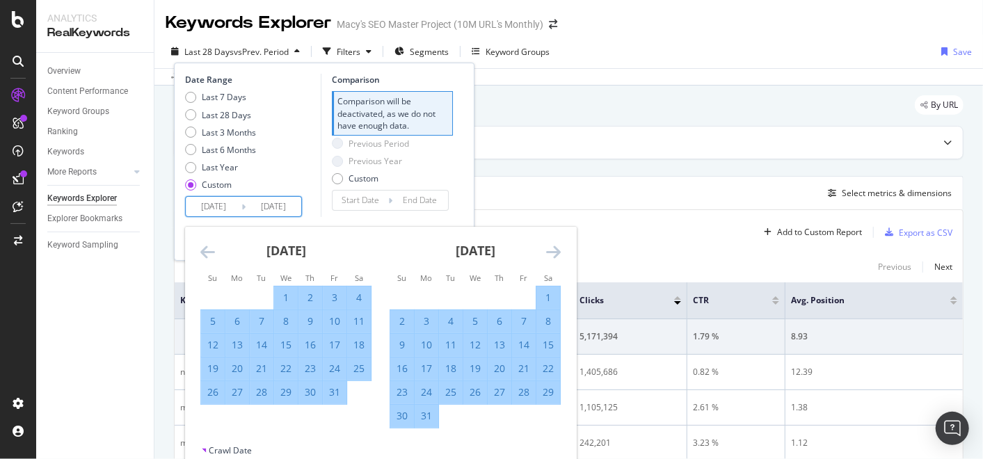
click at [557, 251] on icon "Move forward to switch to the next month." at bounding box center [553, 252] width 15 height 17
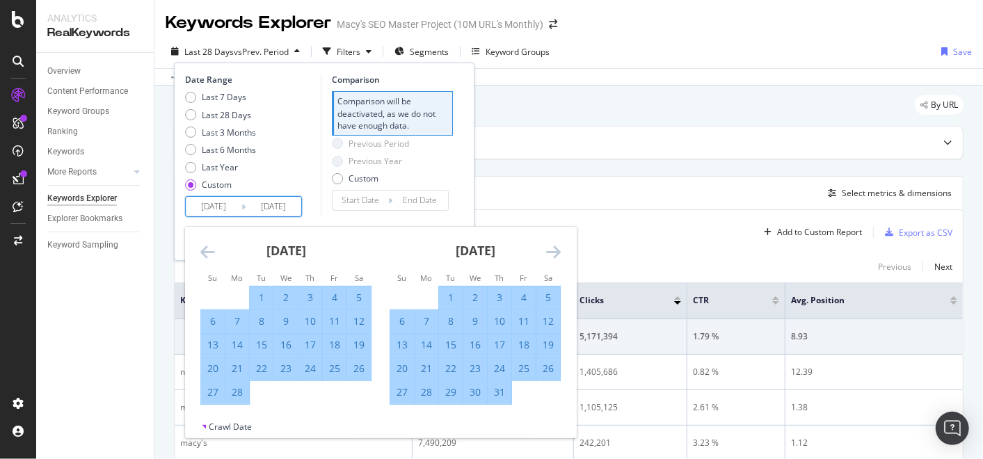
click at [557, 251] on icon "Move forward to switch to the next month." at bounding box center [553, 252] width 15 height 17
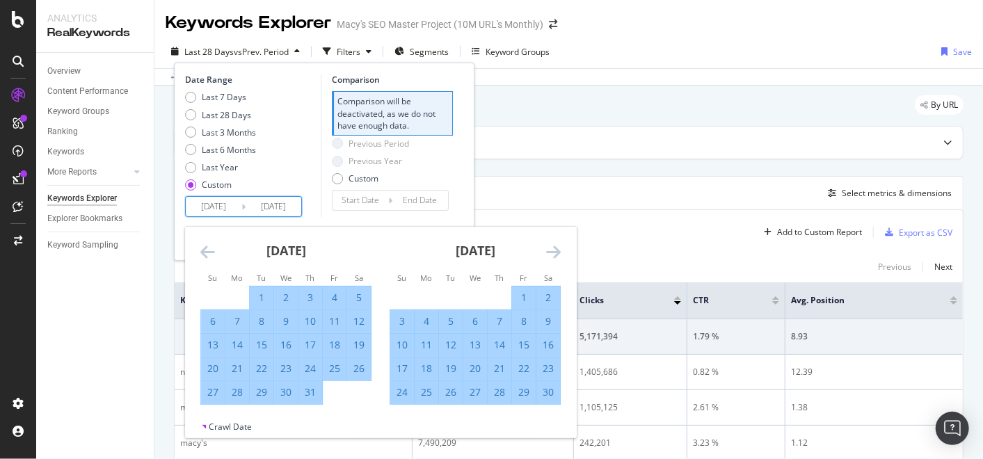
click at [557, 251] on icon "Move forward to switch to the next month." at bounding box center [553, 252] width 15 height 17
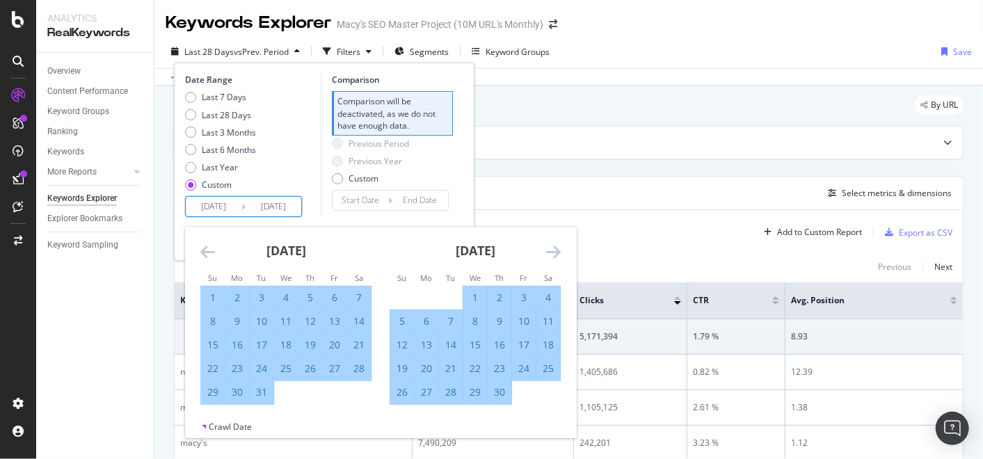
click at [557, 251] on icon "Move forward to switch to the next month." at bounding box center [553, 252] width 15 height 17
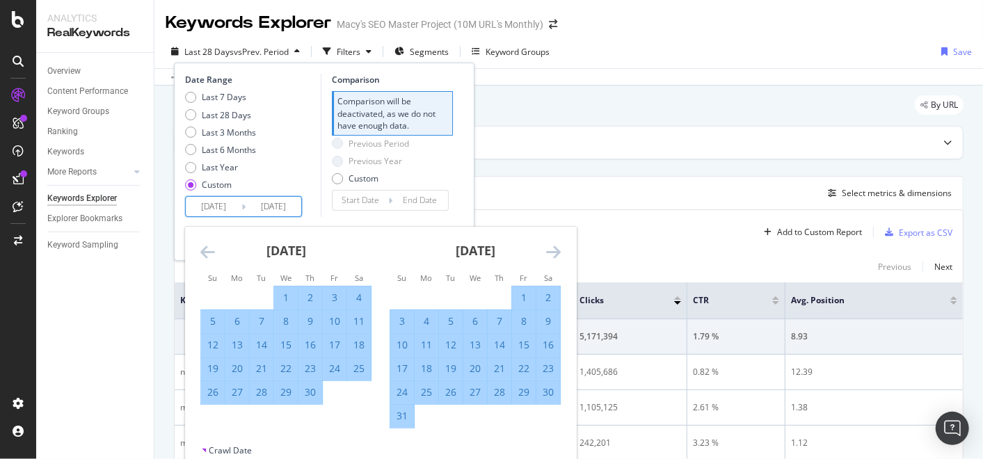
click at [557, 251] on icon "Move forward to switch to the next month." at bounding box center [553, 252] width 15 height 17
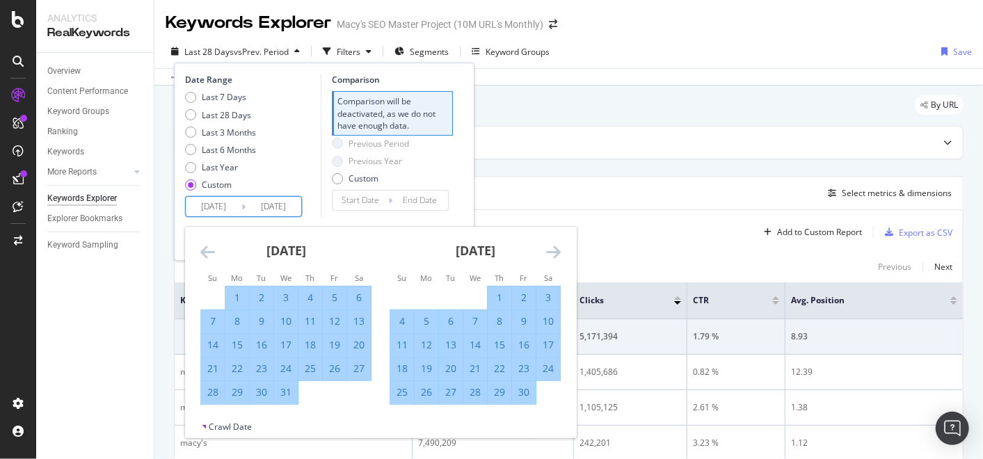
click at [557, 251] on icon "Move forward to switch to the next month." at bounding box center [553, 252] width 15 height 17
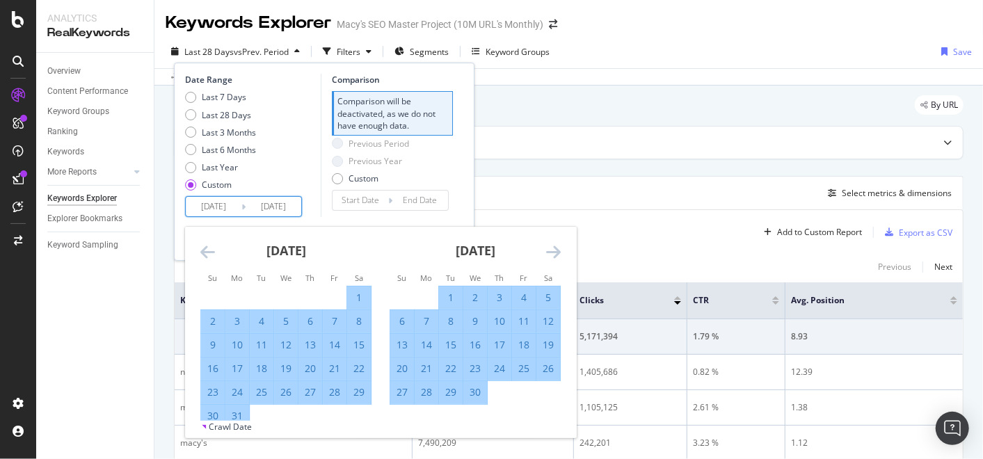
click at [557, 251] on icon "Move forward to switch to the next month." at bounding box center [553, 252] width 15 height 17
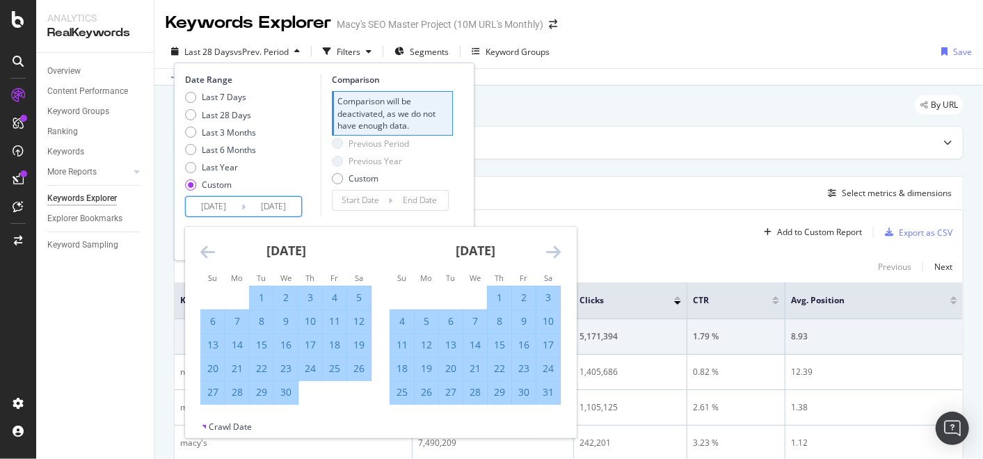
click at [557, 251] on icon "Move forward to switch to the next month." at bounding box center [553, 252] width 15 height 17
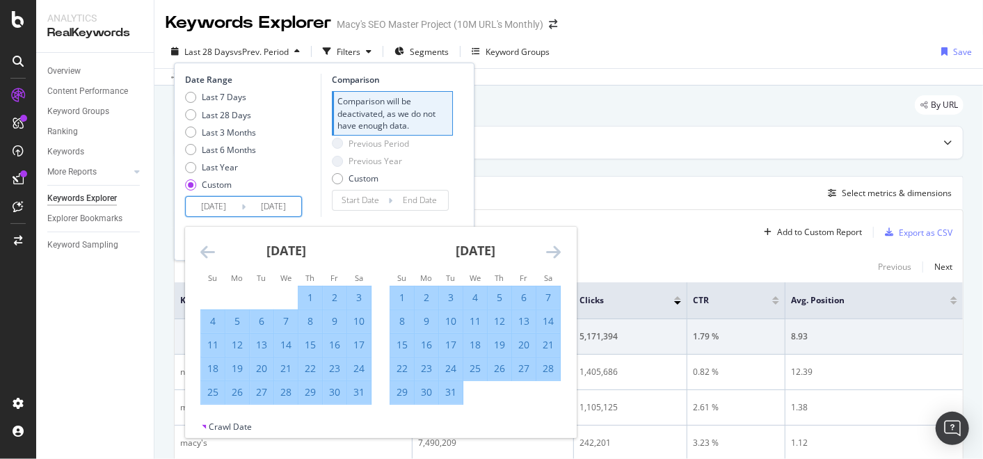
click at [557, 251] on icon "Move forward to switch to the next month." at bounding box center [553, 252] width 15 height 17
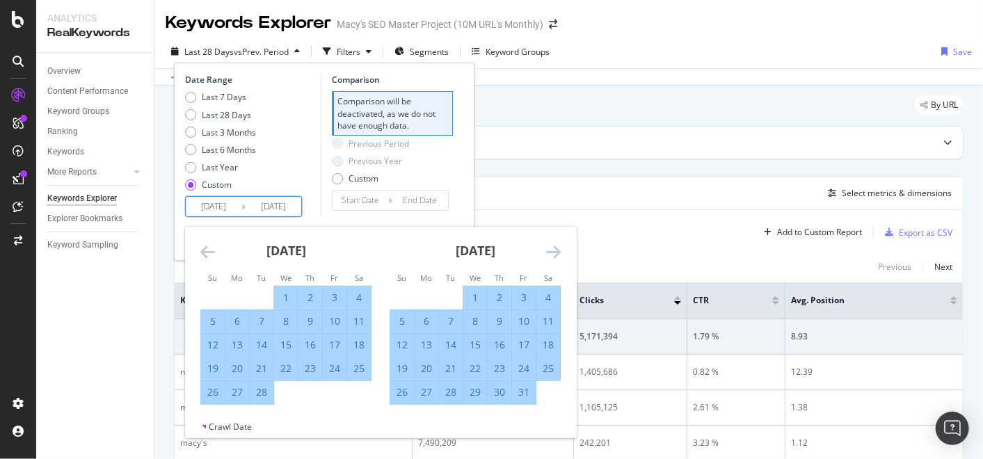
click at [557, 251] on icon "Move forward to switch to the next month." at bounding box center [553, 252] width 15 height 17
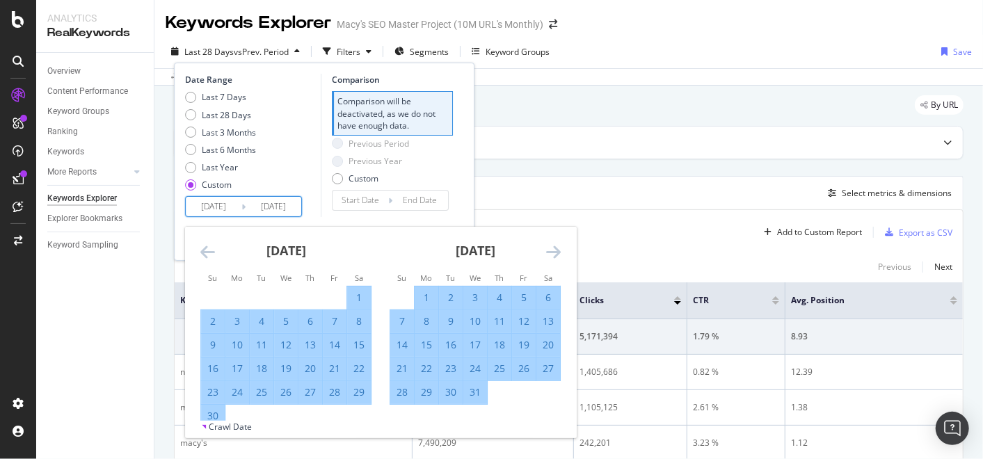
click at [557, 251] on icon "Move forward to switch to the next month." at bounding box center [553, 252] width 15 height 17
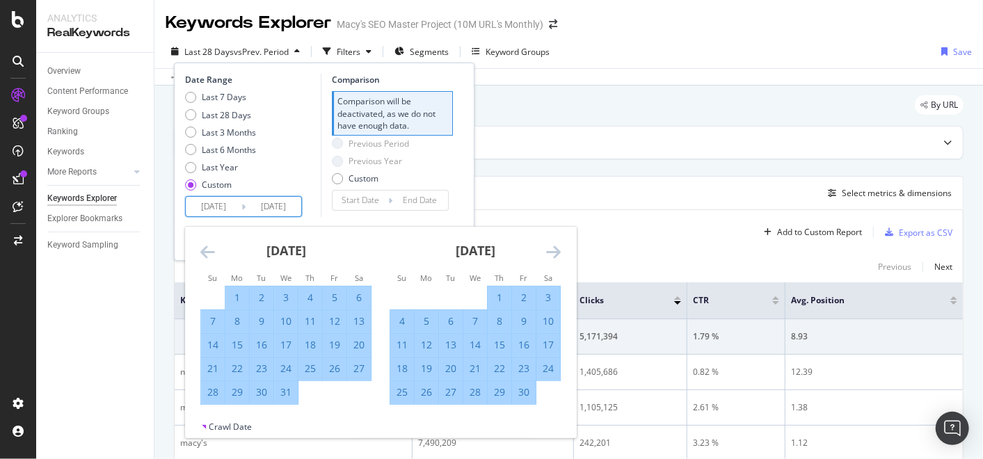
click at [557, 251] on icon "Move forward to switch to the next month." at bounding box center [553, 252] width 15 height 17
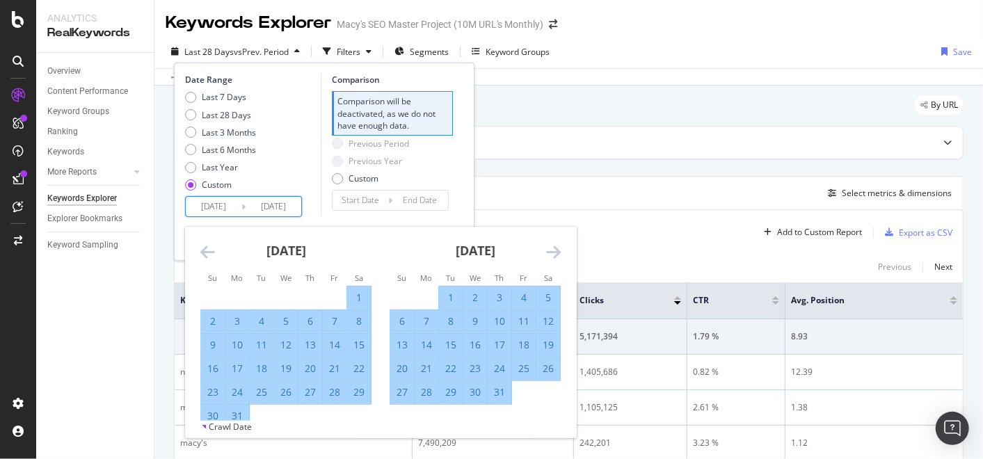
click at [557, 251] on icon "Move forward to switch to the next month." at bounding box center [553, 252] width 15 height 17
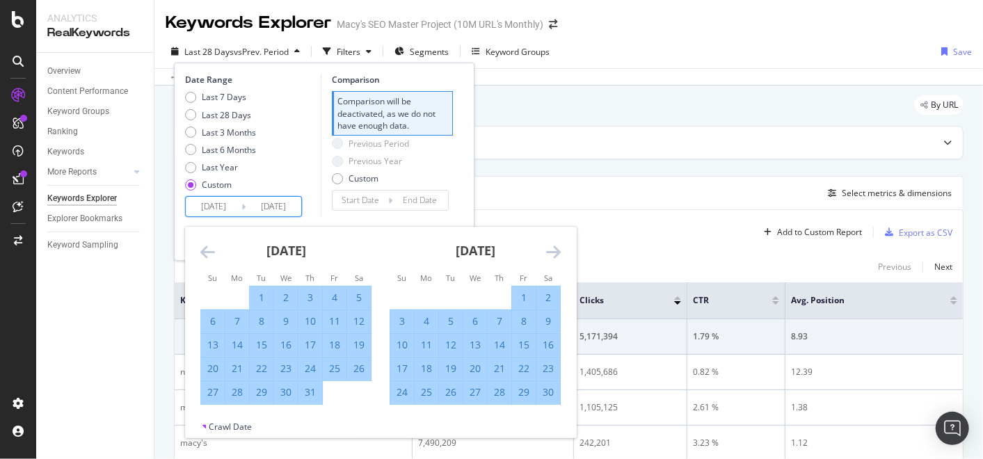
click at [557, 251] on icon "Move forward to switch to the next month." at bounding box center [553, 252] width 15 height 17
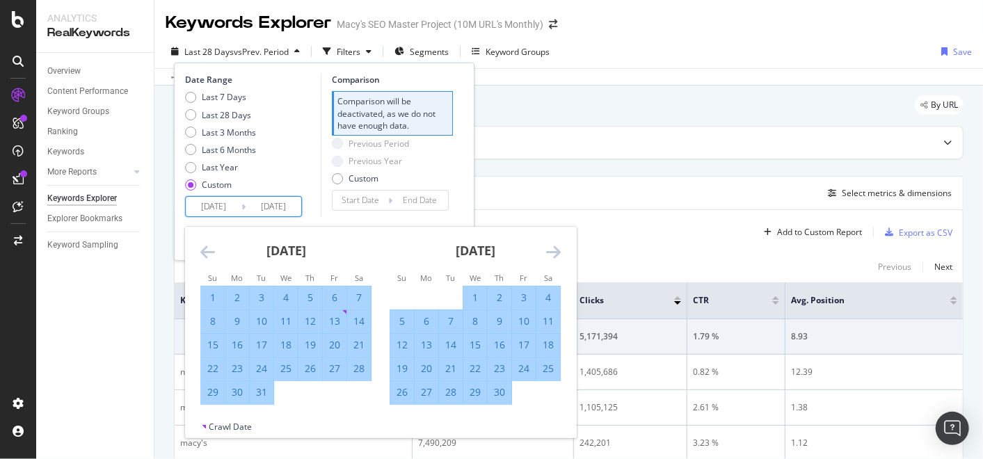
click at [557, 251] on icon "Move forward to switch to the next month." at bounding box center [553, 252] width 15 height 17
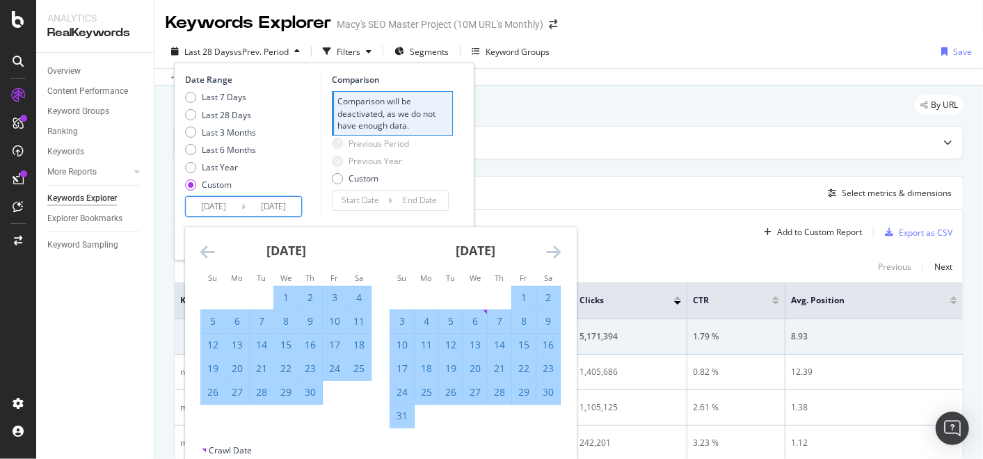
click at [557, 251] on icon "Move forward to switch to the next month." at bounding box center [553, 252] width 15 height 17
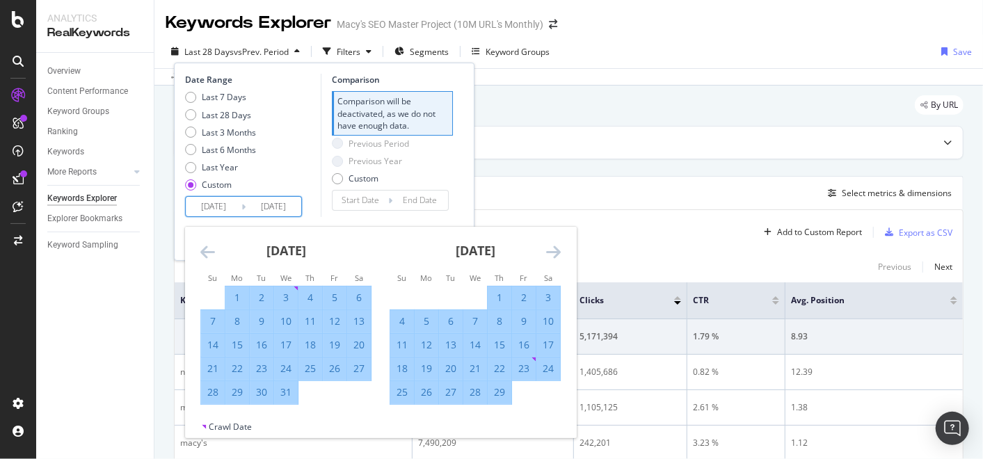
click at [557, 251] on icon "Move forward to switch to the next month." at bounding box center [553, 252] width 15 height 17
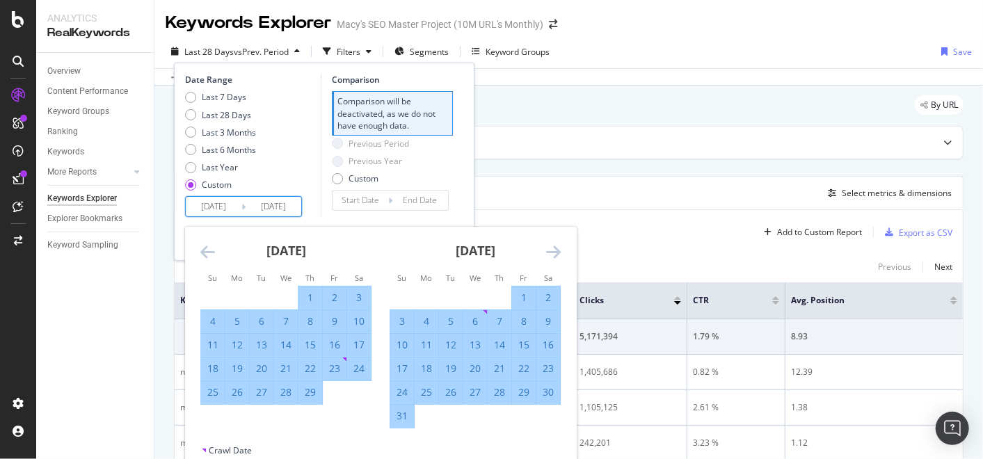
click at [557, 251] on icon "Move forward to switch to the next month." at bounding box center [553, 252] width 15 height 17
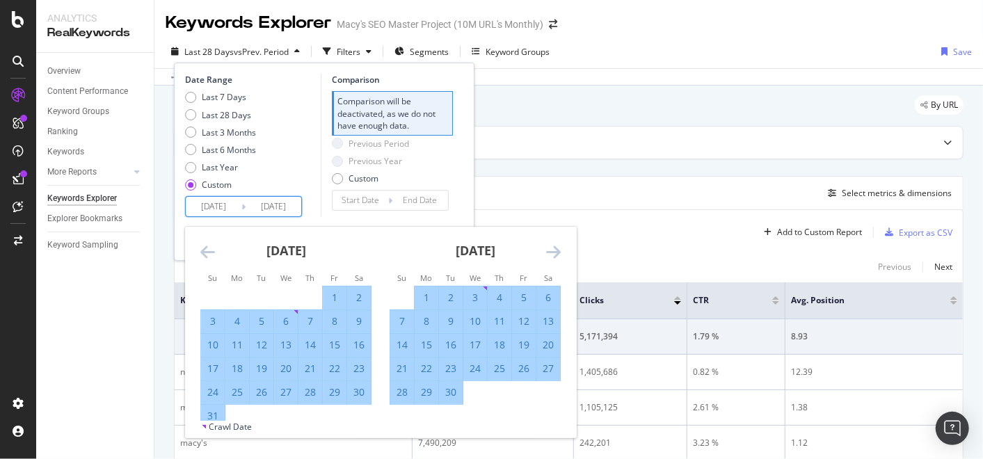
click at [557, 251] on icon "Move forward to switch to the next month." at bounding box center [553, 252] width 15 height 17
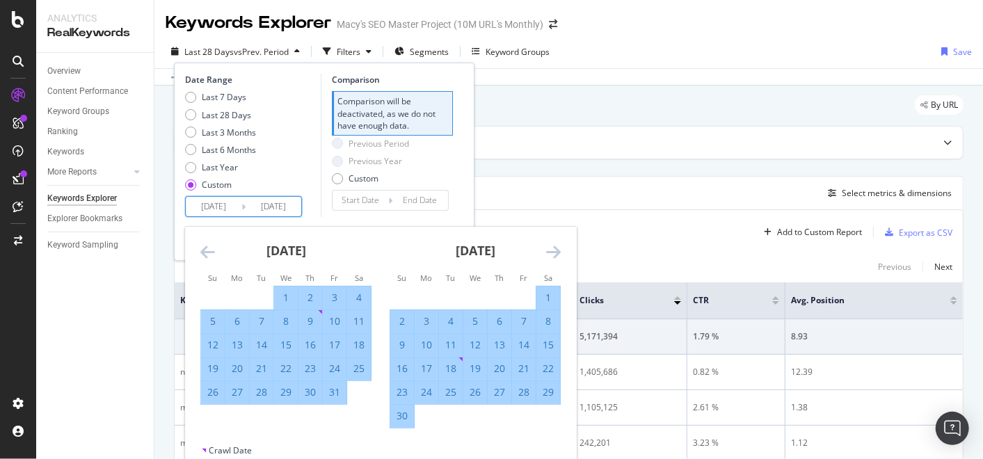
click at [557, 251] on icon "Move forward to switch to the next month." at bounding box center [553, 252] width 15 height 17
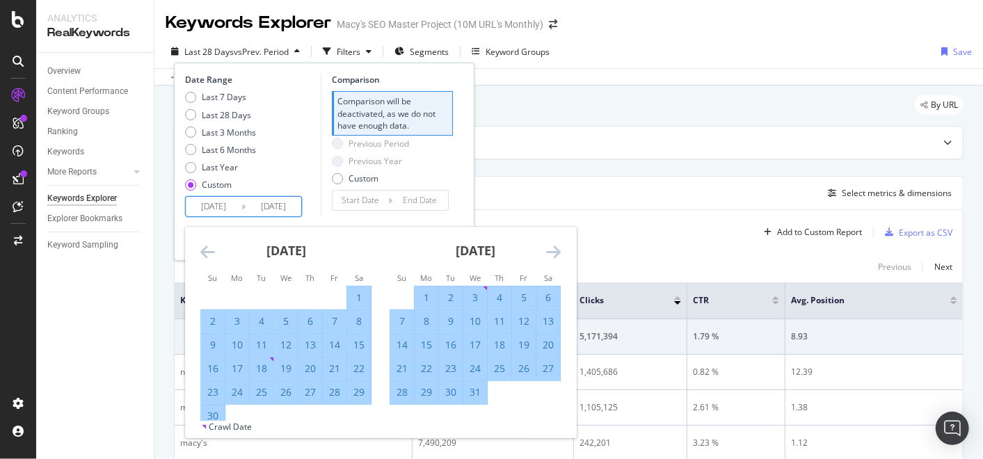
click at [557, 251] on icon "Move forward to switch to the next month." at bounding box center [553, 252] width 15 height 17
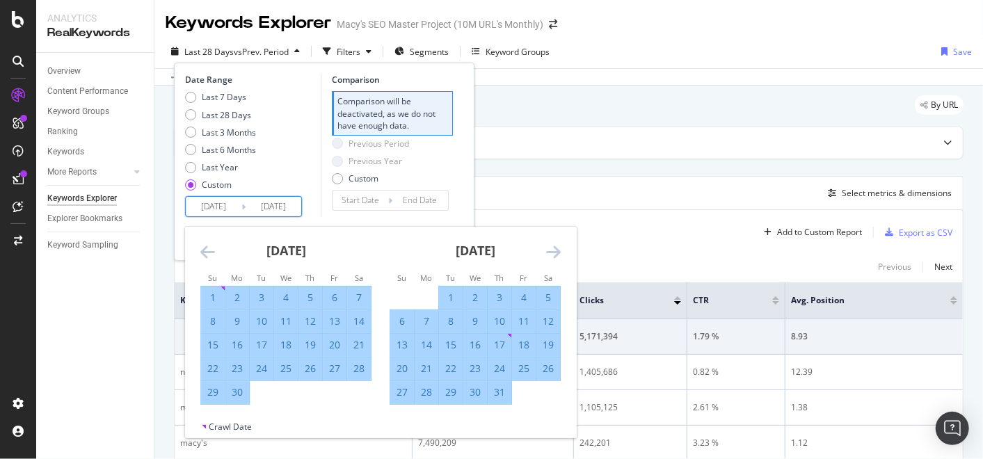
click at [557, 251] on icon "Move forward to switch to the next month." at bounding box center [553, 252] width 15 height 17
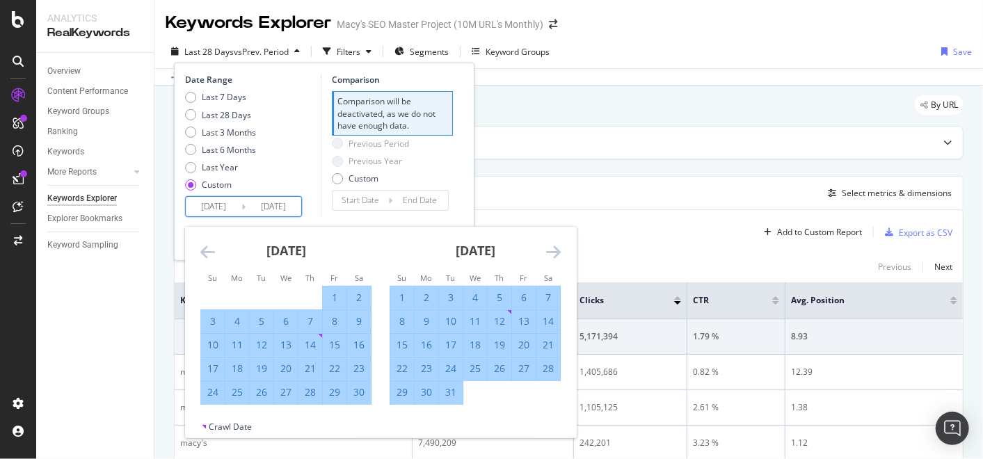
click at [557, 251] on icon "Move forward to switch to the next month." at bounding box center [553, 252] width 15 height 17
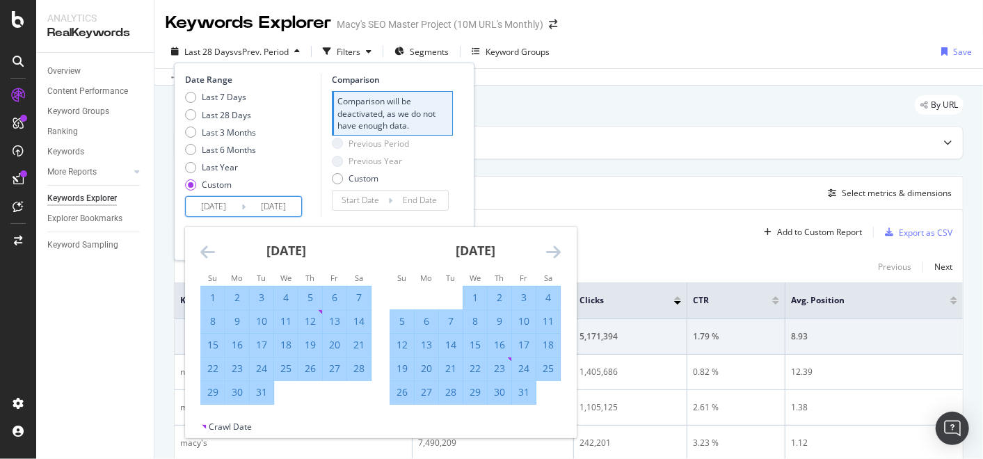
click at [557, 251] on icon "Move forward to switch to the next month." at bounding box center [553, 252] width 15 height 17
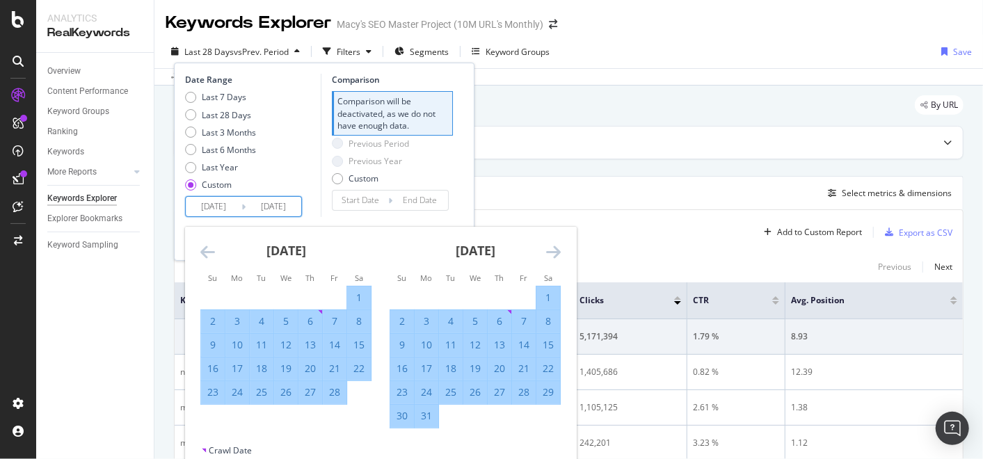
click at [557, 251] on icon "Move forward to switch to the next month." at bounding box center [553, 252] width 15 height 17
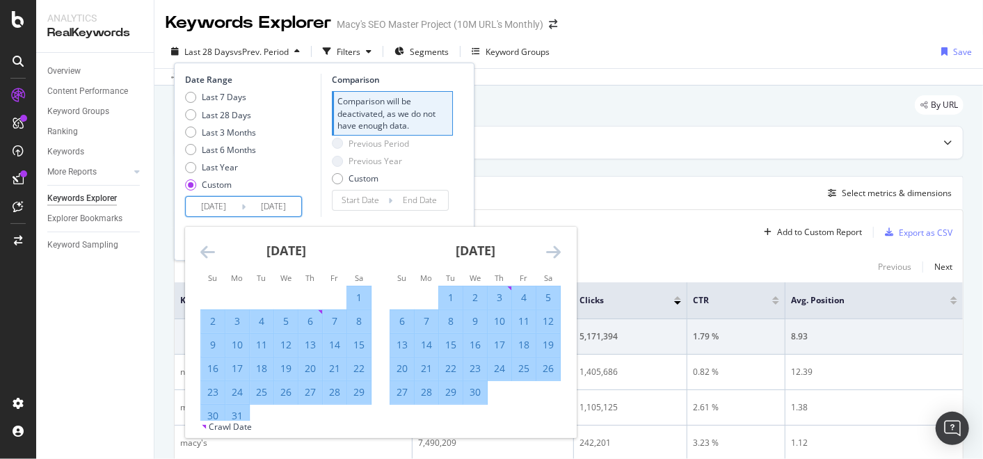
click at [557, 251] on icon "Move forward to switch to the next month." at bounding box center [553, 252] width 15 height 17
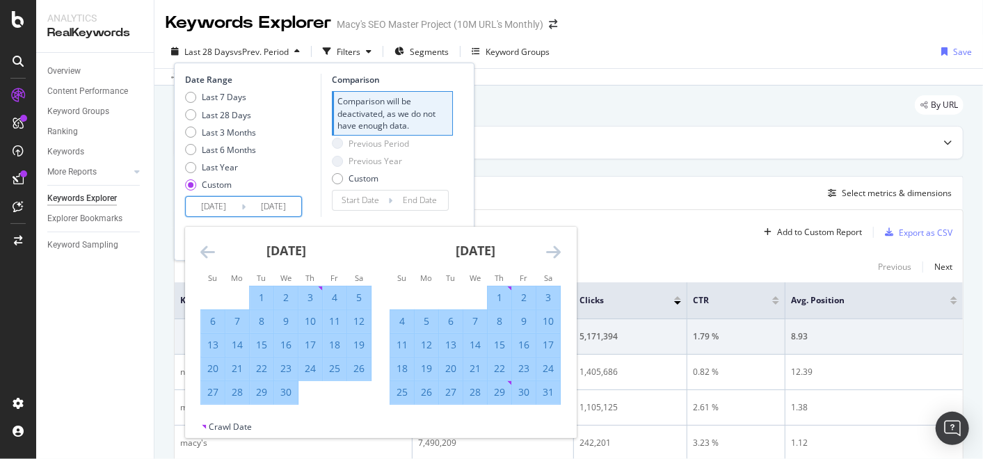
click at [557, 251] on icon "Move forward to switch to the next month." at bounding box center [553, 252] width 15 height 17
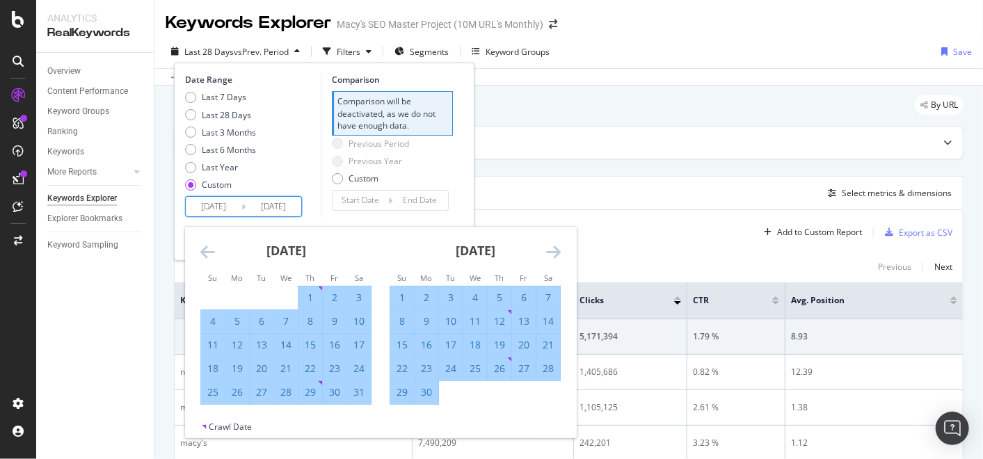
click at [557, 251] on icon "Move forward to switch to the next month." at bounding box center [553, 252] width 15 height 17
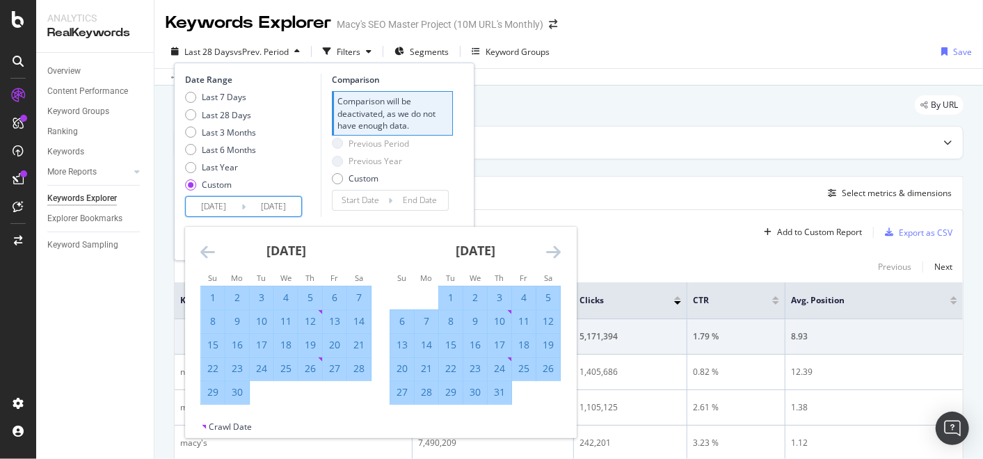
click at [557, 251] on icon "Move forward to switch to the next month." at bounding box center [553, 252] width 15 height 17
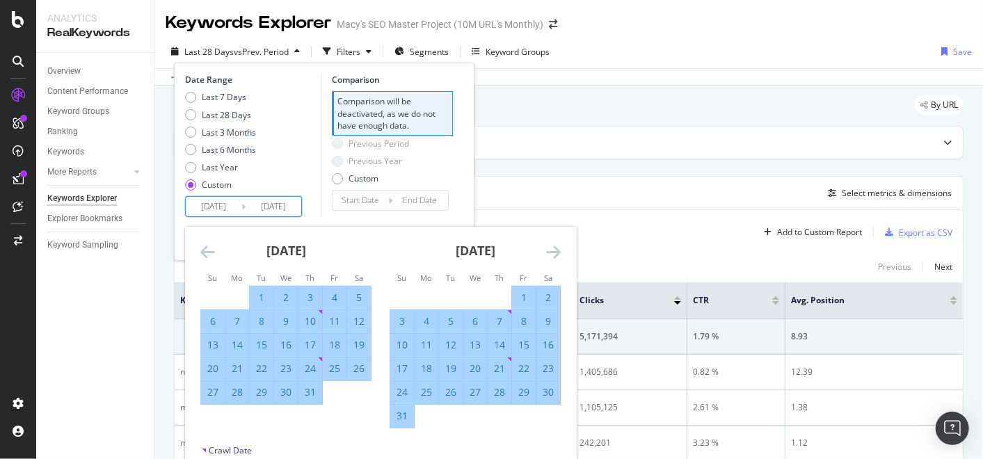
click at [557, 251] on icon "Move forward to switch to the next month." at bounding box center [553, 252] width 15 height 17
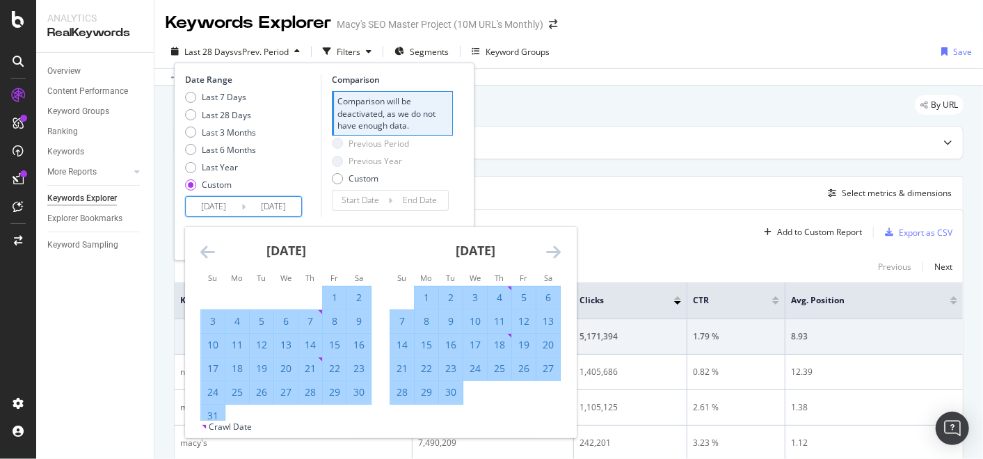
click at [557, 251] on icon "Move forward to switch to the next month." at bounding box center [553, 252] width 15 height 17
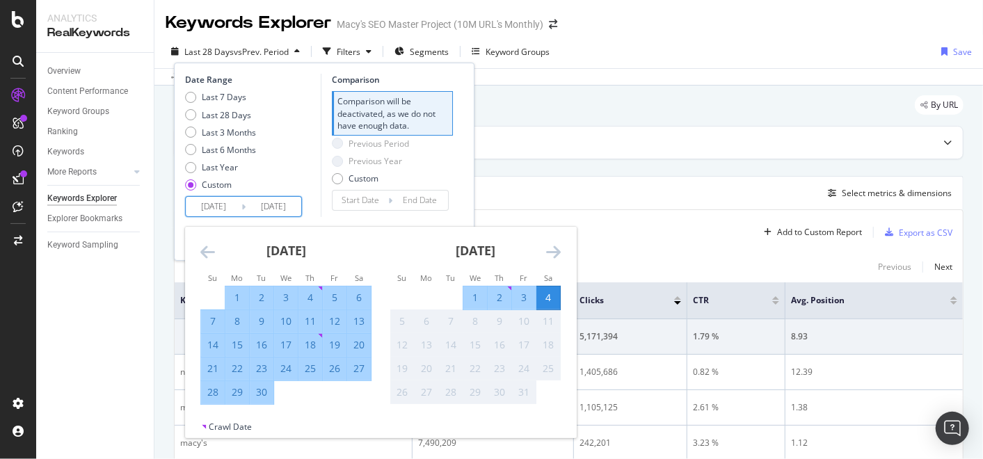
click at [548, 301] on div "4" at bounding box center [548, 298] width 24 height 14
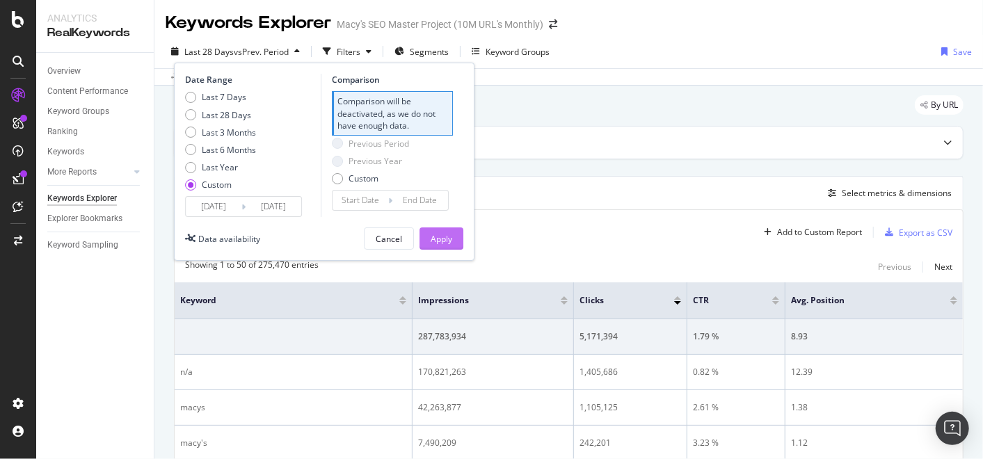
click at [455, 232] on button "Apply" at bounding box center [442, 239] width 44 height 22
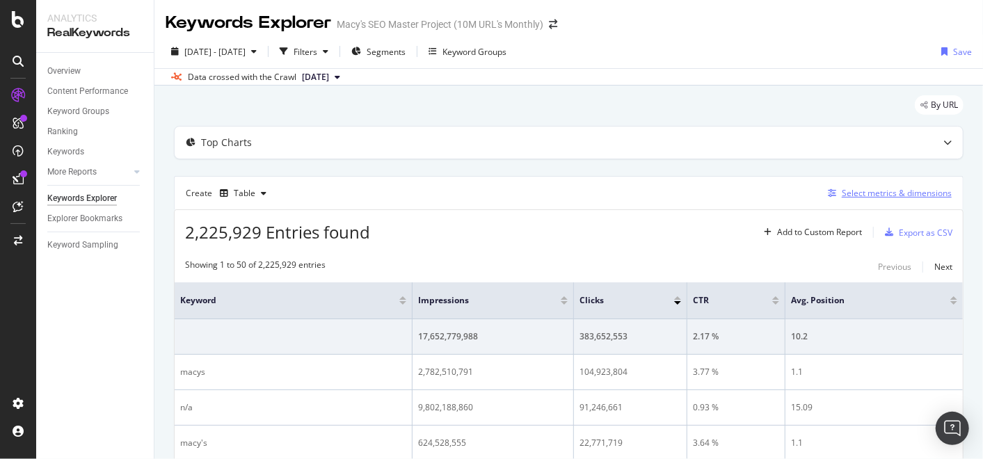
click at [879, 191] on div "Select metrics & dimensions" at bounding box center [897, 193] width 110 height 12
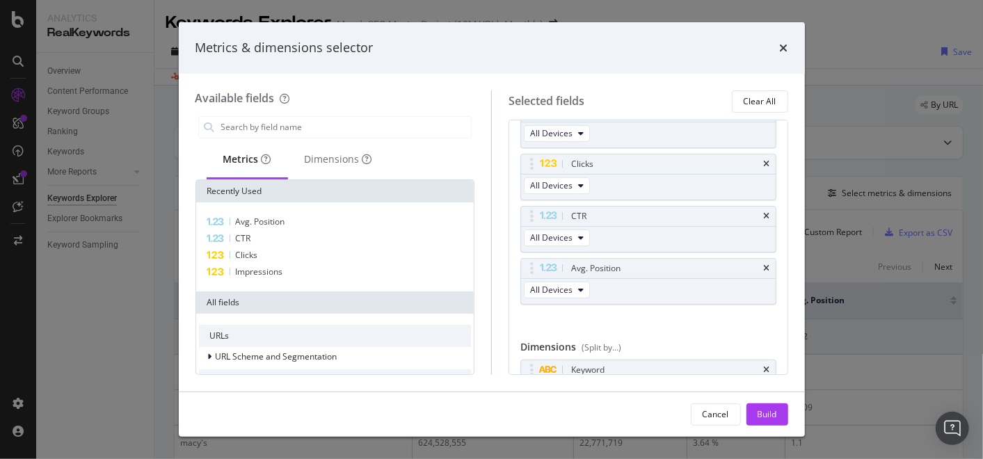
scroll to position [99, 0]
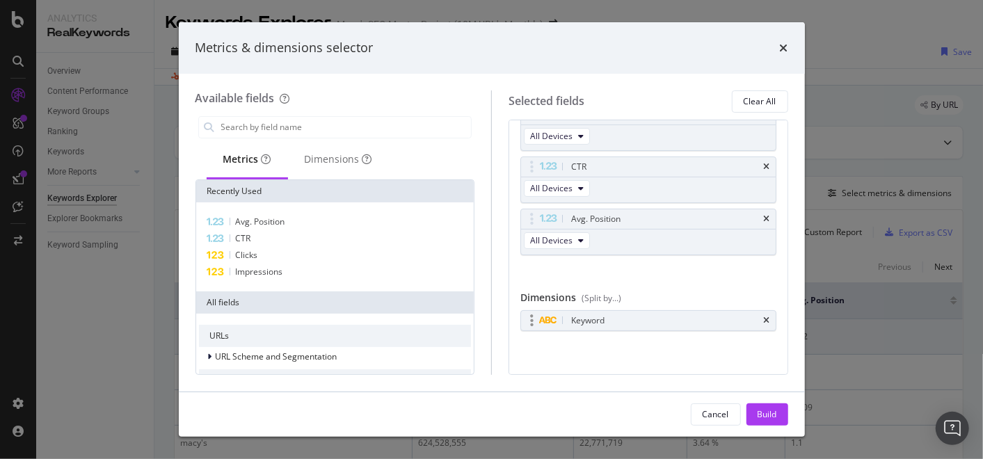
click at [759, 314] on div "Keyword" at bounding box center [648, 320] width 255 height 19
click at [277, 127] on input "modal" at bounding box center [346, 127] width 252 height 21
click at [764, 321] on icon "times" at bounding box center [767, 321] width 6 height 8
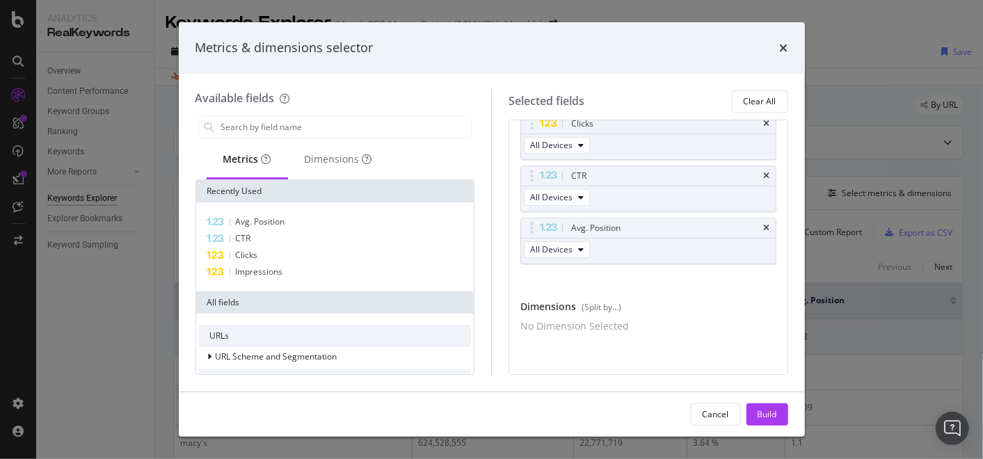
scroll to position [95, 0]
click at [254, 121] on input "modal" at bounding box center [346, 127] width 252 height 21
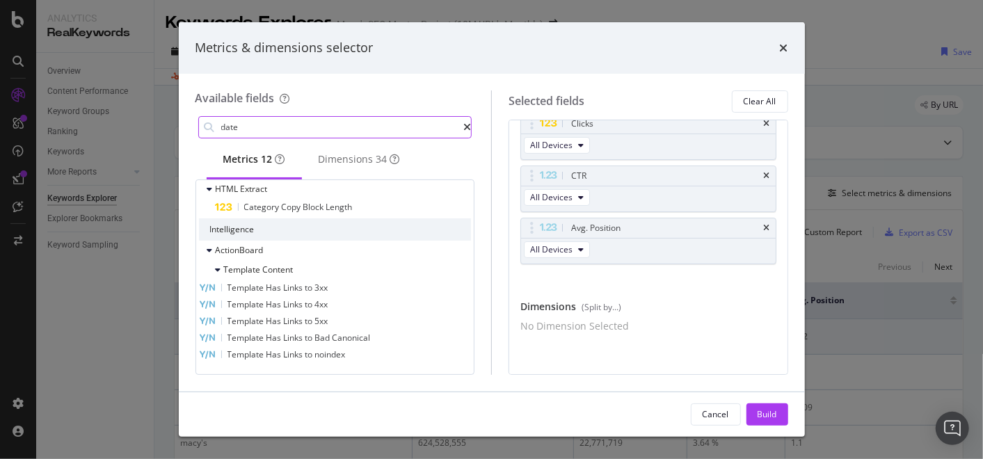
scroll to position [0, 0]
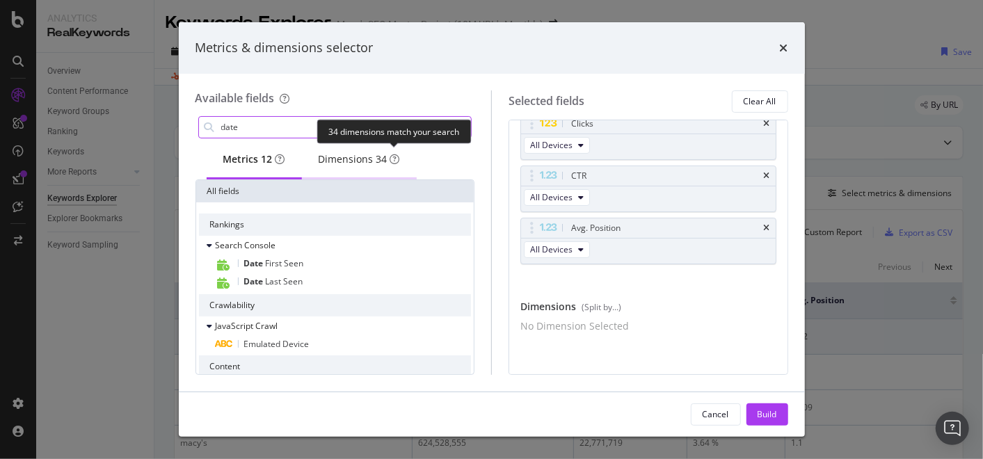
type input "date"
click at [365, 153] on div "Dimensions 34" at bounding box center [359, 159] width 81 height 14
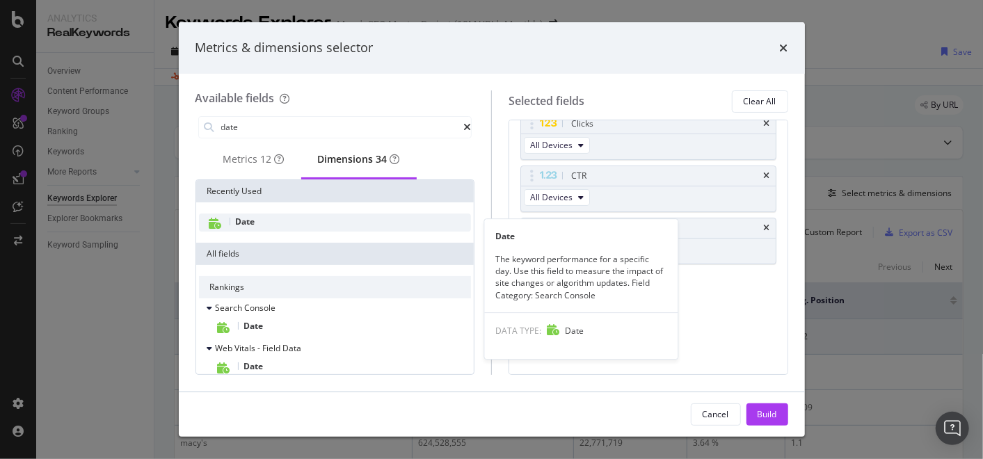
click at [240, 224] on span "Date" at bounding box center [245, 222] width 19 height 12
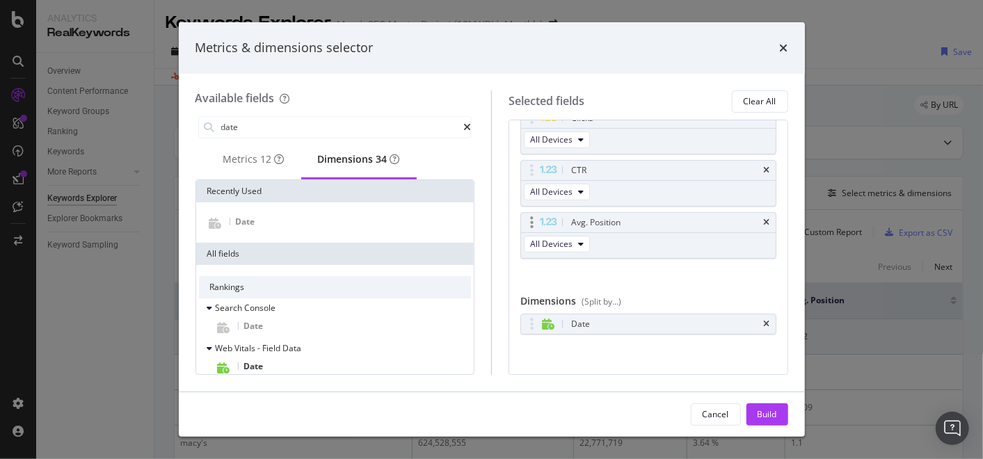
scroll to position [99, 0]
click at [779, 413] on button "Build" at bounding box center [768, 415] width 42 height 22
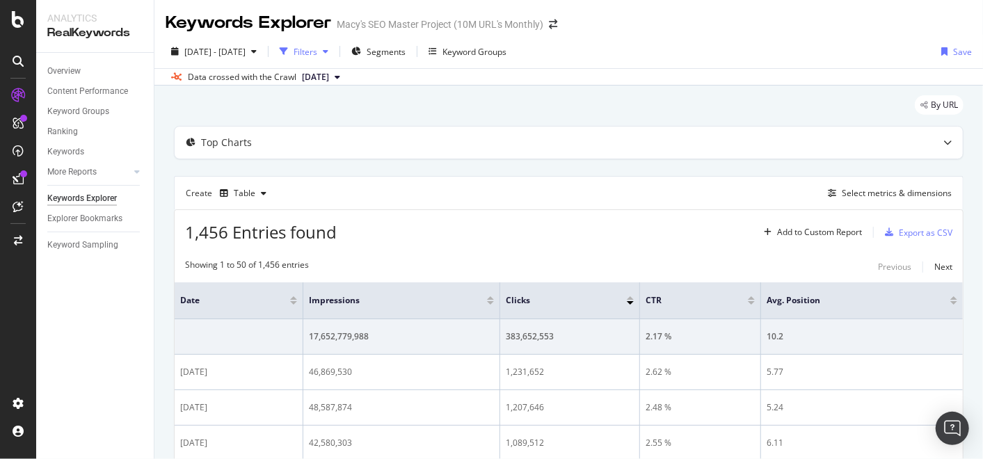
click at [317, 53] on div "Filters" at bounding box center [306, 52] width 24 height 12
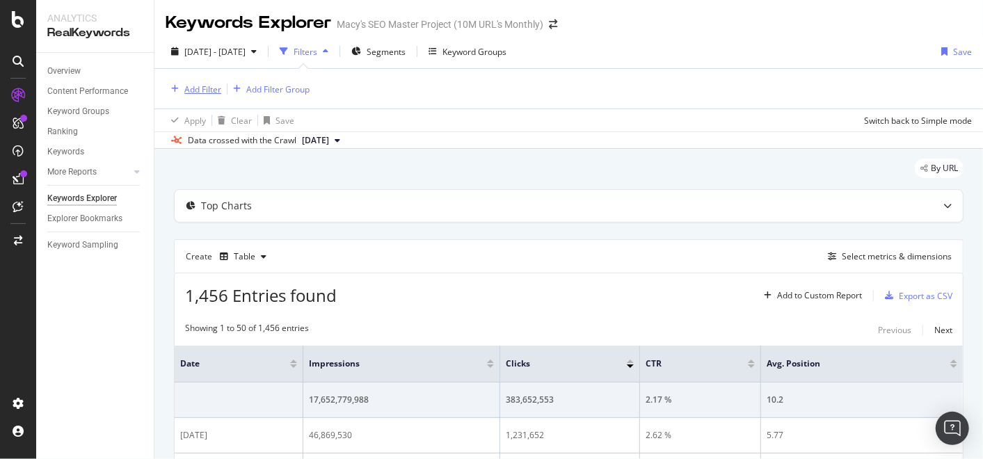
click at [207, 86] on div "Add Filter" at bounding box center [202, 89] width 37 height 12
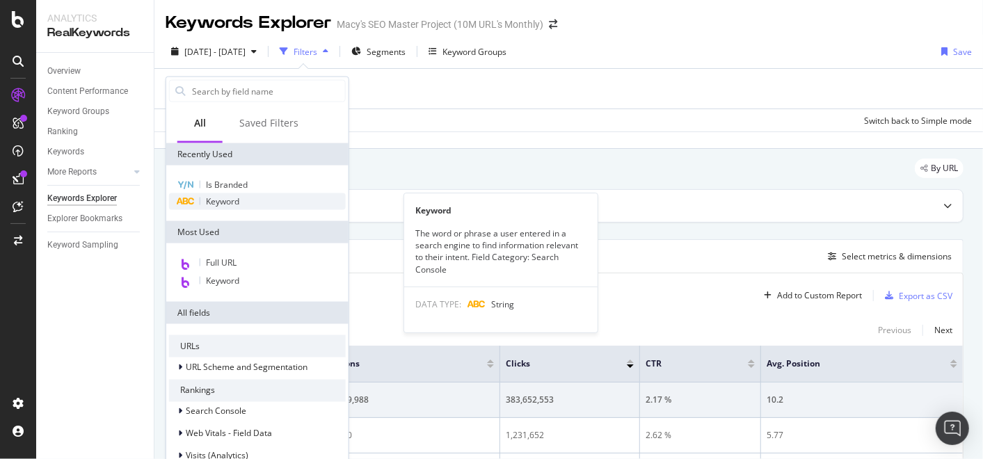
click at [232, 202] on span "Keyword" at bounding box center [222, 202] width 33 height 12
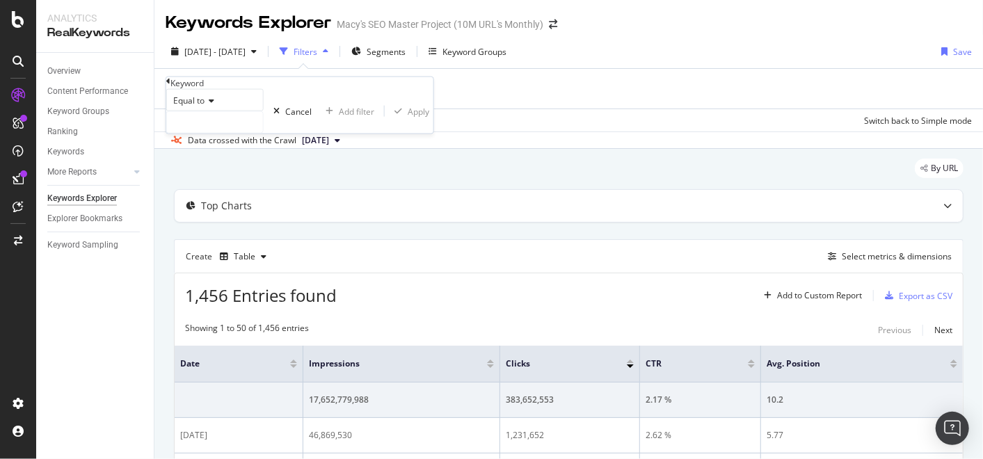
click at [214, 105] on icon at bounding box center [210, 101] width 10 height 8
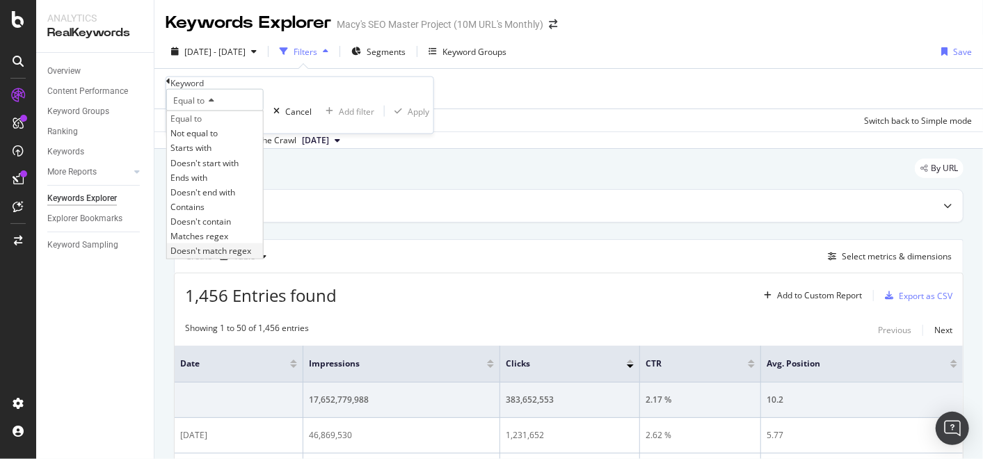
click at [238, 257] on span "Doesn't match regex" at bounding box center [210, 251] width 81 height 12
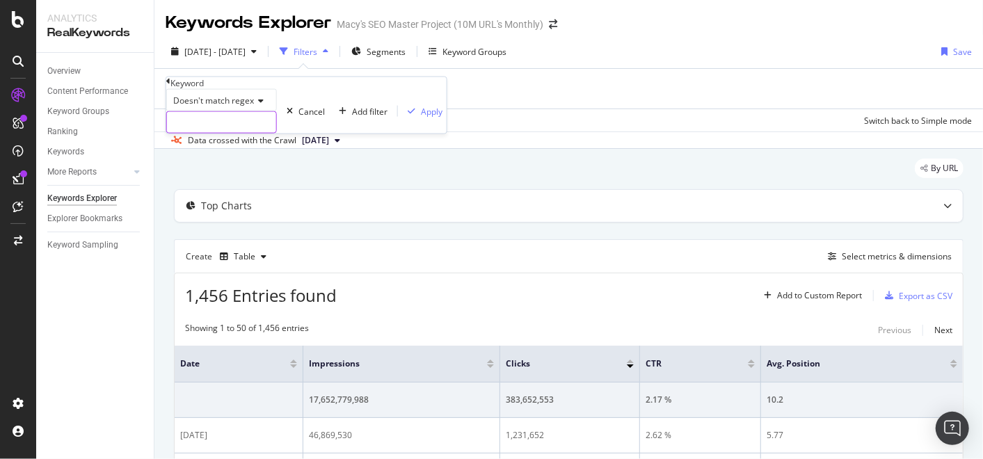
click at [264, 133] on input "text" at bounding box center [221, 122] width 109 height 21
paste input ".*(macy|macys|macy's|[PERSON_NAME]|maycy|maycey|[PERSON_NAME]|mcays|myces|maycs…"
type input ".*(macy|macys|macy's|[PERSON_NAME]|maycy|maycey|[PERSON_NAME]|mcays|myces|maycs…"
click at [421, 117] on div "Apply" at bounding box center [432, 111] width 22 height 12
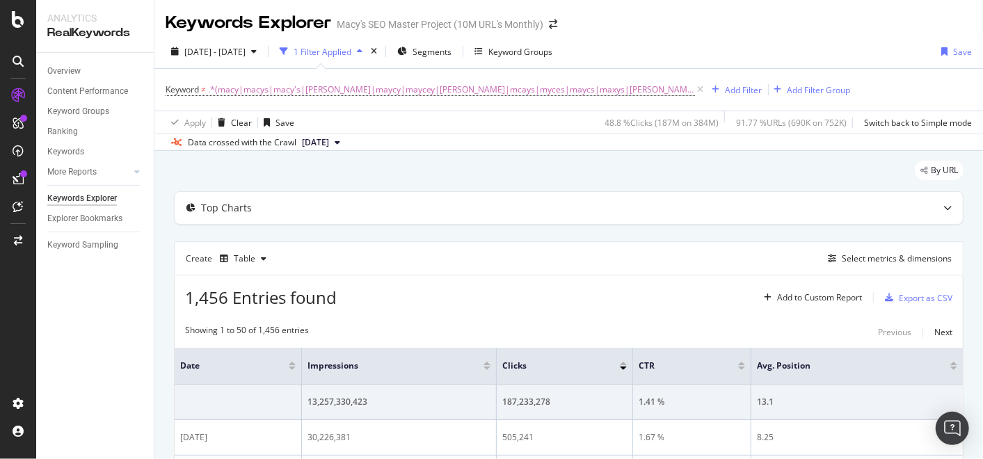
click at [294, 367] on div at bounding box center [292, 368] width 7 height 3
click at [294, 362] on div at bounding box center [292, 363] width 7 height 3
click at [902, 293] on div "Export as CSV" at bounding box center [926, 298] width 54 height 12
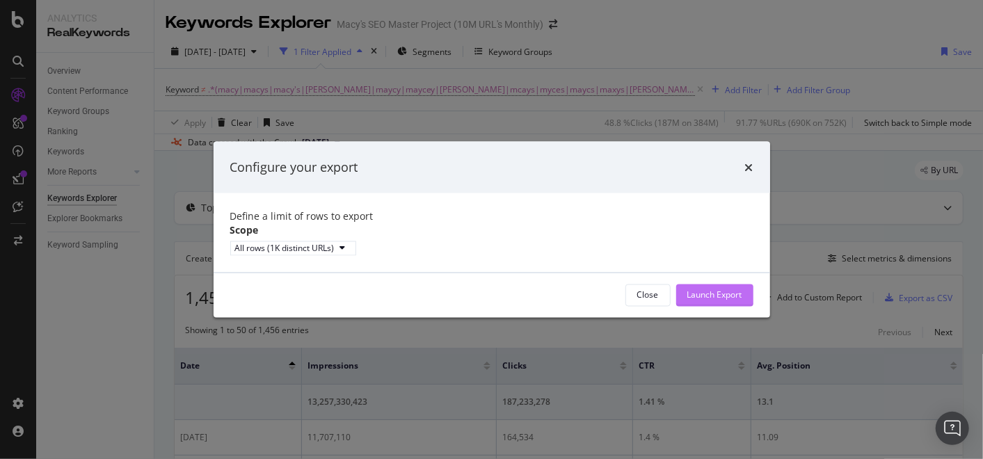
click at [738, 301] on div "Launch Export" at bounding box center [714, 295] width 55 height 12
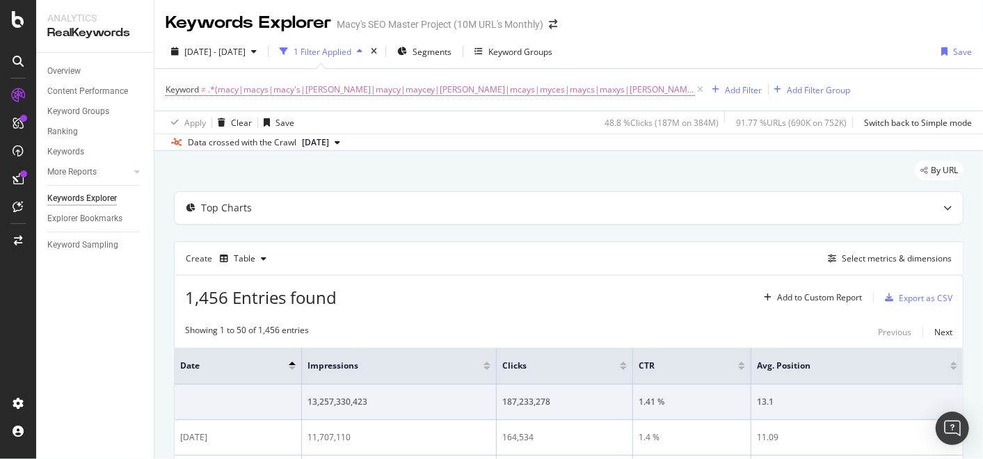
click at [599, 17] on div "Keywords Explorer [PERSON_NAME] SEO Master Project (10M URL's Monthly)" at bounding box center [568, 17] width 829 height 35
click at [351, 54] on div "1 Filter Applied" at bounding box center [323, 52] width 58 height 12
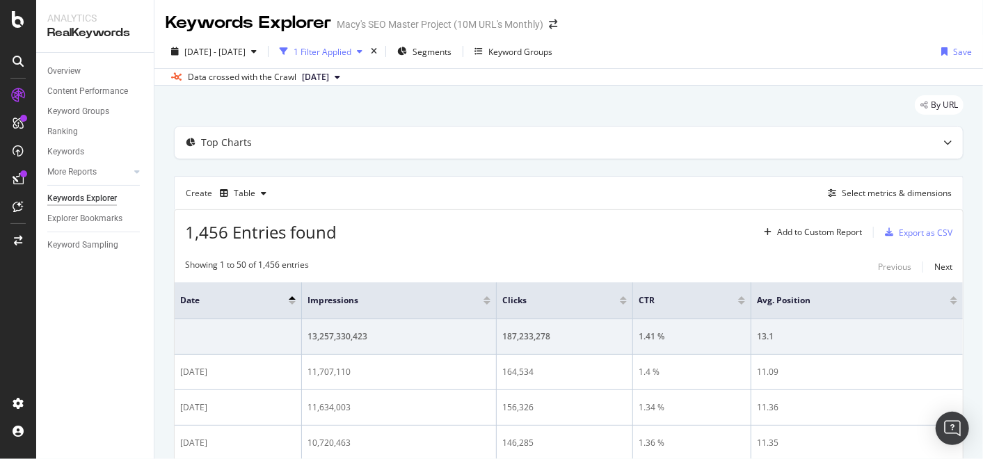
click at [351, 56] on div "1 Filter Applied" at bounding box center [323, 52] width 58 height 12
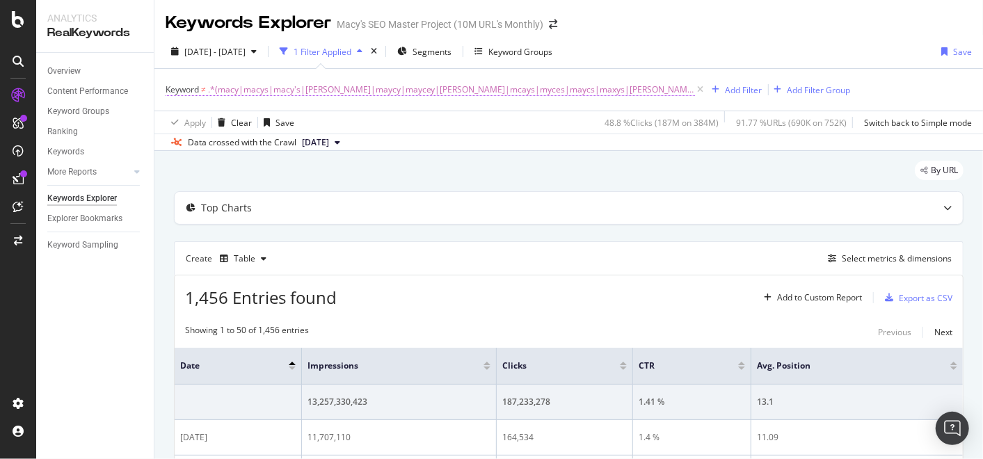
click at [205, 90] on span "≠" at bounding box center [203, 89] width 5 height 12
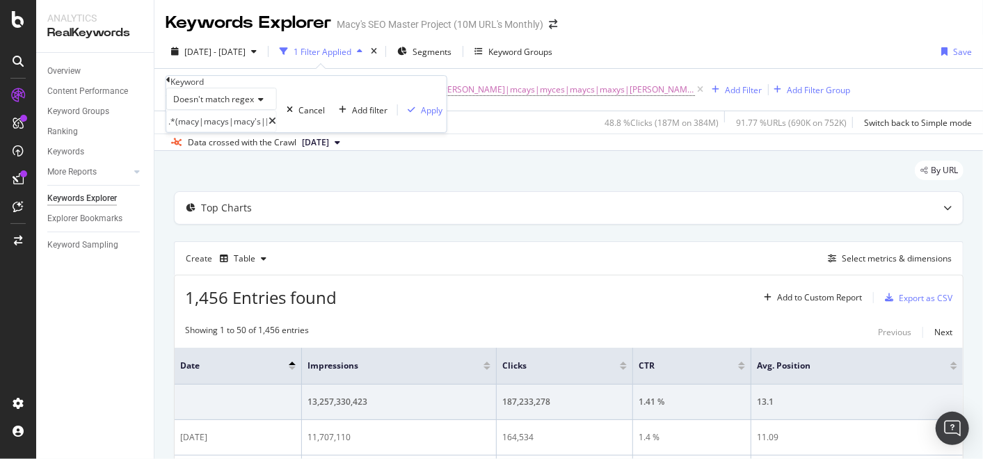
click at [262, 104] on icon at bounding box center [259, 99] width 10 height 8
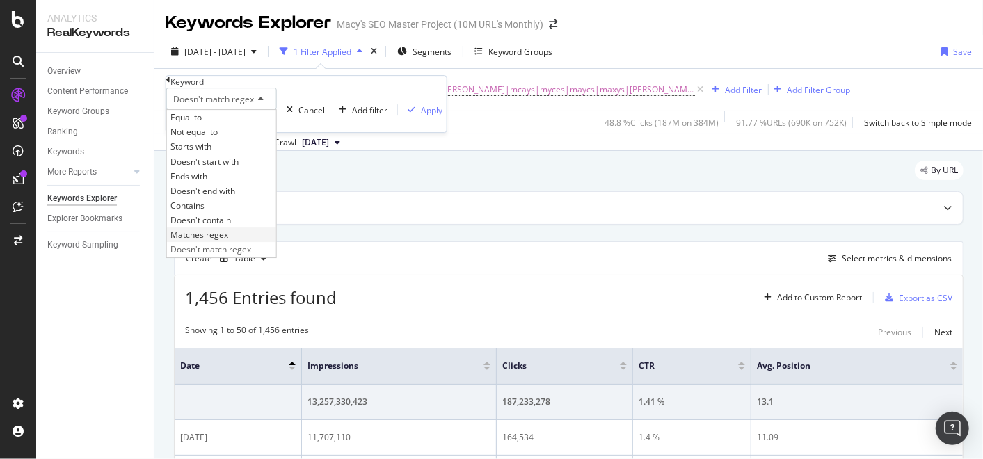
click at [228, 241] on span "Matches regex" at bounding box center [199, 235] width 58 height 12
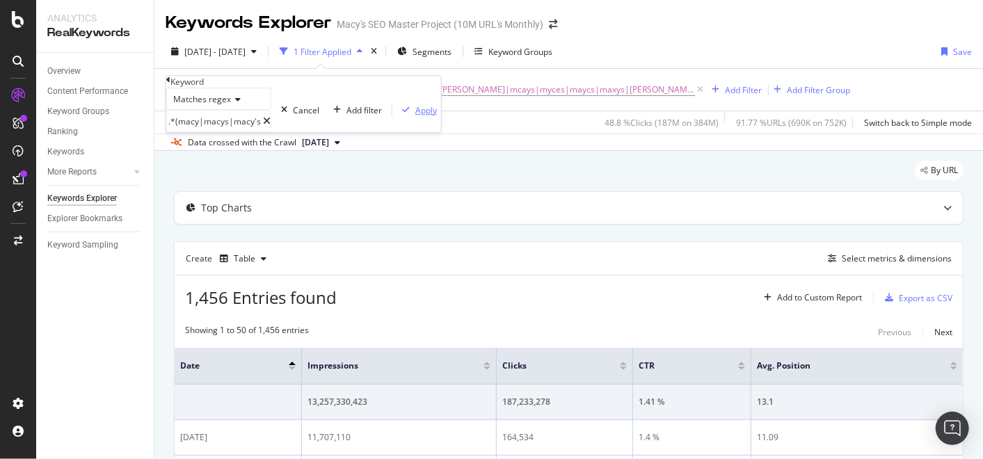
click at [415, 116] on div "Apply" at bounding box center [426, 110] width 22 height 12
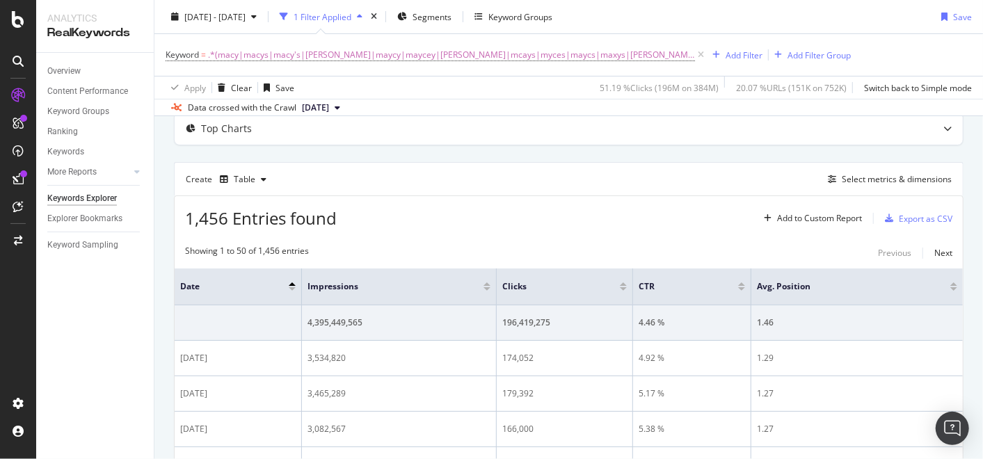
scroll to position [71, 0]
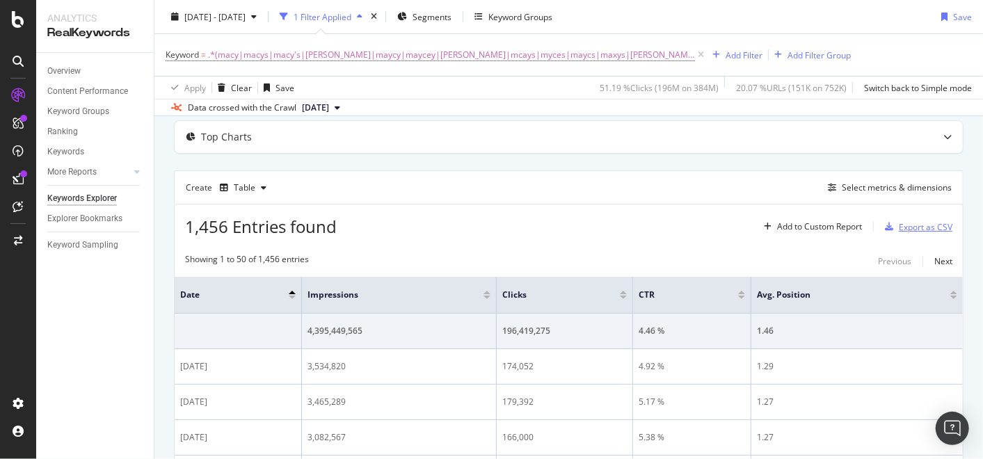
click at [899, 223] on div "Export as CSV" at bounding box center [926, 227] width 54 height 12
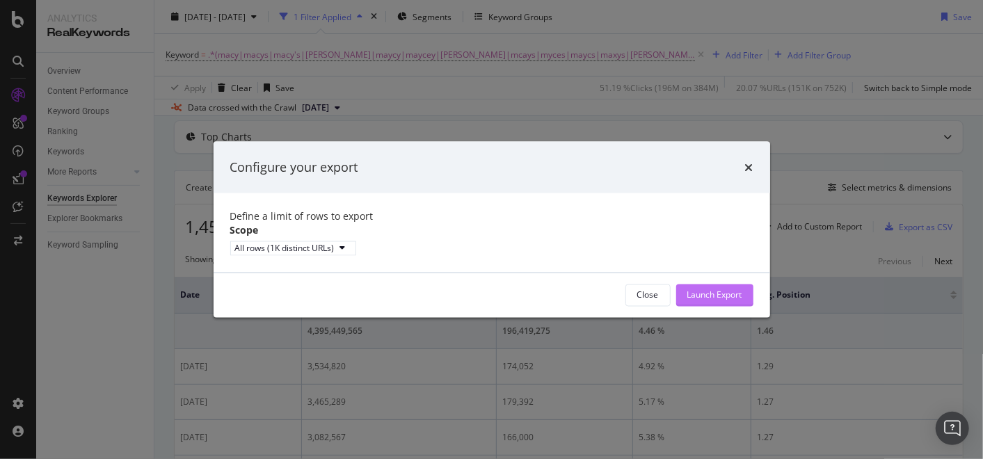
click at [700, 299] on div "Launch Export" at bounding box center [714, 295] width 55 height 12
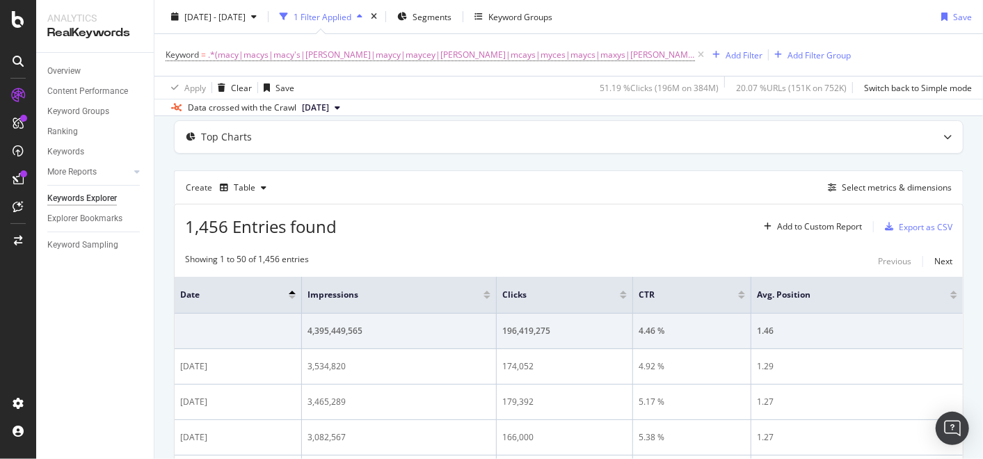
click at [484, 92] on div "Apply Clear Save 51.19 % Clicks ( 196M on 384M ) 20.07 % URLs ( 151K on 752K ) …" at bounding box center [568, 87] width 829 height 23
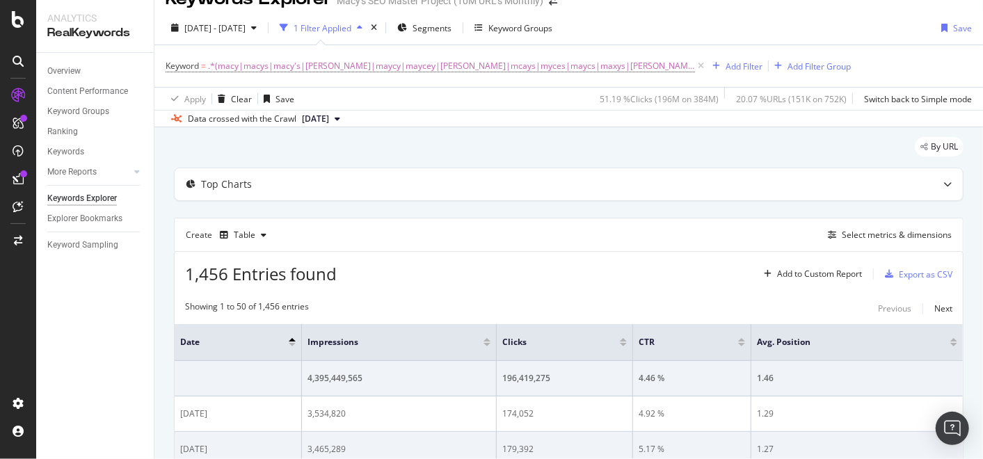
scroll to position [0, 0]
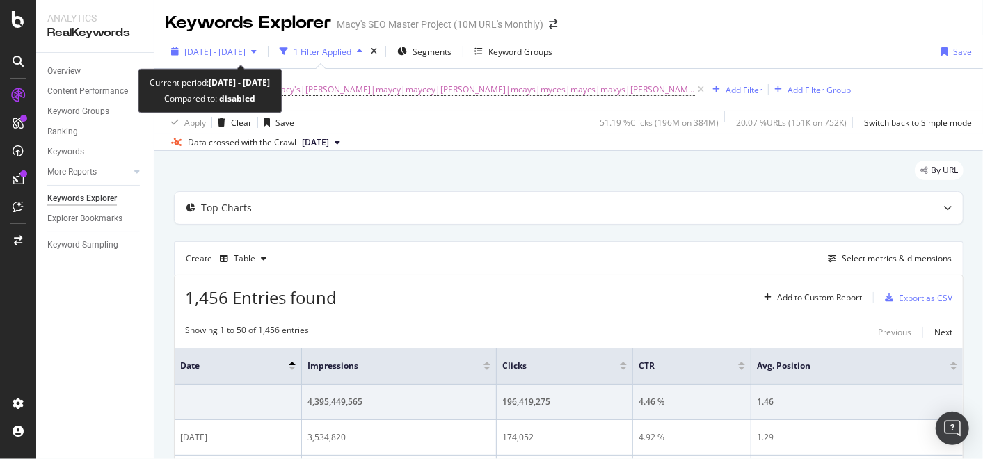
click at [257, 54] on icon "button" at bounding box center [254, 51] width 6 height 8
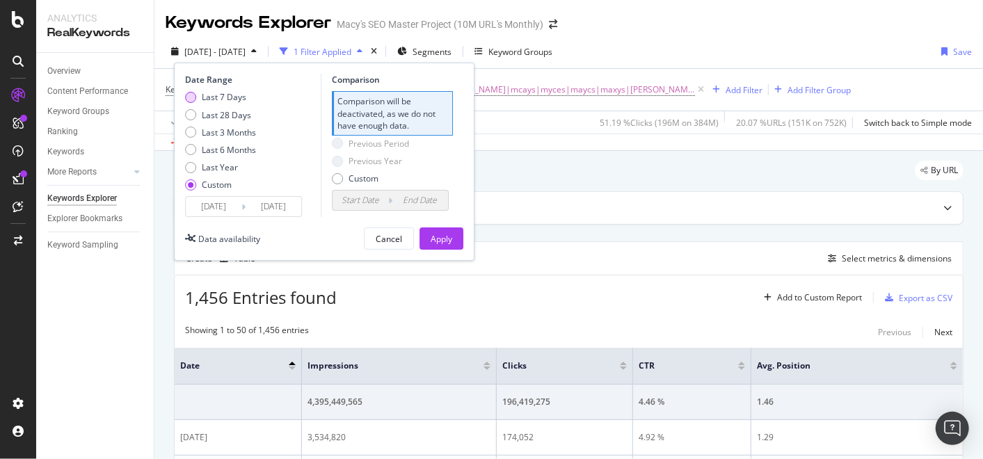
click at [241, 100] on div "Last 7 Days" at bounding box center [224, 97] width 45 height 12
type input "[DATE]"
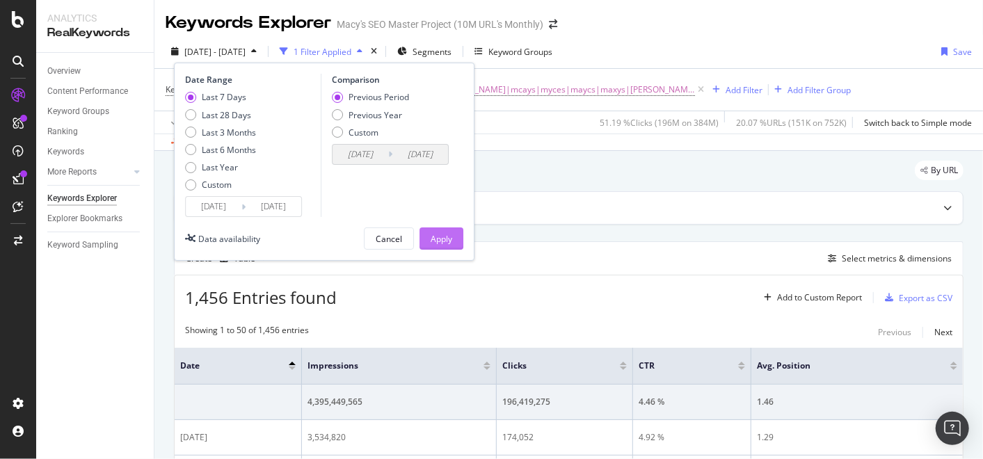
click at [446, 237] on div "Apply" at bounding box center [442, 239] width 22 height 12
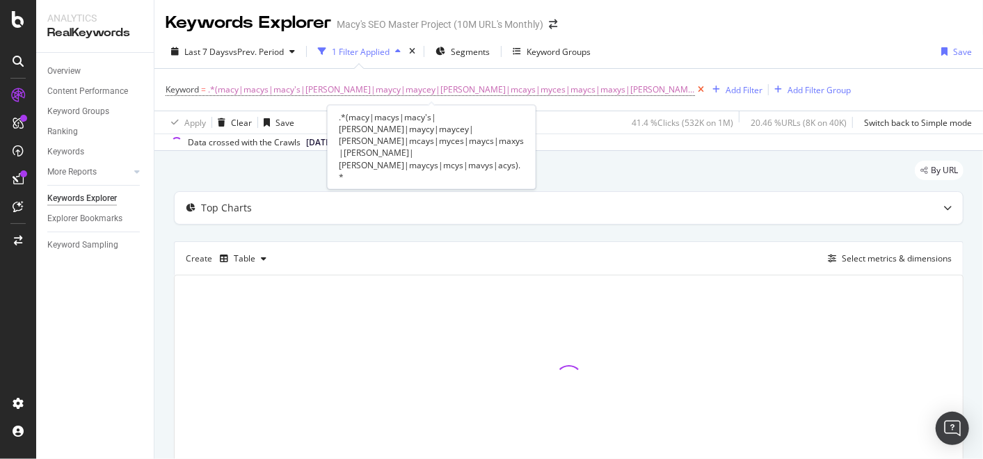
click at [695, 88] on icon at bounding box center [701, 90] width 12 height 14
